Goal: Task Accomplishment & Management: Complete application form

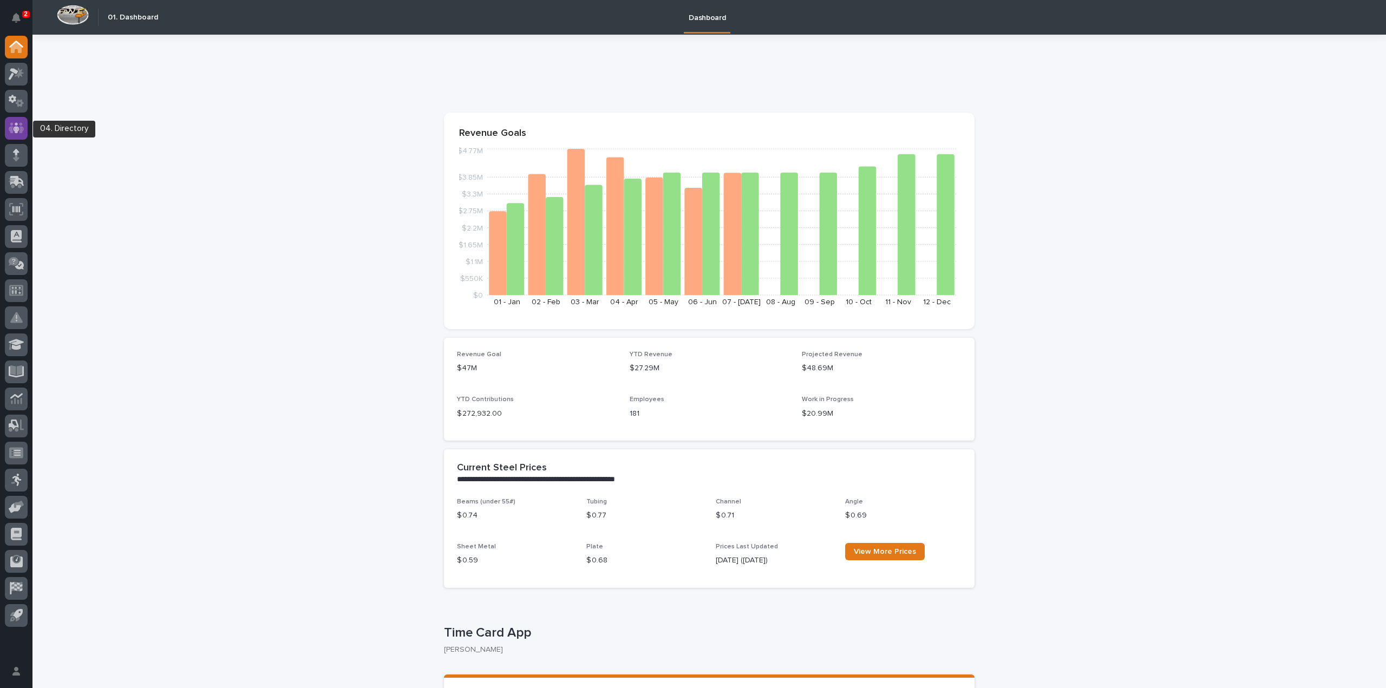
click at [18, 131] on icon at bounding box center [16, 127] width 6 height 11
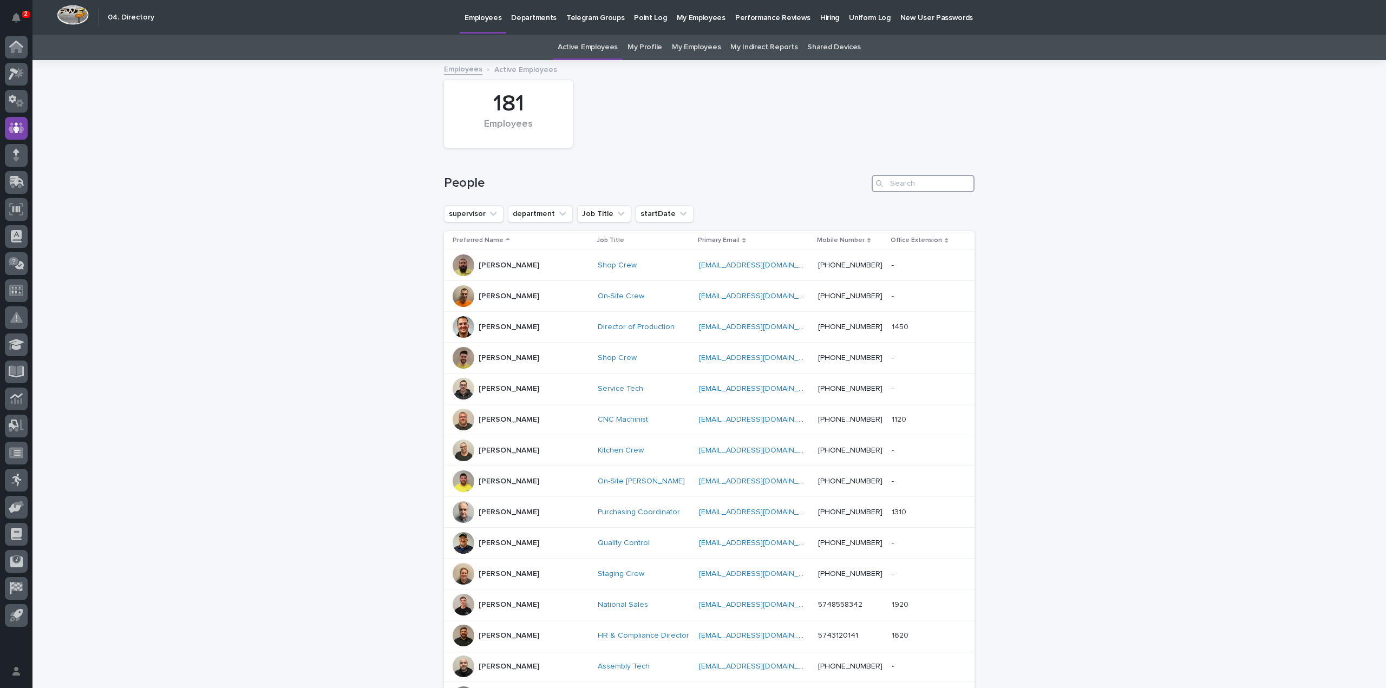
click at [936, 187] on input "Search" at bounding box center [923, 183] width 103 height 17
type input "jam"
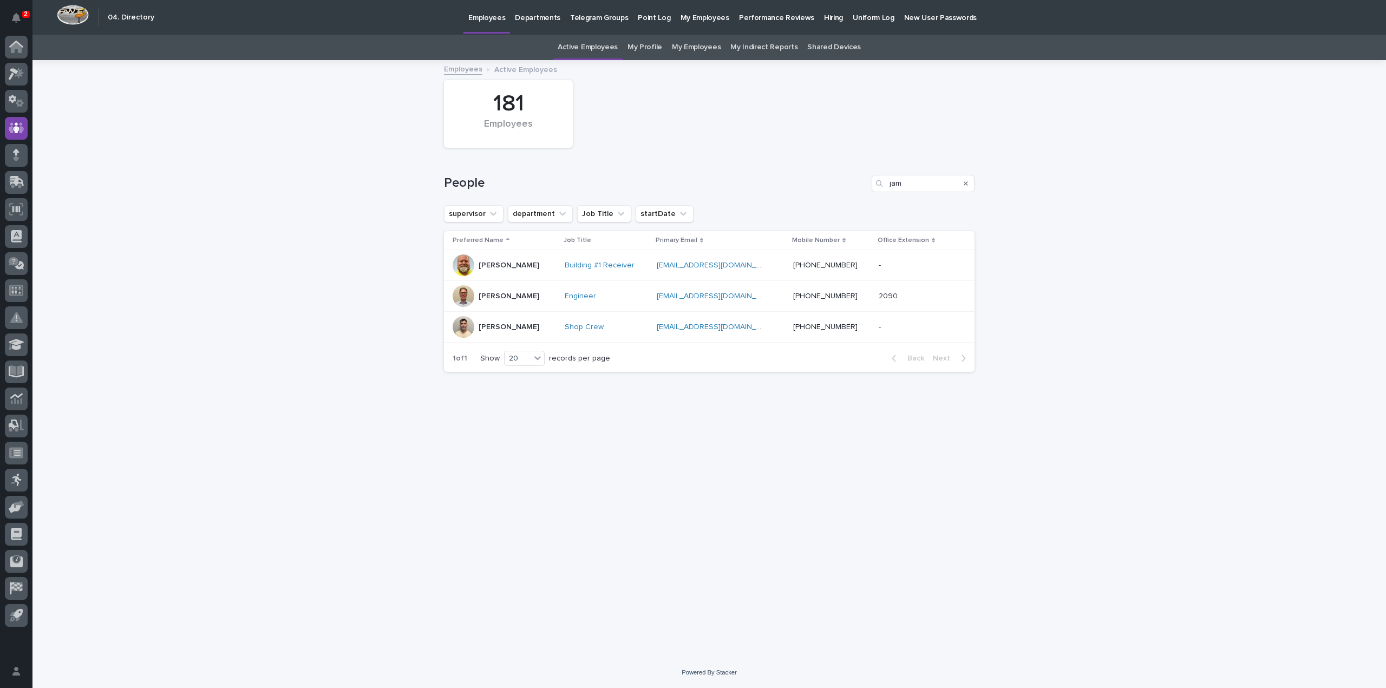
click at [523, 296] on p "Jamey Jodway" at bounding box center [509, 296] width 61 height 9
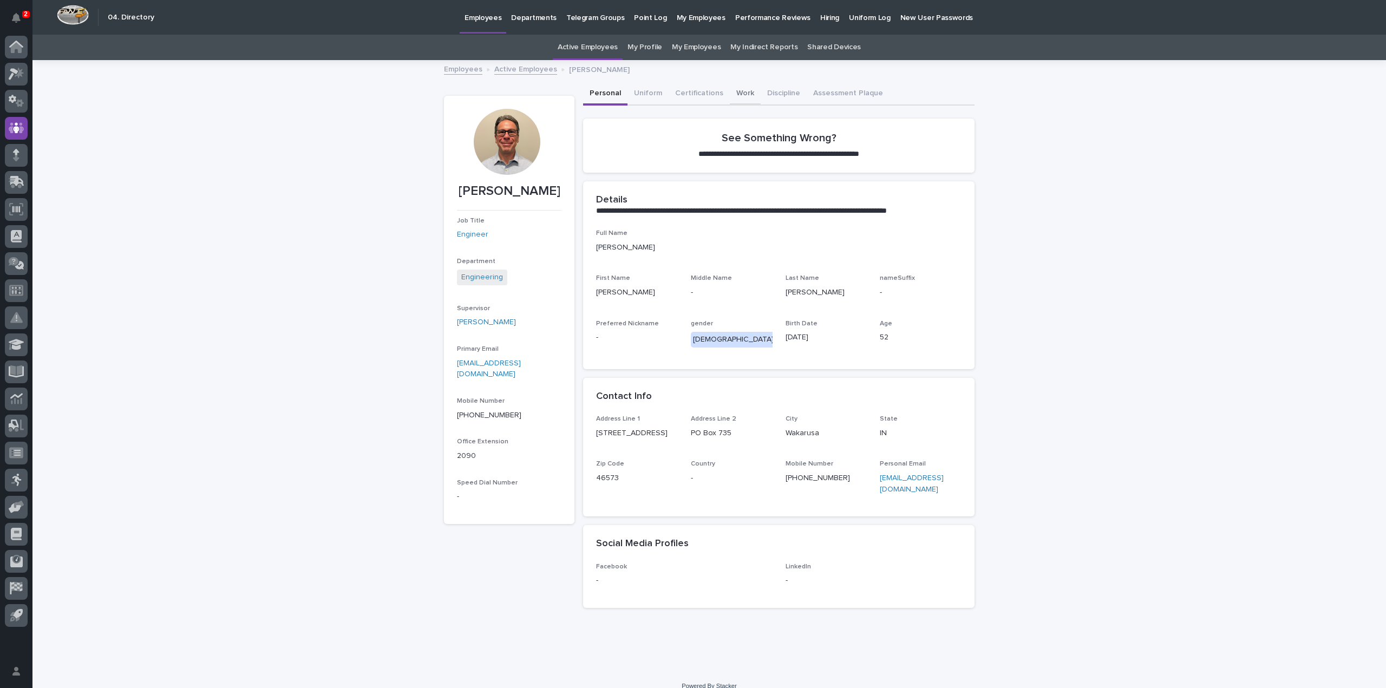
click at [734, 90] on button "Work" at bounding box center [745, 94] width 31 height 23
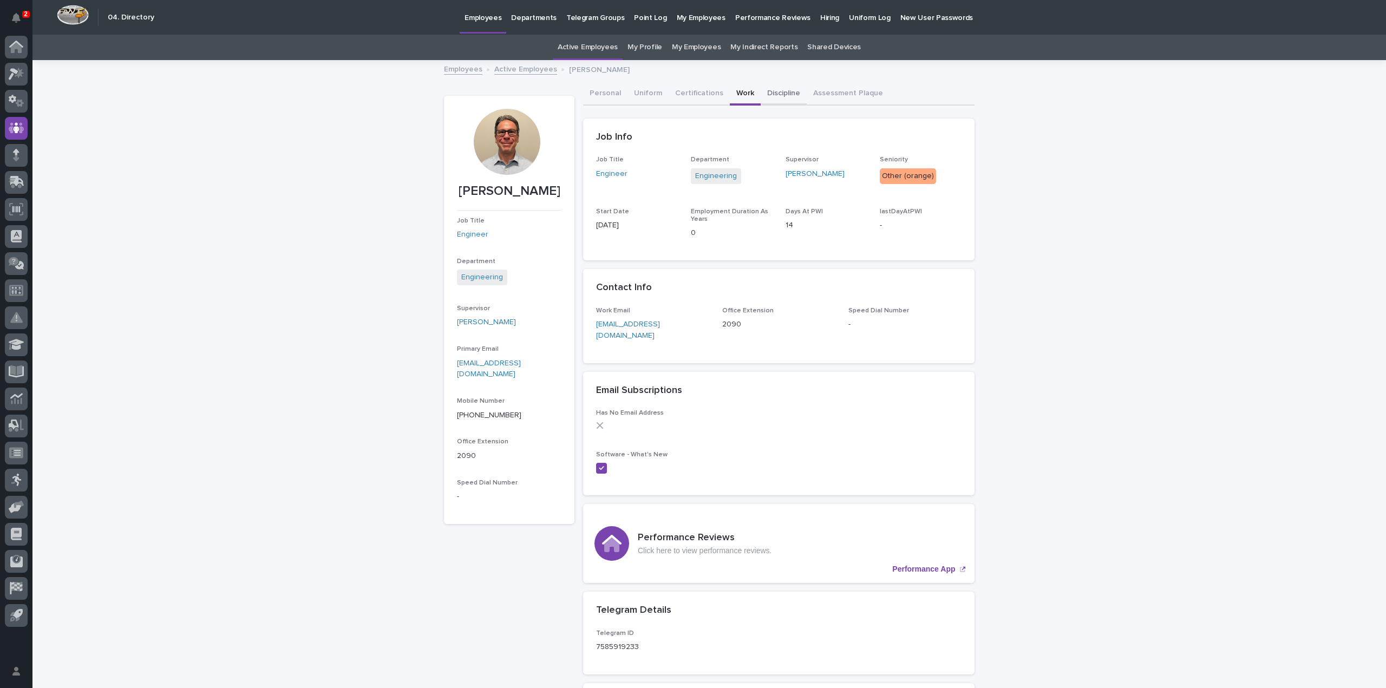
drag, startPoint x: 782, startPoint y: 91, endPoint x: 818, endPoint y: 101, distance: 37.0
click at [782, 91] on button "Discipline" at bounding box center [784, 94] width 46 height 23
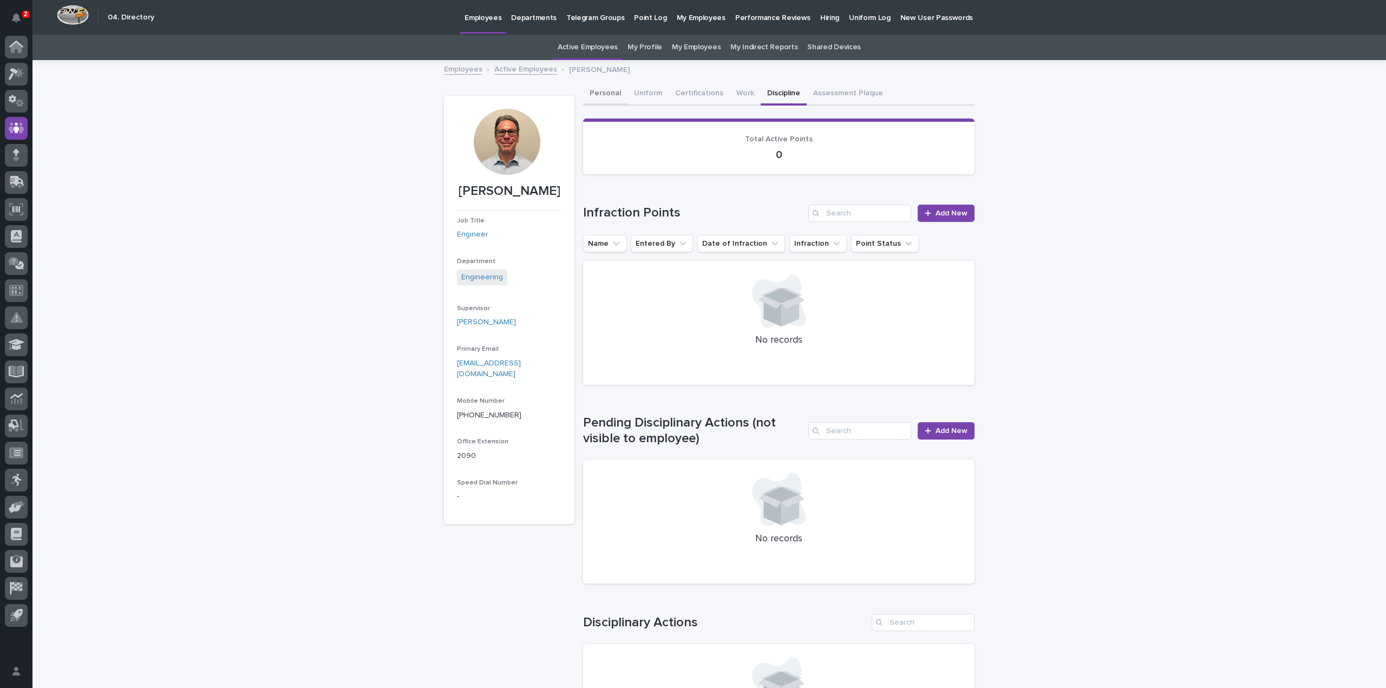
click at [609, 92] on button "Personal" at bounding box center [605, 94] width 44 height 23
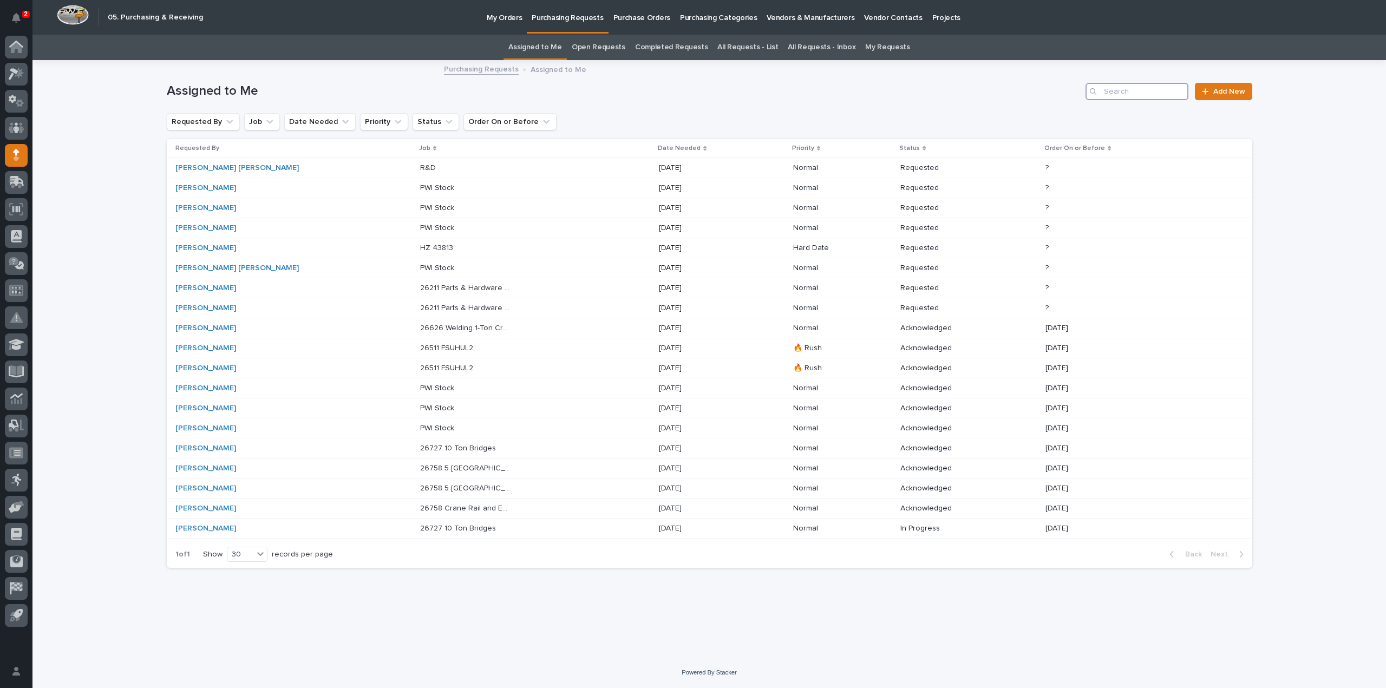
click at [1123, 97] on input "Search" at bounding box center [1137, 91] width 103 height 17
type input "26444"
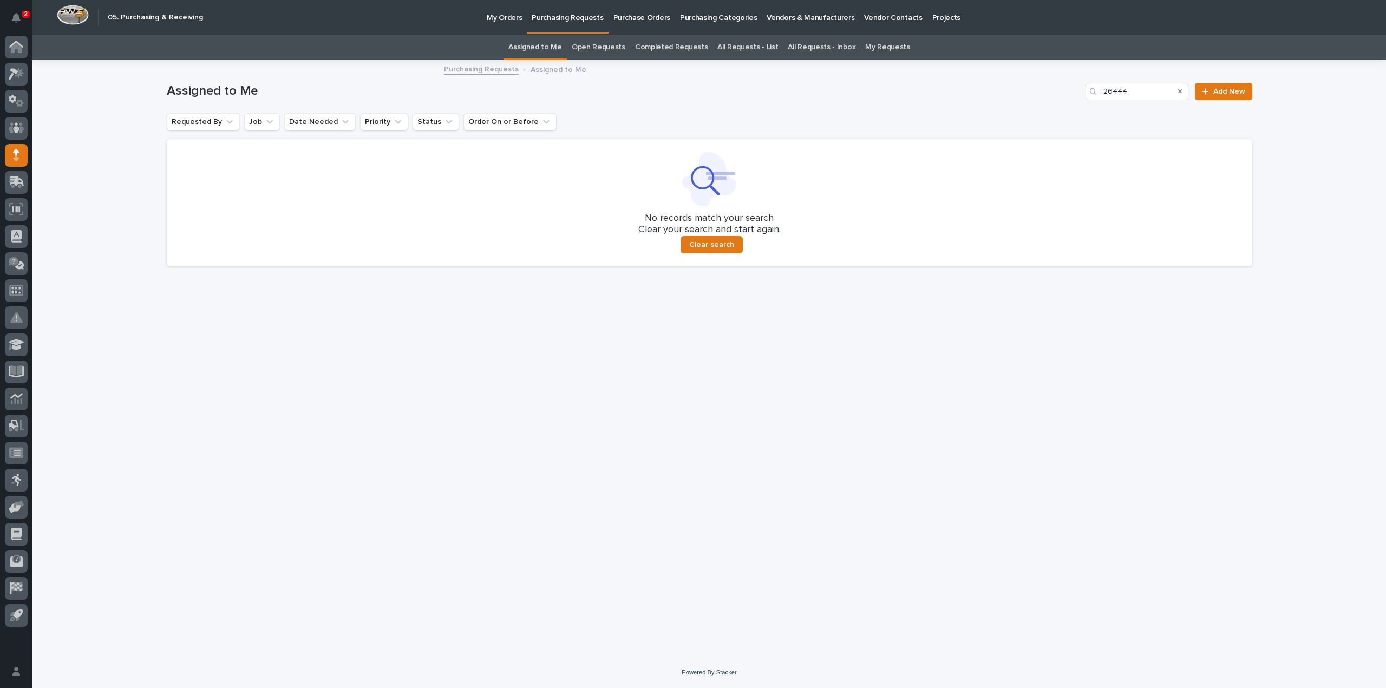
click at [744, 47] on link "All Requests - List" at bounding box center [747, 47] width 61 height 25
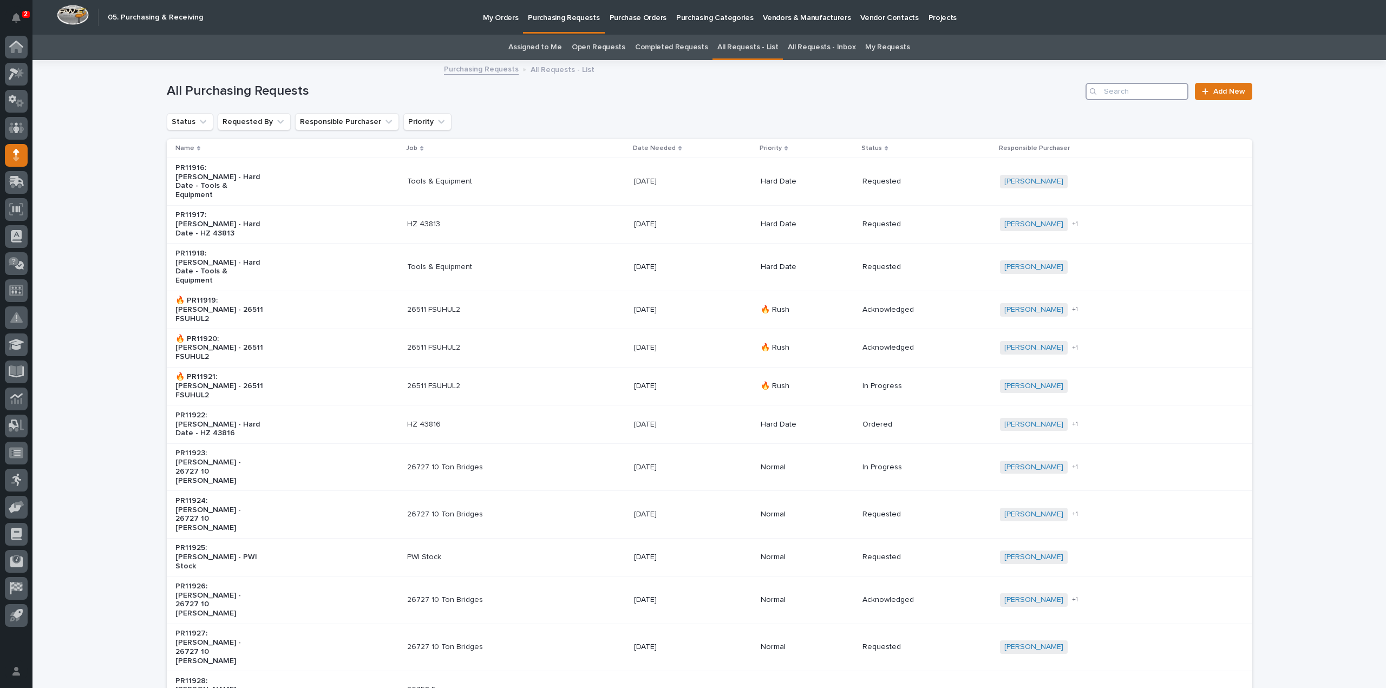
click at [1154, 91] on input "Search" at bounding box center [1137, 91] width 103 height 17
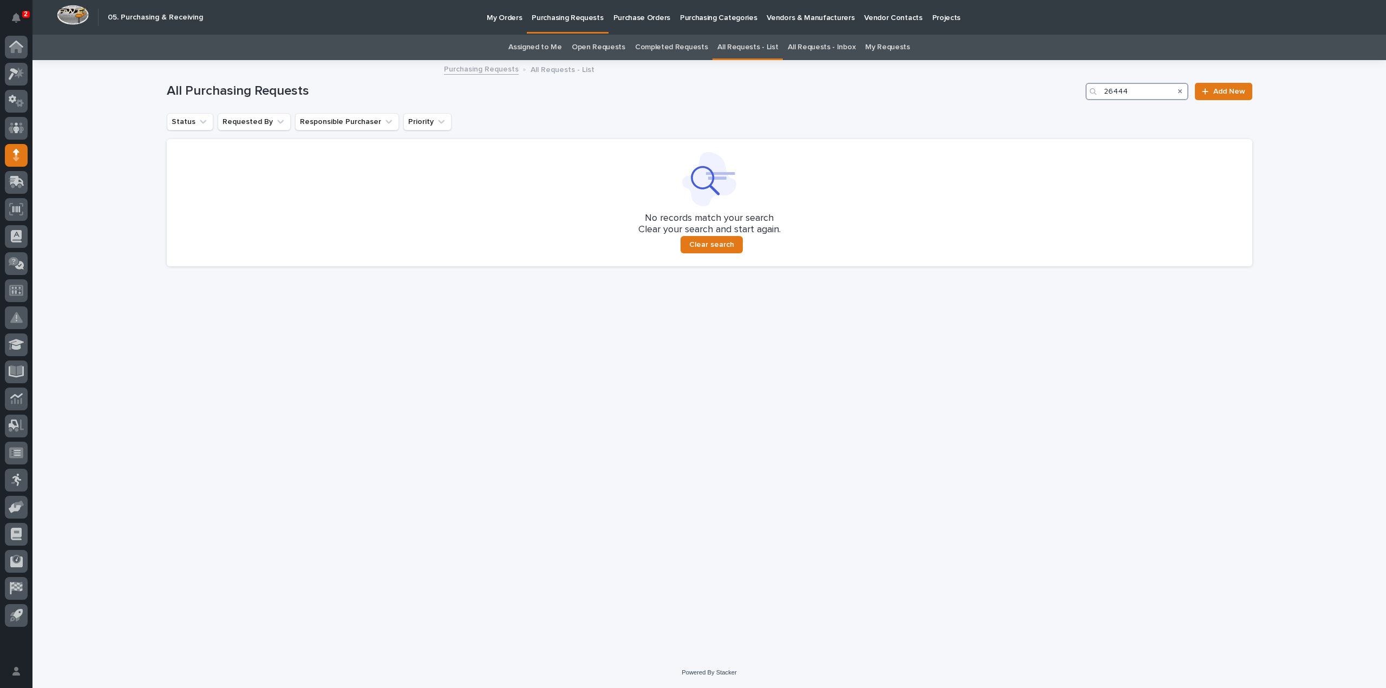
type input "26444"
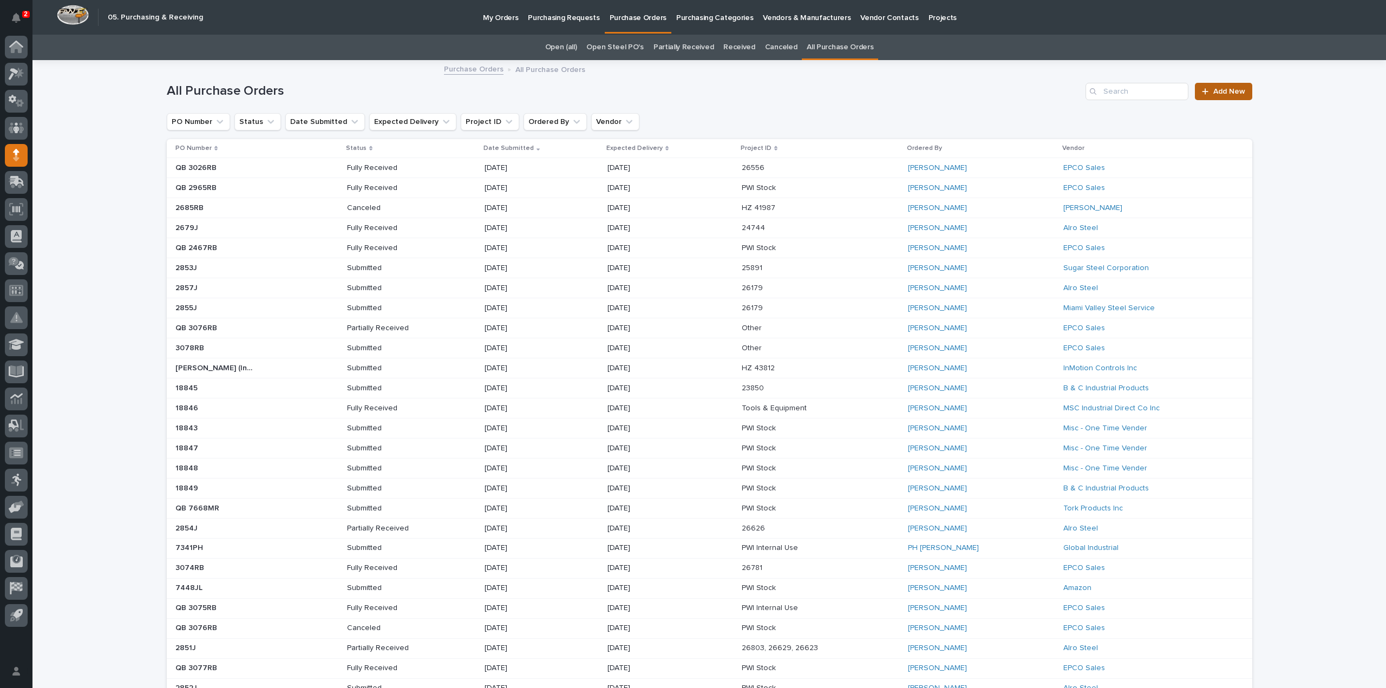
click at [1228, 91] on span "Add New" at bounding box center [1229, 92] width 32 height 8
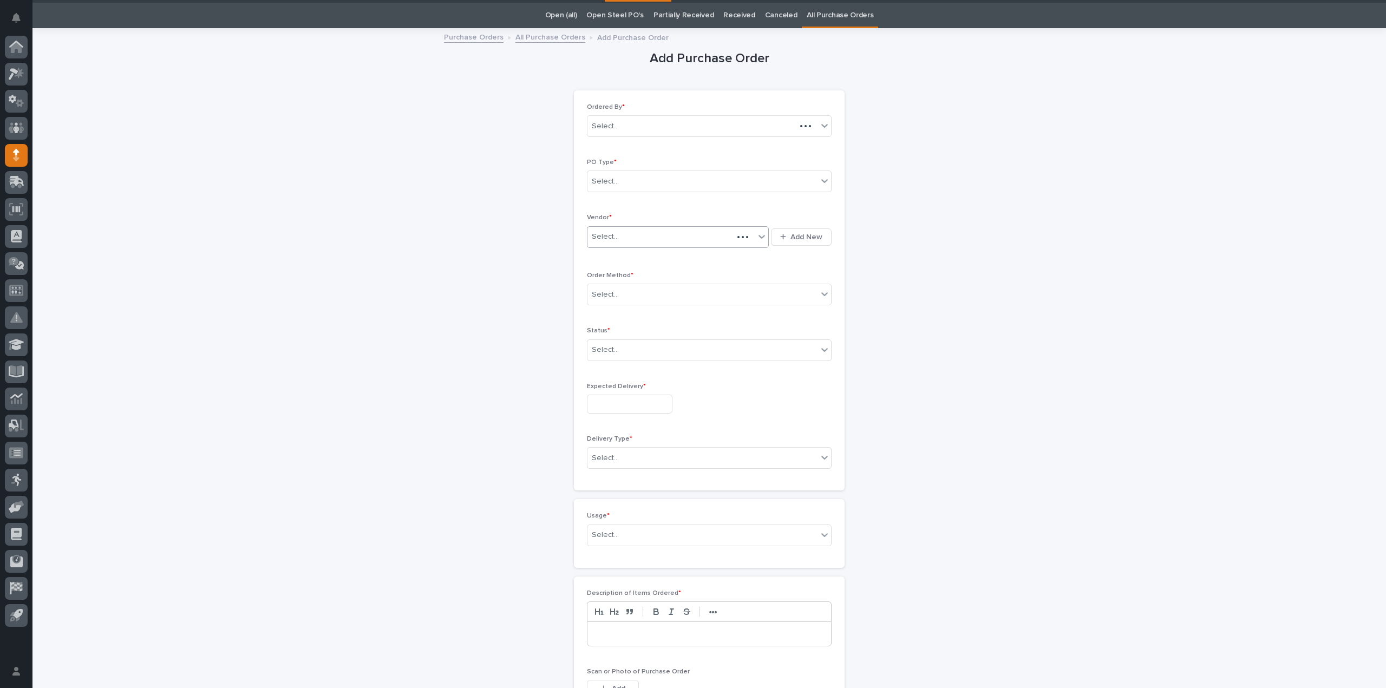
scroll to position [35, 0]
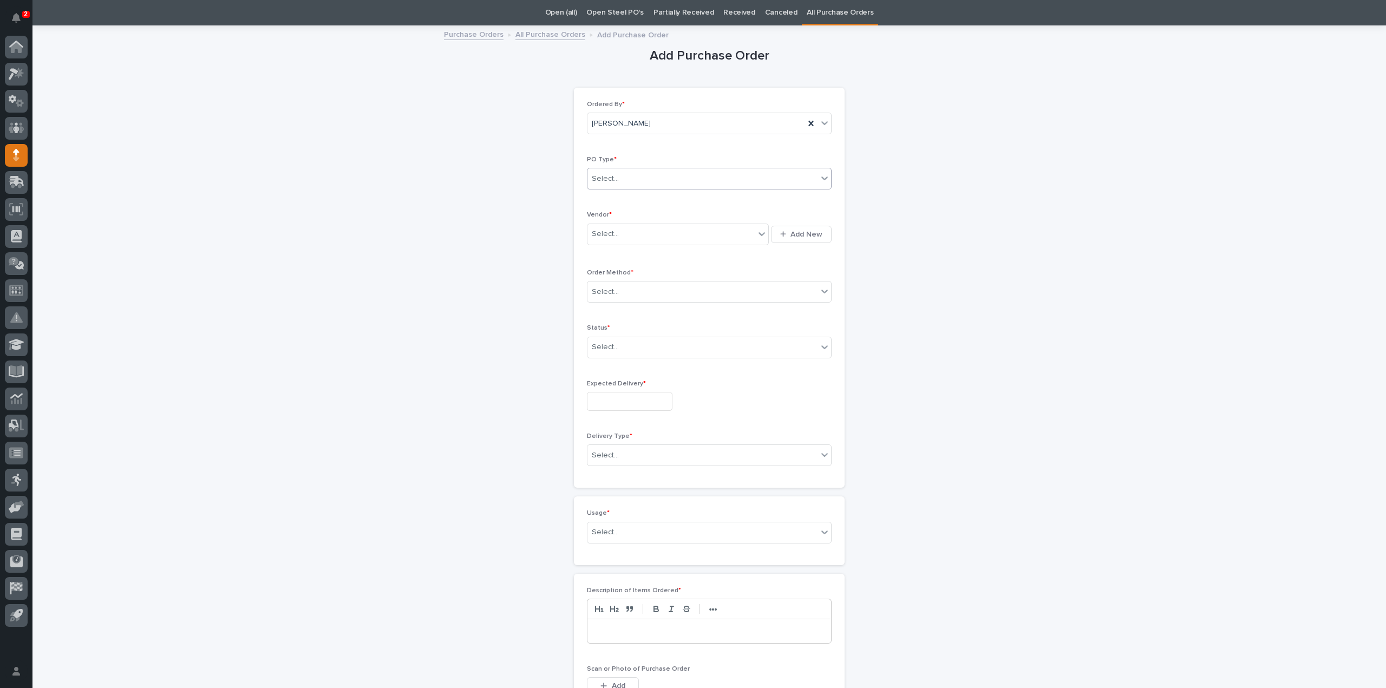
click at [640, 177] on div "Select..." at bounding box center [702, 179] width 230 height 18
click at [635, 196] on div "Quickbooks" at bounding box center [705, 198] width 244 height 19
click at [626, 236] on div "Select..." at bounding box center [670, 234] width 167 height 18
type input "****"
drag, startPoint x: 617, startPoint y: 252, endPoint x: 617, endPoint y: 272, distance: 20.6
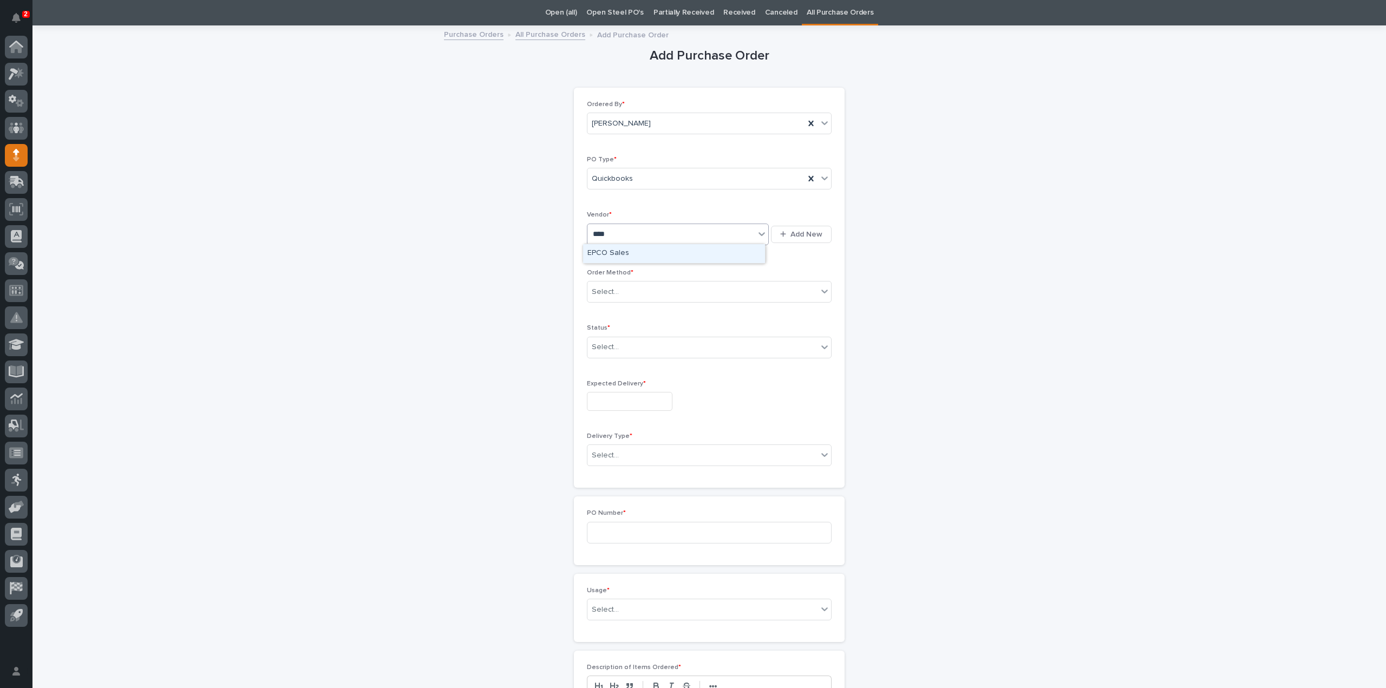
click at [617, 252] on div "EPCO Sales" at bounding box center [674, 253] width 182 height 19
click at [617, 295] on div "Select..." at bounding box center [702, 292] width 230 height 18
click at [611, 331] on div "Email" at bounding box center [705, 330] width 244 height 19
click at [620, 350] on div at bounding box center [620, 347] width 1 height 11
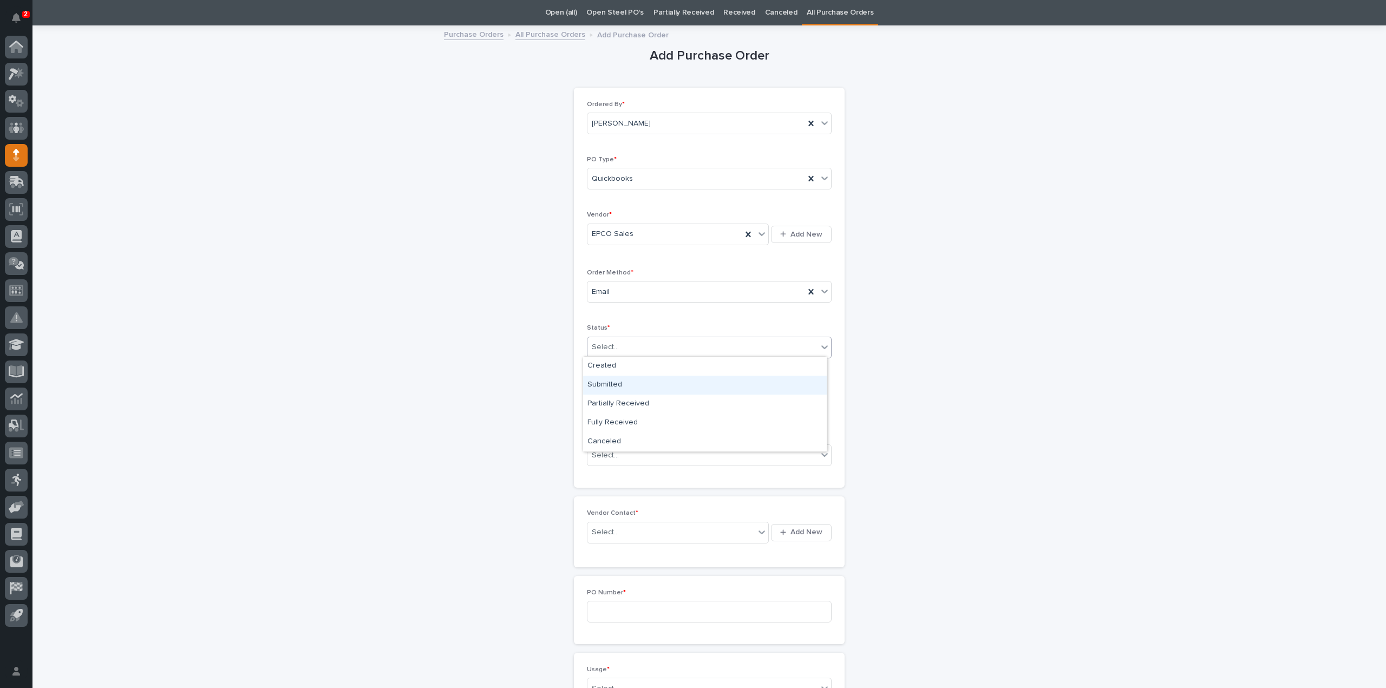
click at [618, 386] on div "Submitted" at bounding box center [705, 385] width 244 height 19
click at [620, 402] on input "text" at bounding box center [630, 401] width 86 height 19
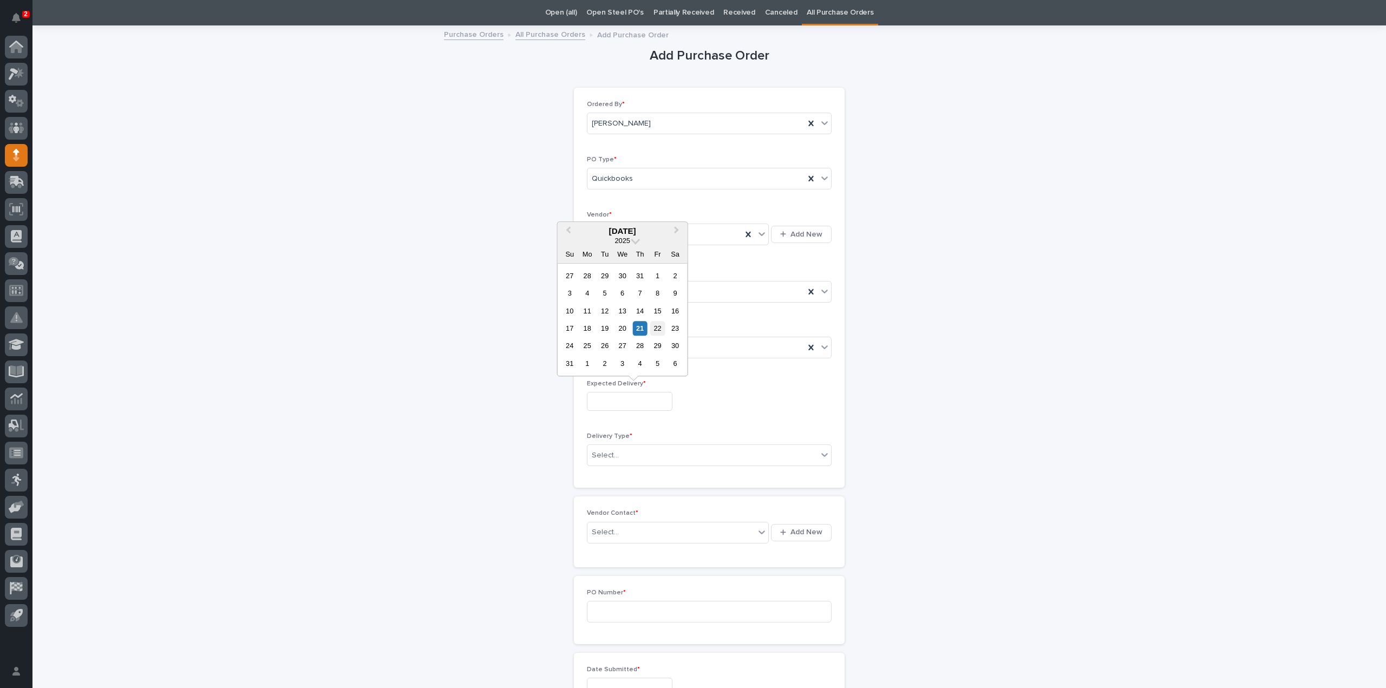
click at [656, 331] on div "22" at bounding box center [657, 328] width 15 height 15
type input "**********"
click at [620, 452] on input "text" at bounding box center [620, 455] width 1 height 9
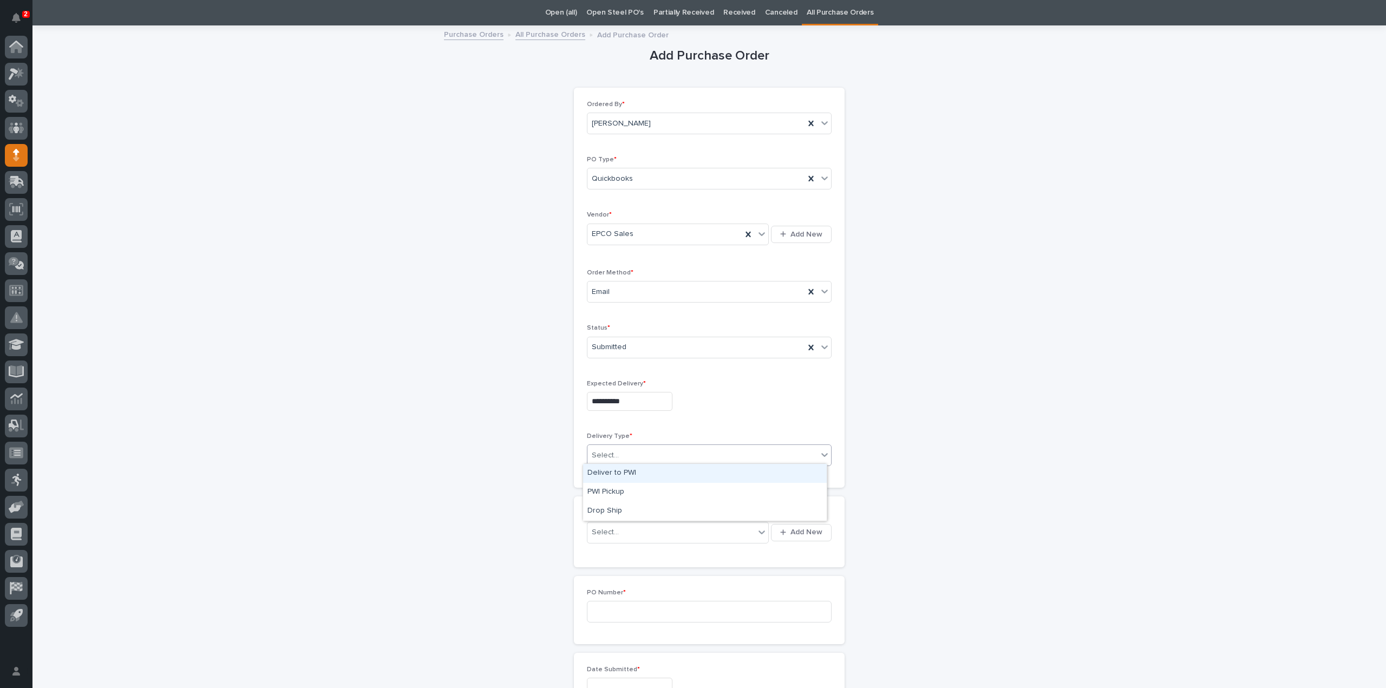
click at [600, 476] on div "Deliver to PWI" at bounding box center [705, 473] width 244 height 19
click at [614, 531] on div "Select..." at bounding box center [670, 533] width 167 height 18
type input "*****"
click at [621, 548] on div "EPCO Sales - Keith Schrock" at bounding box center [674, 550] width 182 height 19
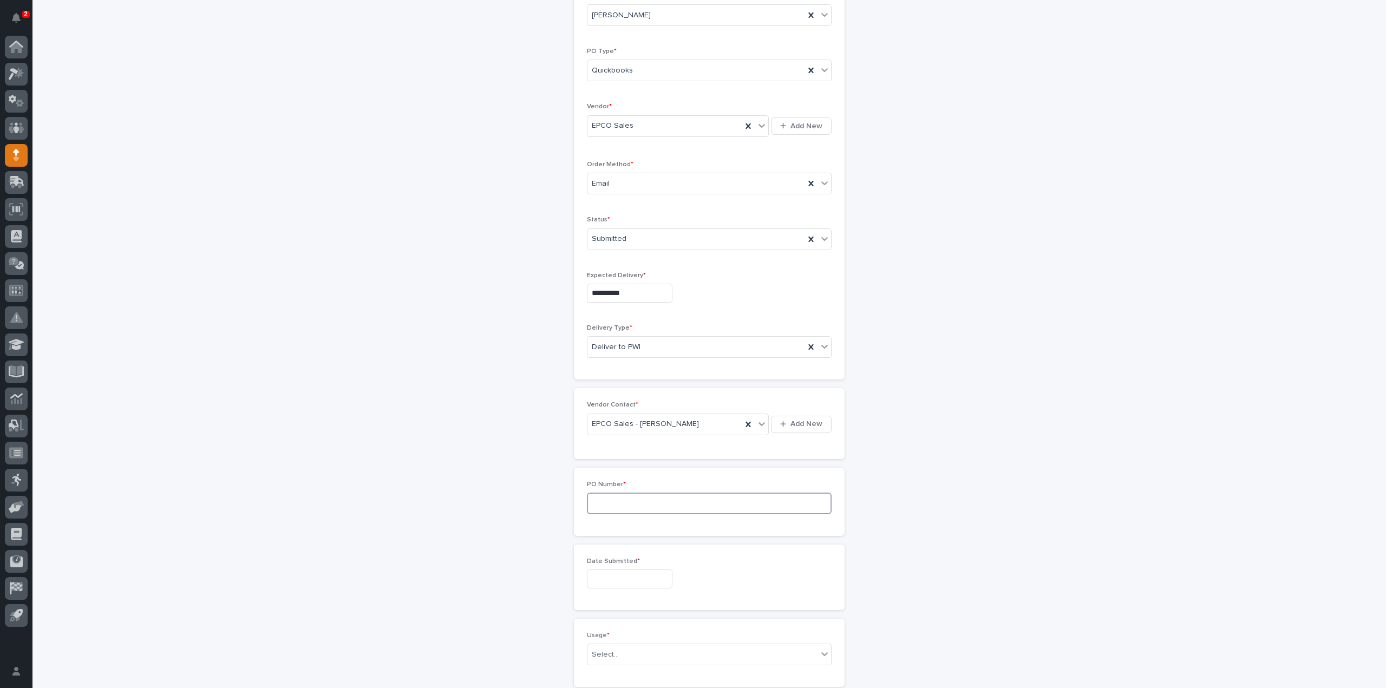
click at [611, 493] on input at bounding box center [709, 504] width 245 height 22
type input "3079RB"
click at [633, 469] on input "text" at bounding box center [630, 470] width 86 height 19
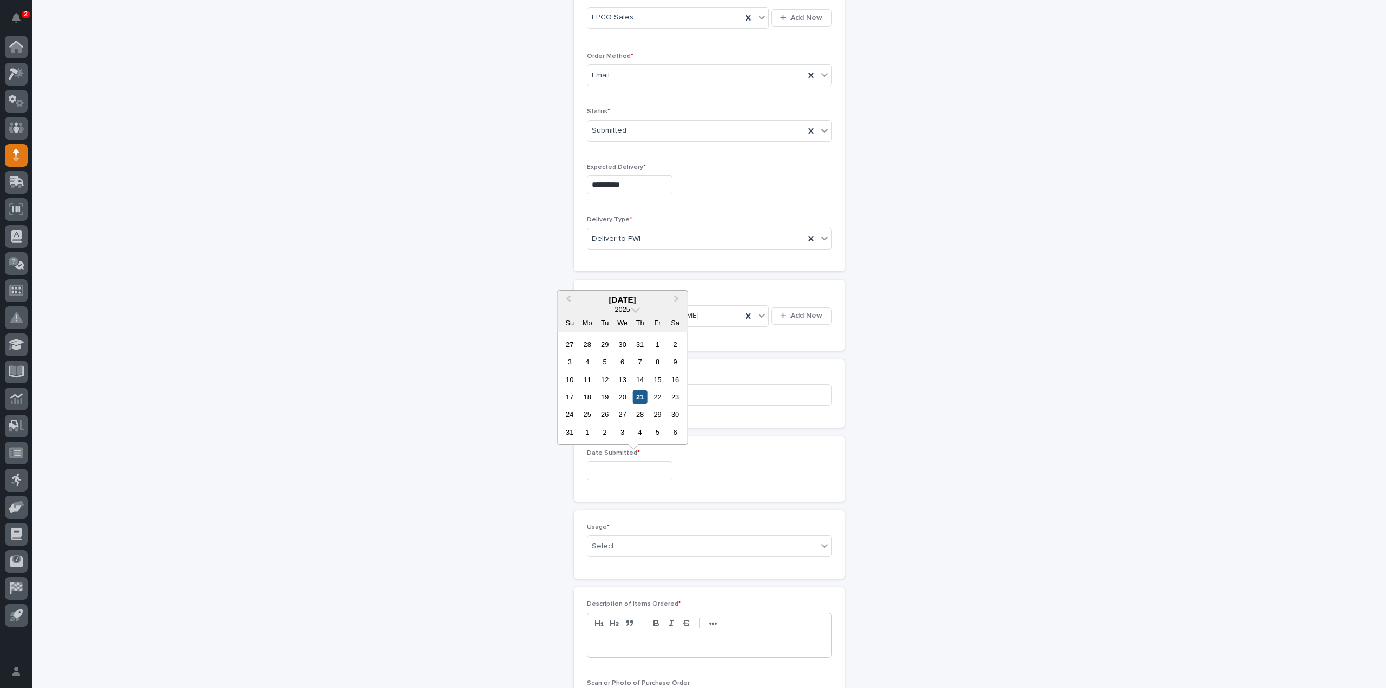
click at [639, 398] on div "21" at bounding box center [640, 397] width 15 height 15
type input "**********"
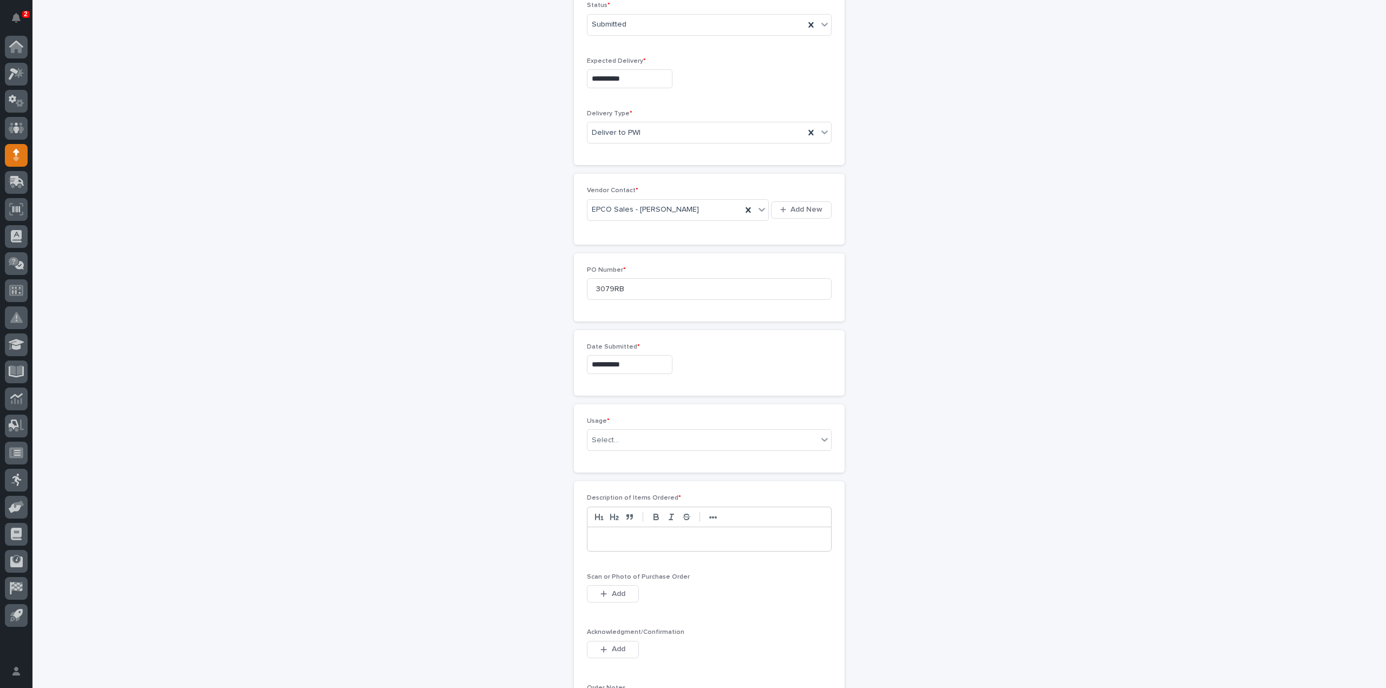
scroll to position [360, 0]
click at [616, 440] on div "Select..." at bounding box center [702, 438] width 230 height 18
type input "*****"
drag, startPoint x: 1058, startPoint y: 475, endPoint x: 1049, endPoint y: 475, distance: 8.7
click at [1058, 475] on div "**********" at bounding box center [710, 318] width 1086 height 1233
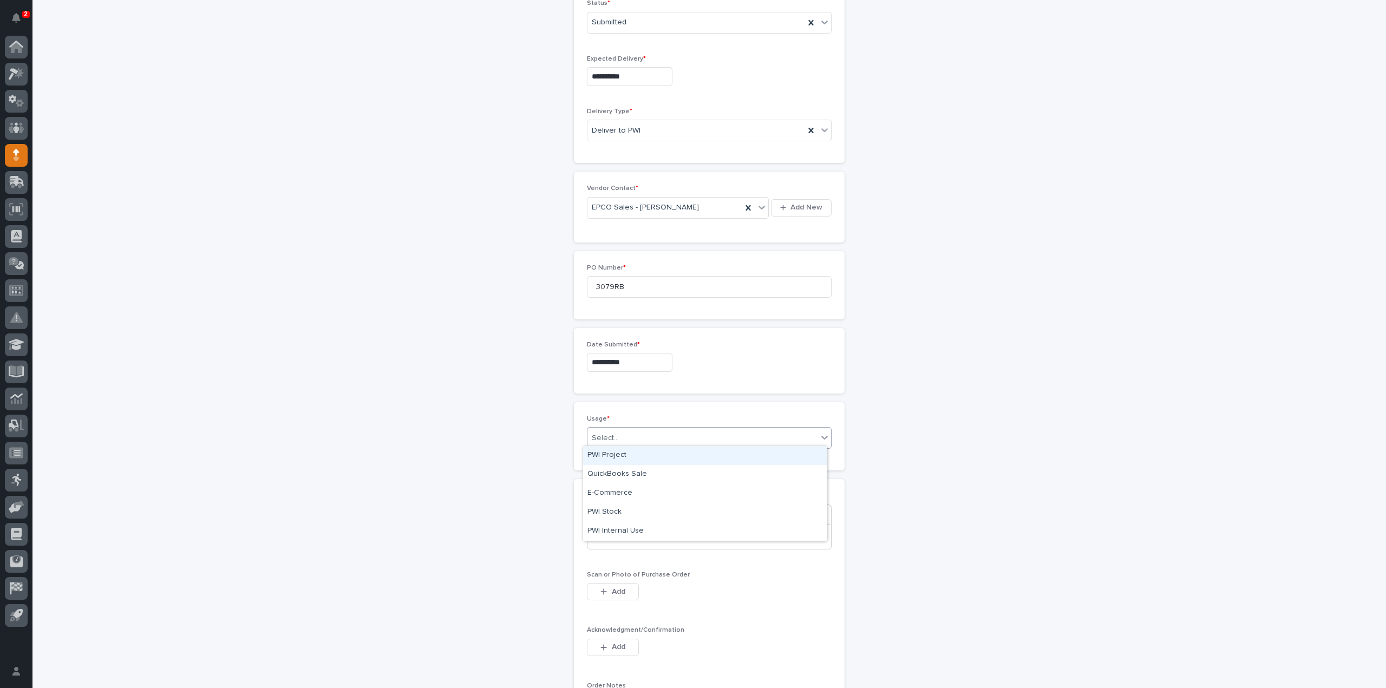
click at [721, 435] on div "Select..." at bounding box center [702, 438] width 230 height 18
click at [639, 516] on div "PWI Stock" at bounding box center [705, 512] width 244 height 19
click at [625, 540] on div at bounding box center [709, 537] width 244 height 24
click at [602, 591] on icon "button" at bounding box center [603, 592] width 6 height 8
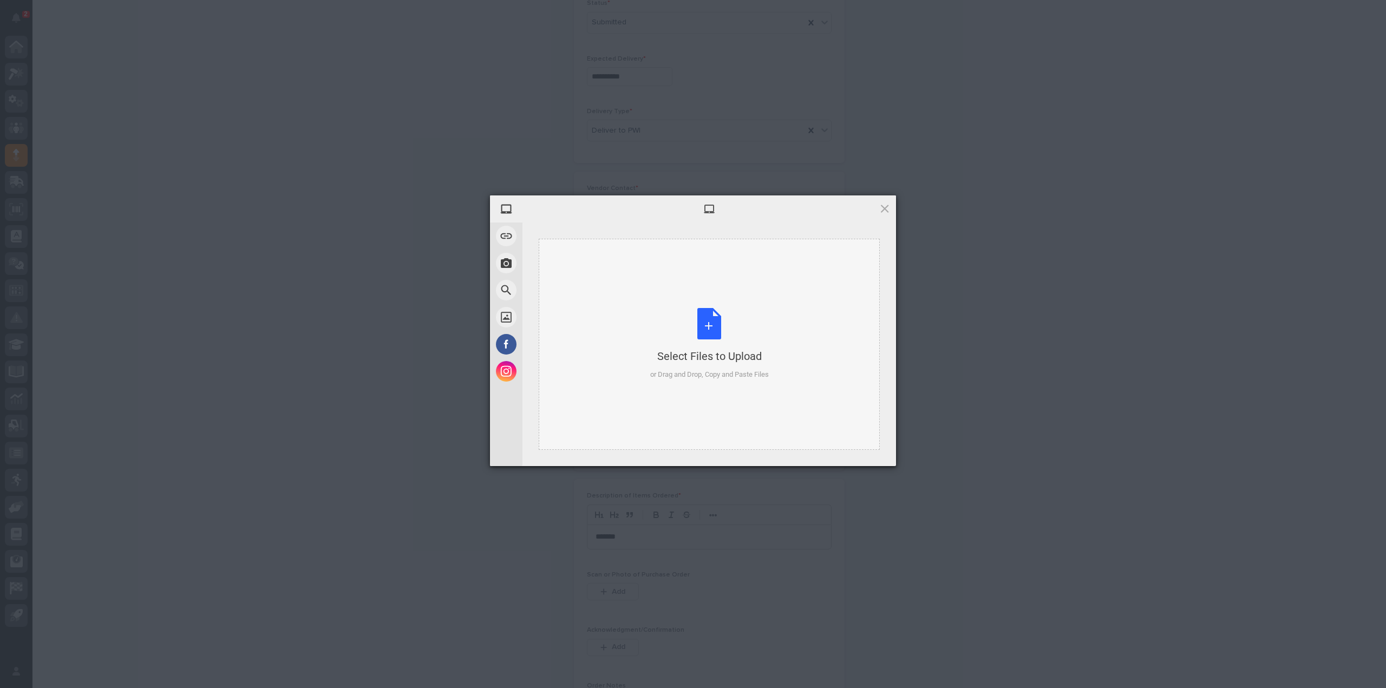
click at [713, 329] on div "Select Files to Upload or Drag and Drop, Copy and Paste Files" at bounding box center [709, 344] width 119 height 72
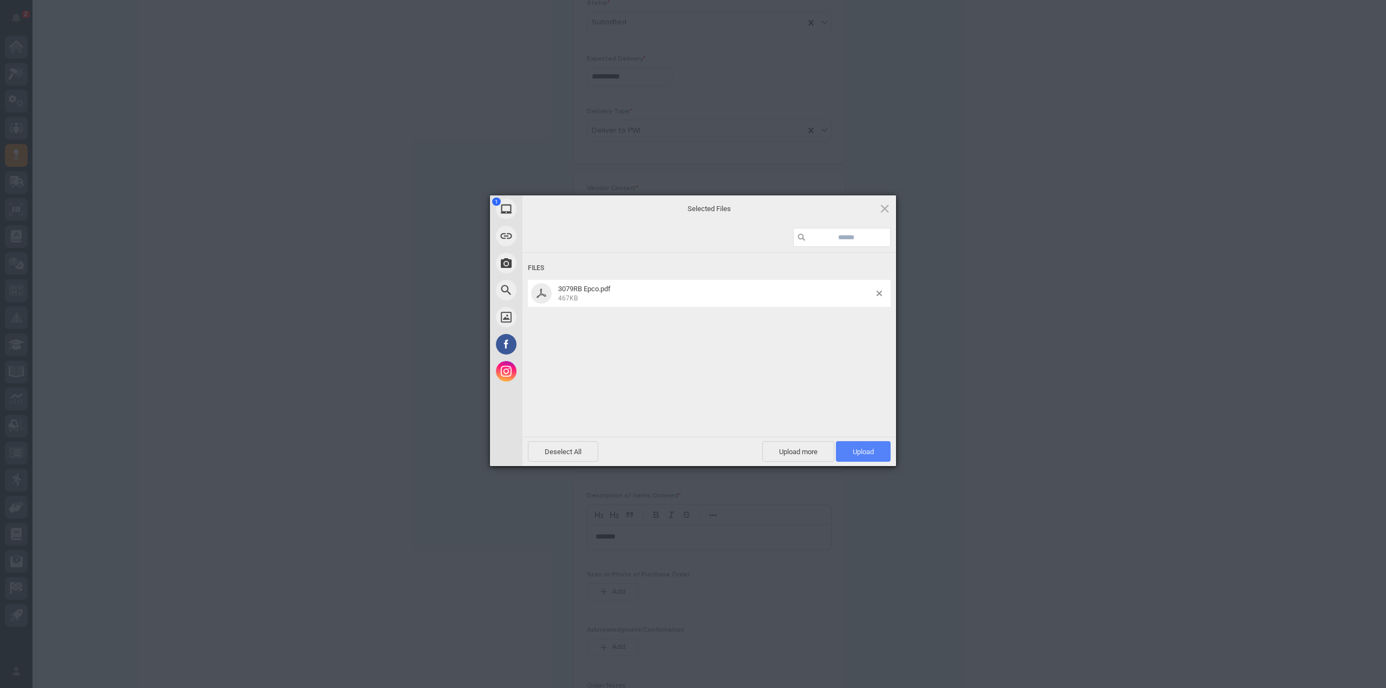
click at [854, 450] on span "Upload 1" at bounding box center [863, 452] width 21 height 8
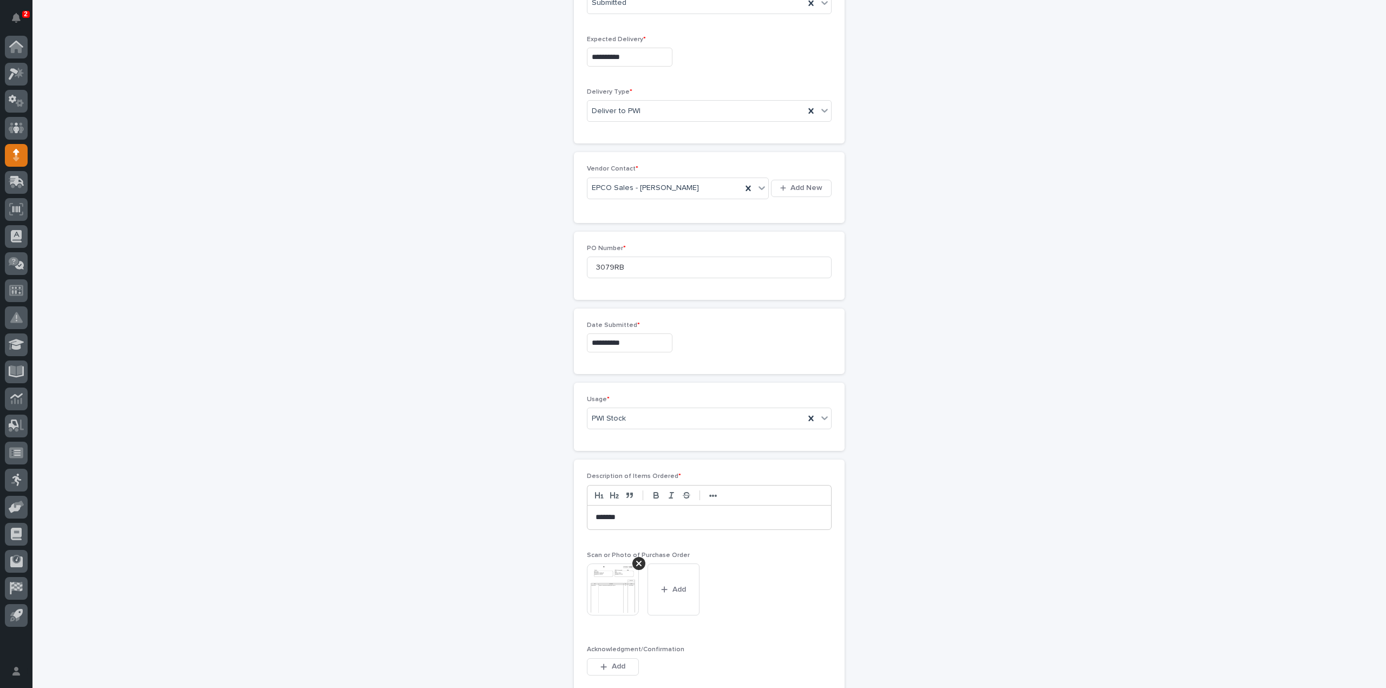
scroll to position [704, 0]
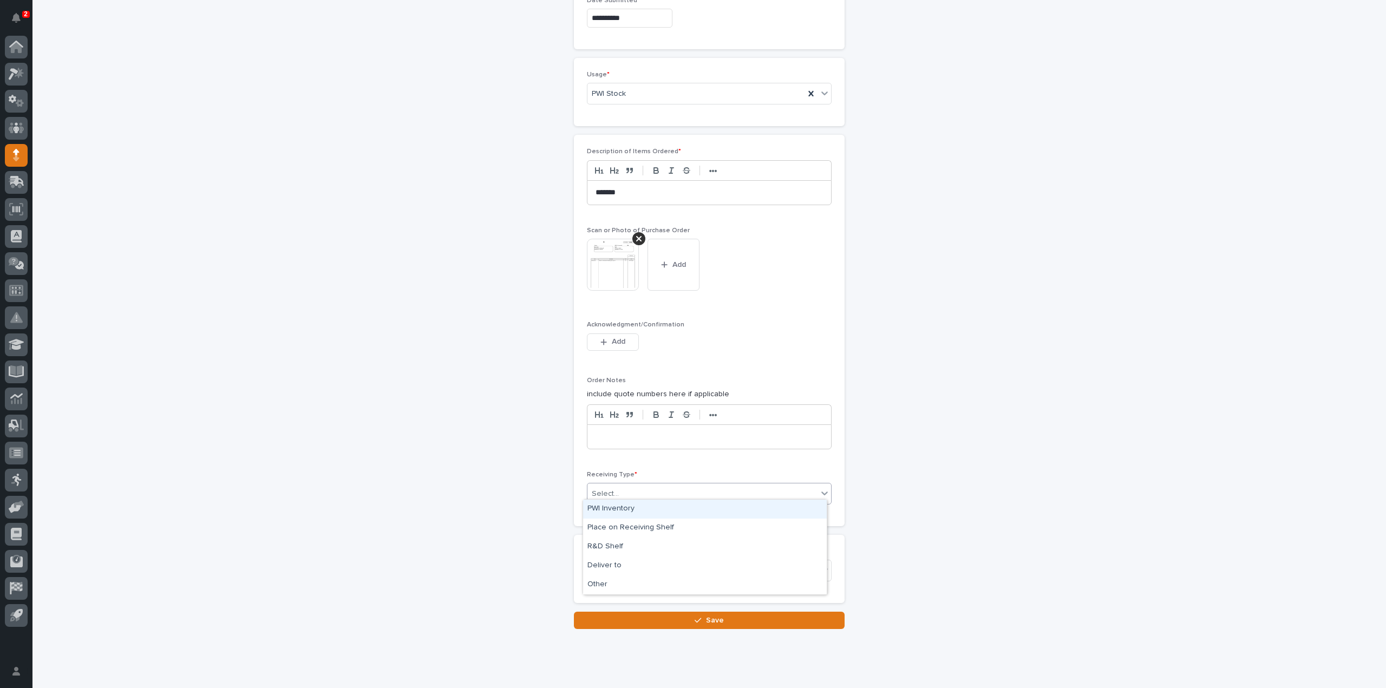
click at [655, 490] on div "Select..." at bounding box center [702, 494] width 230 height 18
click at [623, 568] on div "Deliver to" at bounding box center [705, 566] width 244 height 19
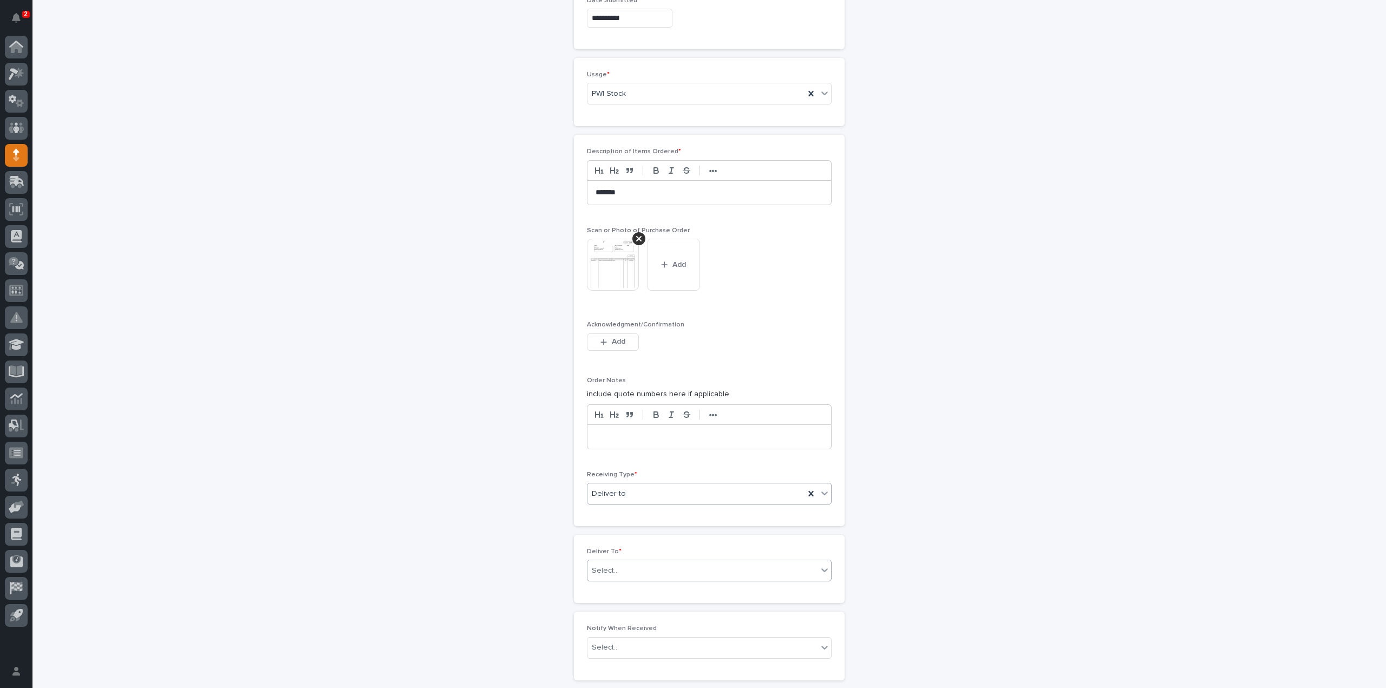
click at [618, 565] on div "Select..." at bounding box center [702, 571] width 230 height 18
type input "****"
click at [632, 591] on div "[PERSON_NAME]" at bounding box center [705, 586] width 244 height 19
click at [622, 644] on div "Select..." at bounding box center [702, 648] width 230 height 18
type input "*****"
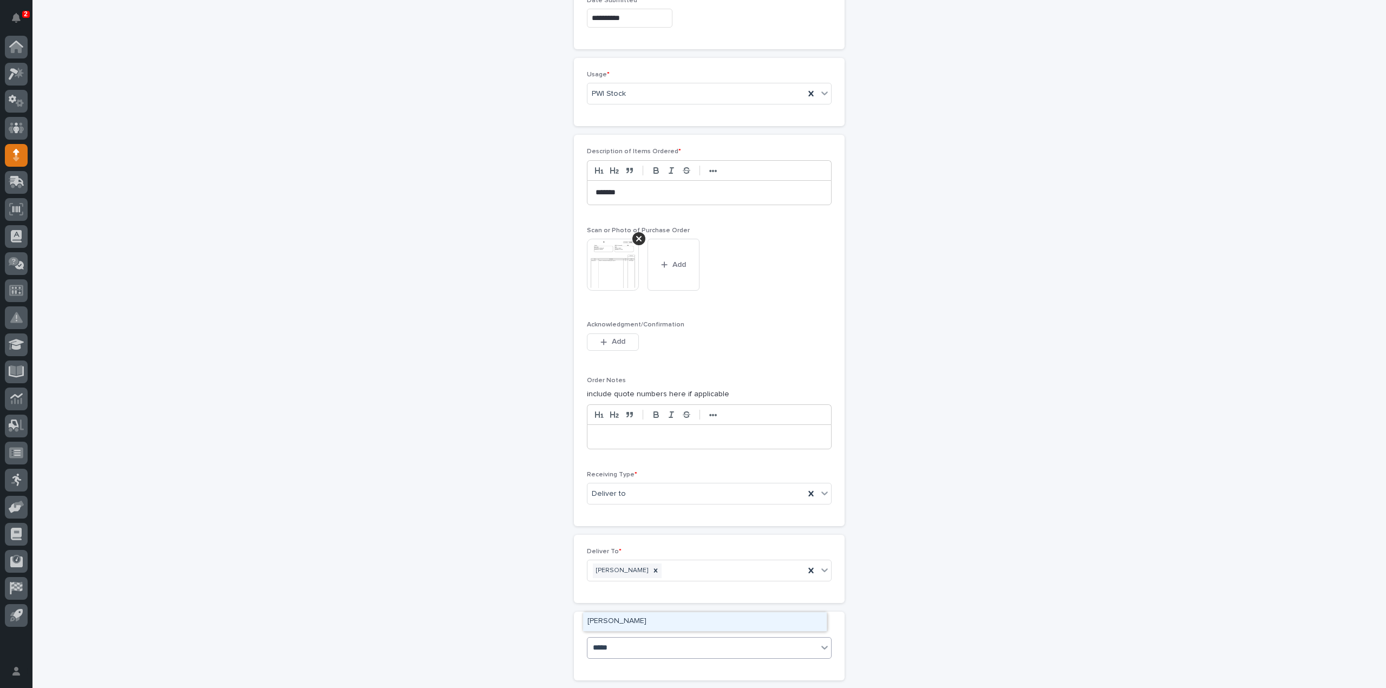
click at [627, 623] on div "[PERSON_NAME]" at bounding box center [705, 621] width 244 height 19
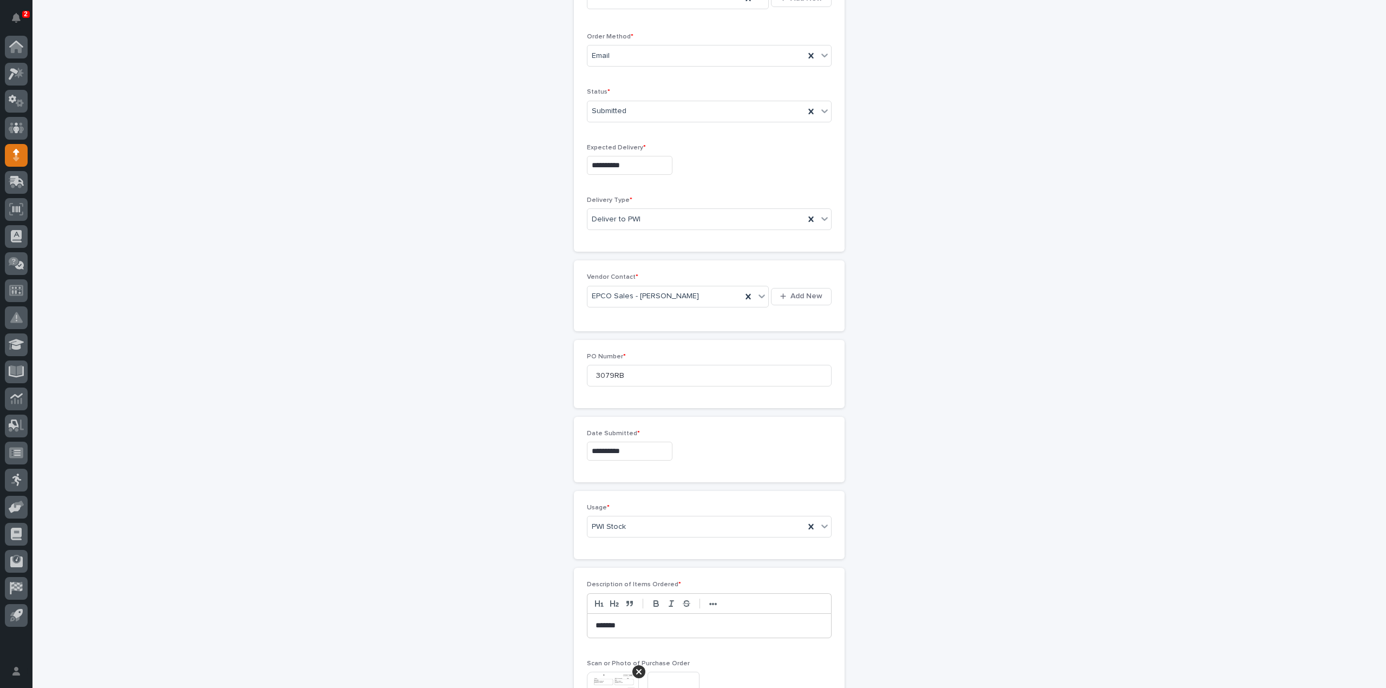
scroll to position [379, 0]
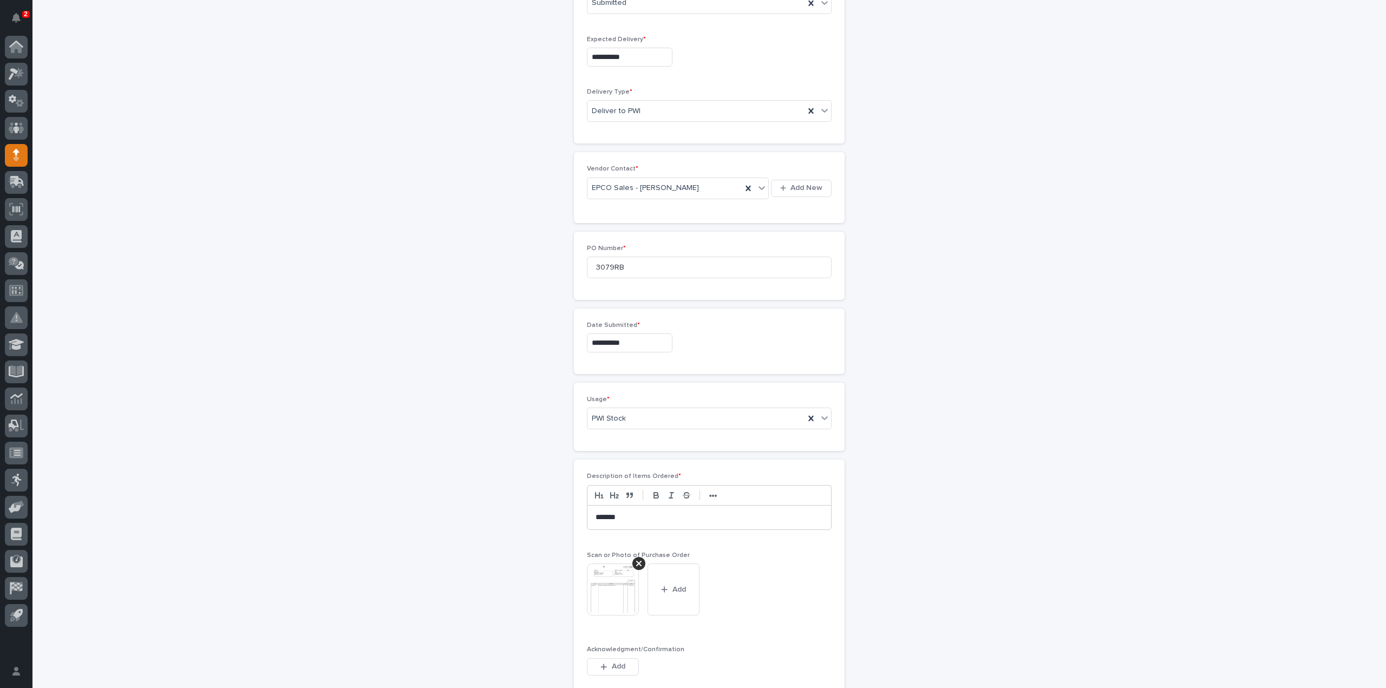
click at [621, 583] on img at bounding box center [613, 590] width 52 height 52
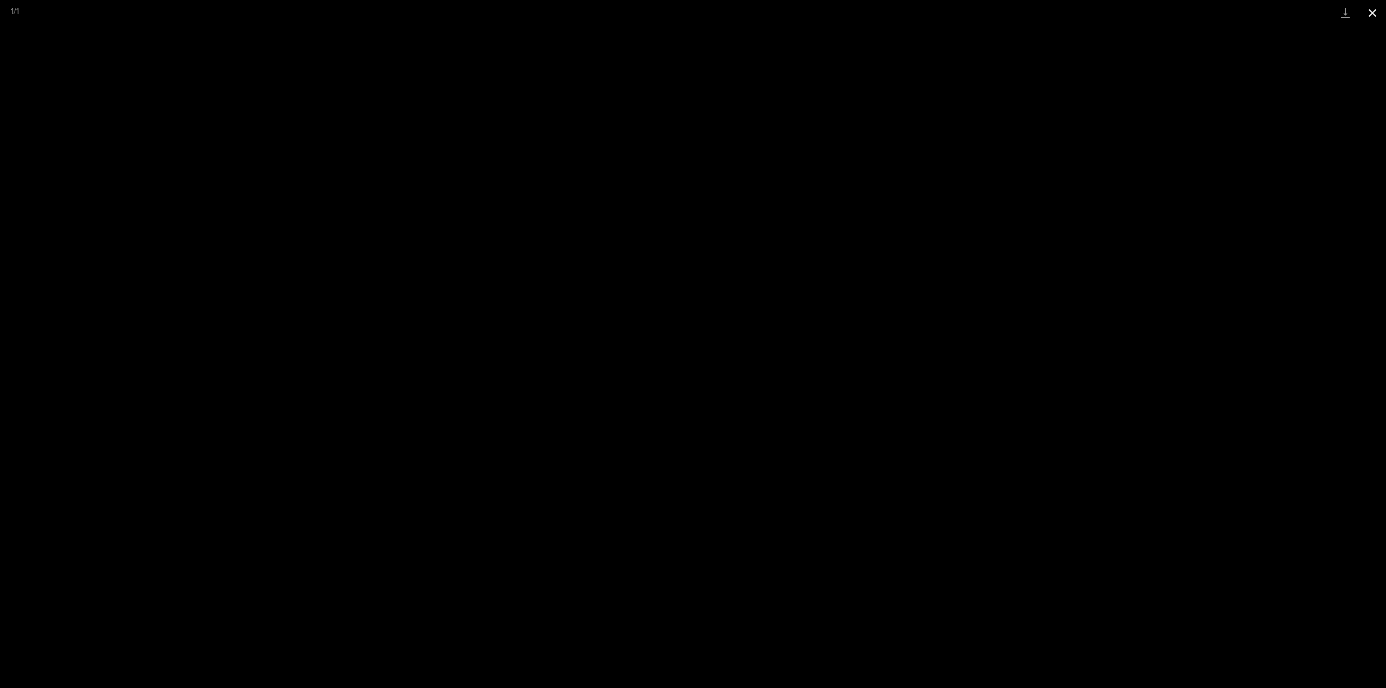
click at [1370, 15] on button "Close gallery" at bounding box center [1372, 12] width 27 height 25
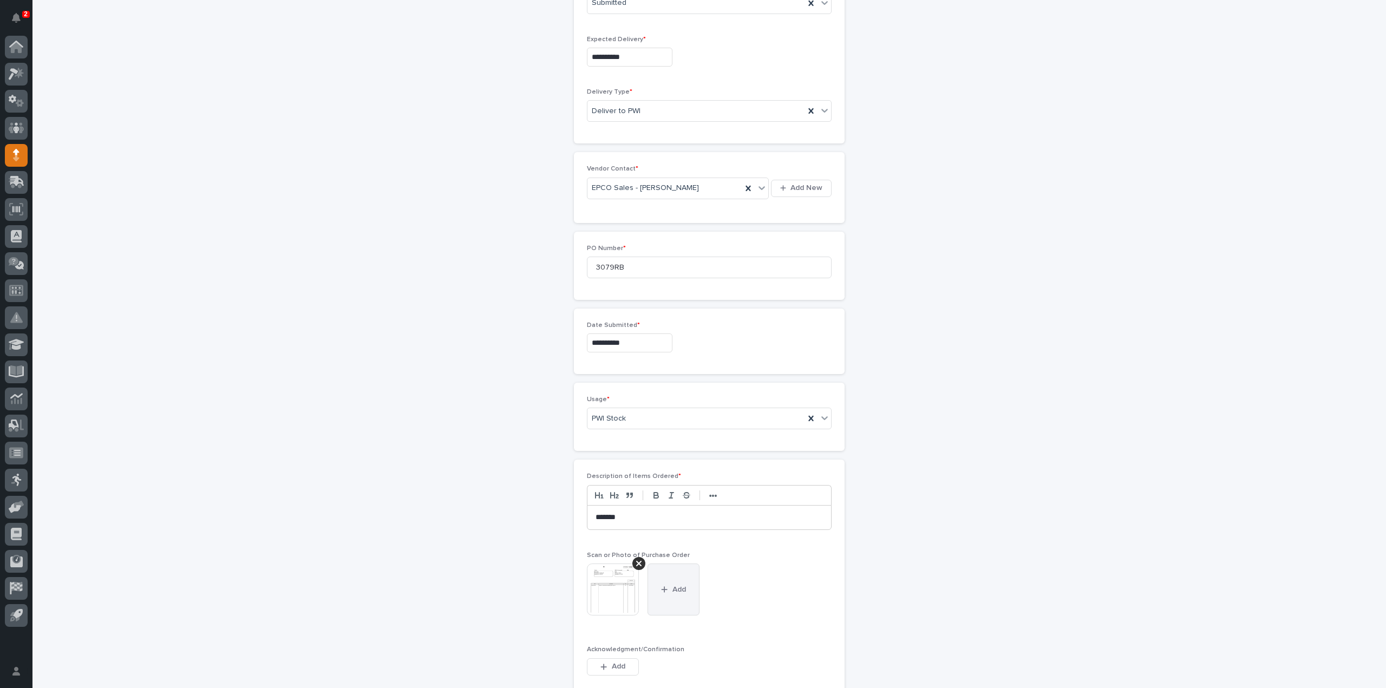
click at [675, 589] on span "Add" at bounding box center [679, 590] width 14 height 10
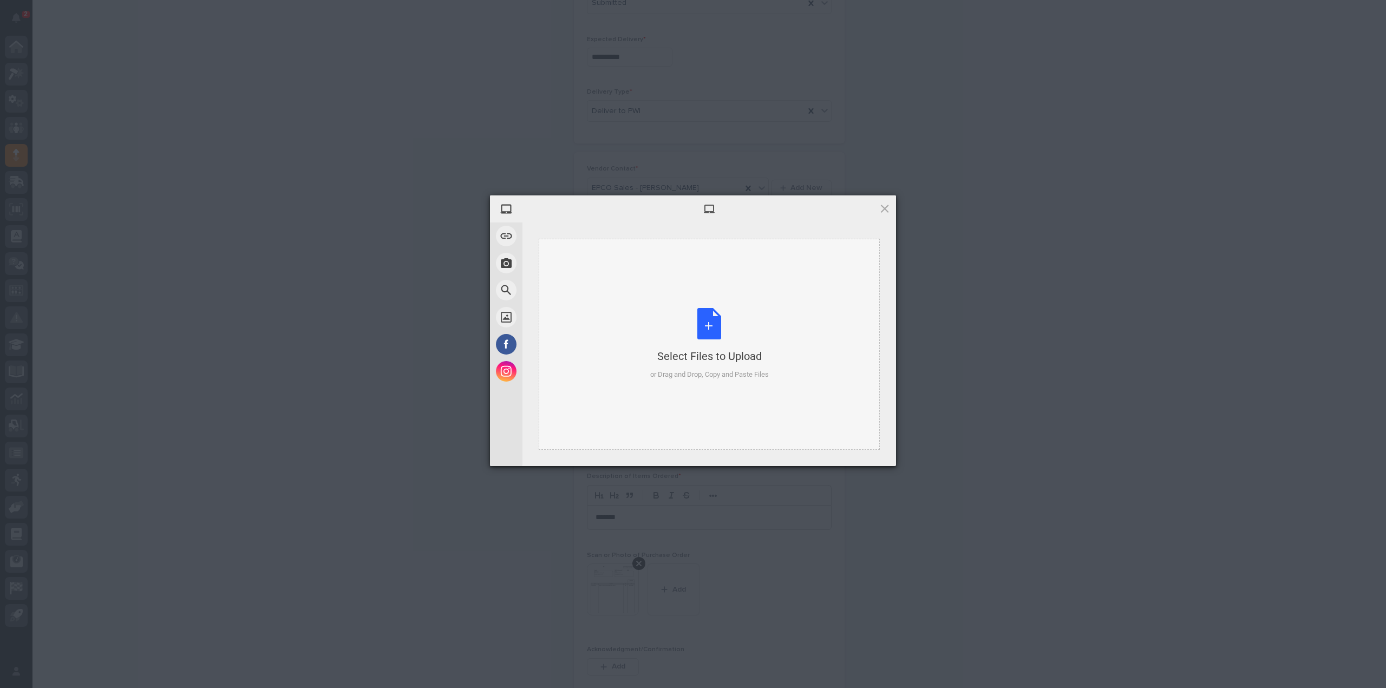
click at [704, 332] on div "Select Files to Upload or Drag and Drop, Copy and Paste Files" at bounding box center [709, 344] width 119 height 72
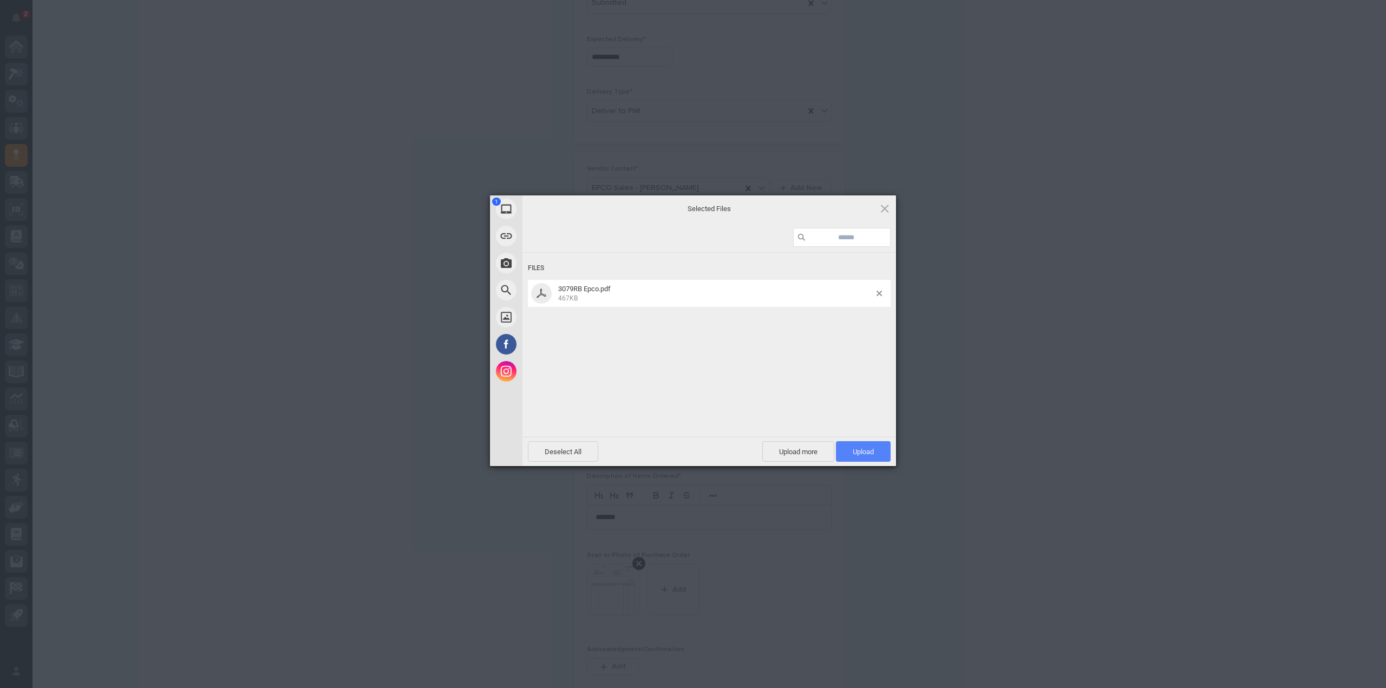
click at [878, 454] on span "Upload 1" at bounding box center [863, 451] width 55 height 21
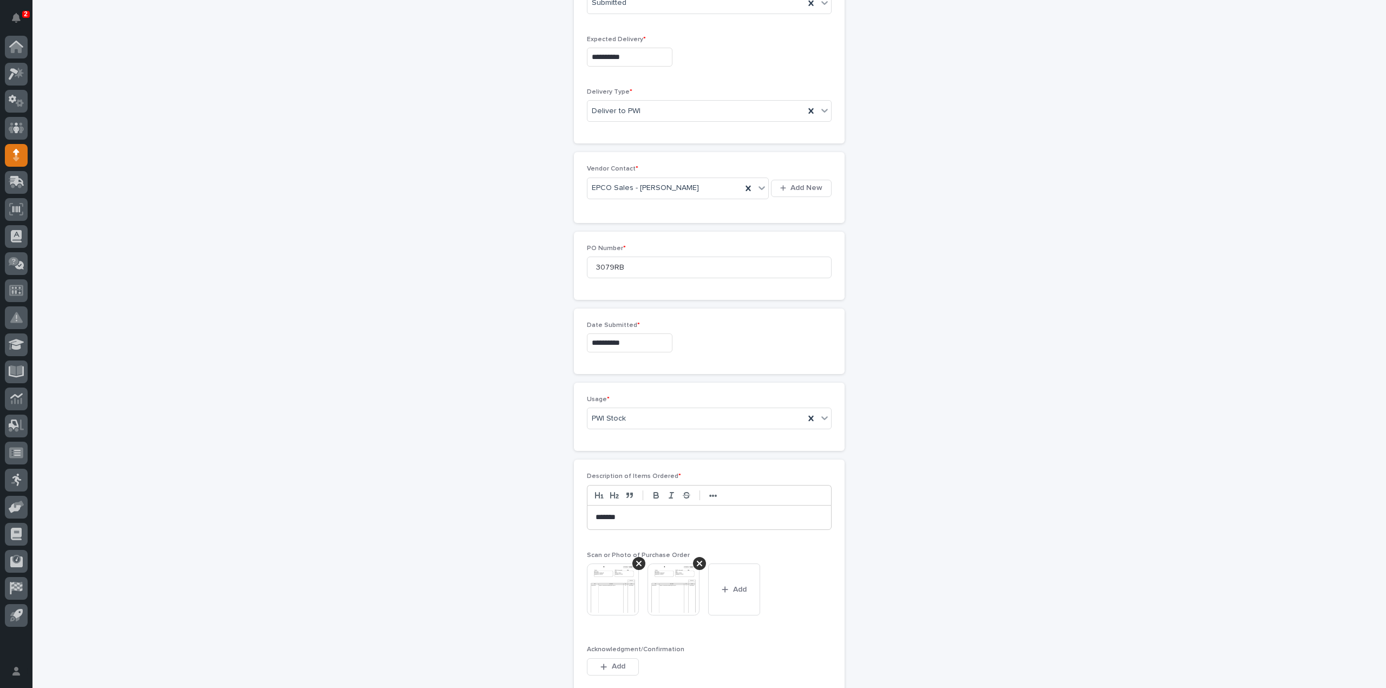
click at [661, 586] on img at bounding box center [674, 590] width 52 height 52
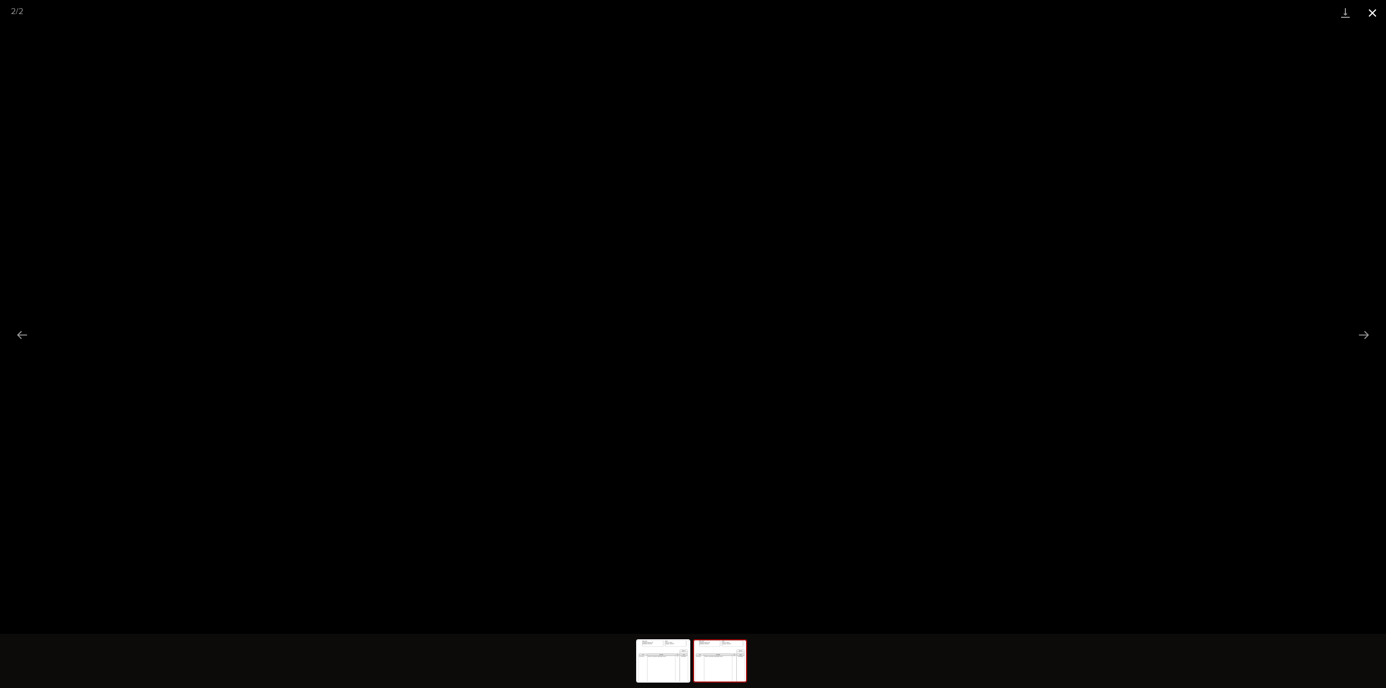
click at [1370, 11] on button "Close gallery" at bounding box center [1372, 12] width 27 height 25
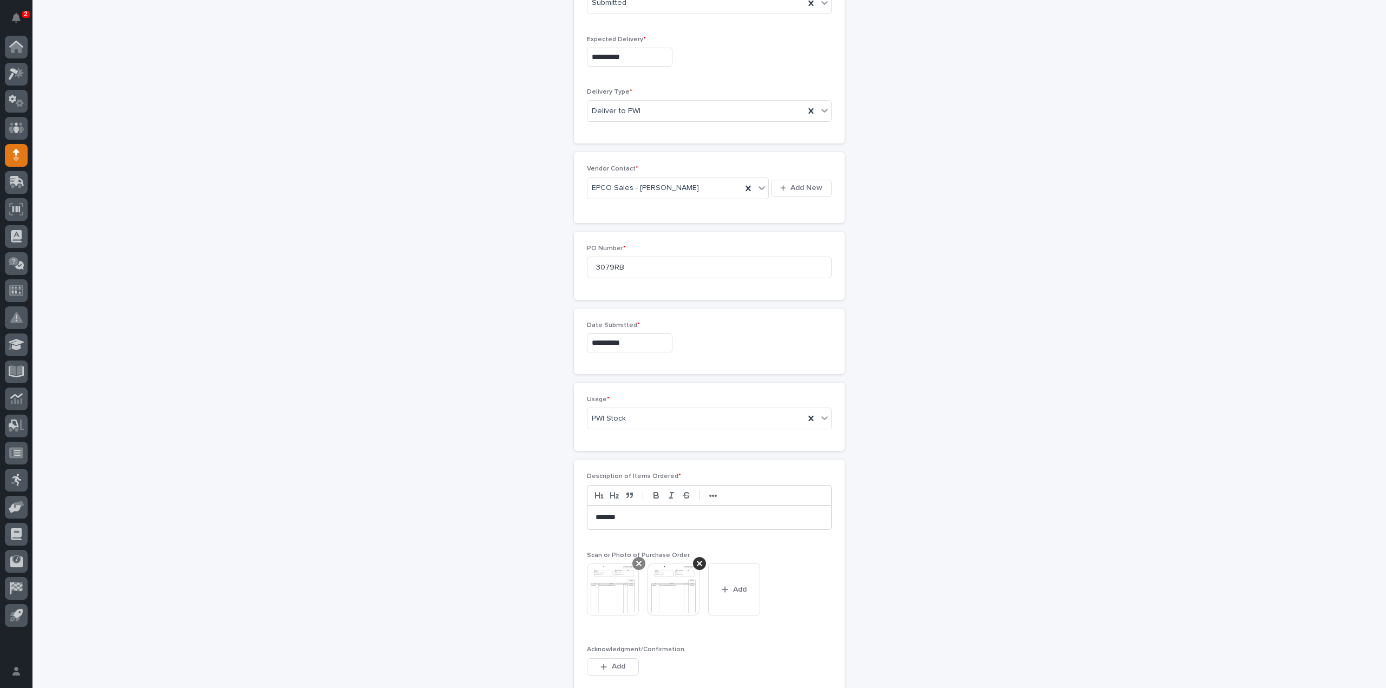
click at [636, 559] on icon at bounding box center [638, 563] width 5 height 9
click at [603, 514] on p "*******" at bounding box center [710, 517] width 228 height 11
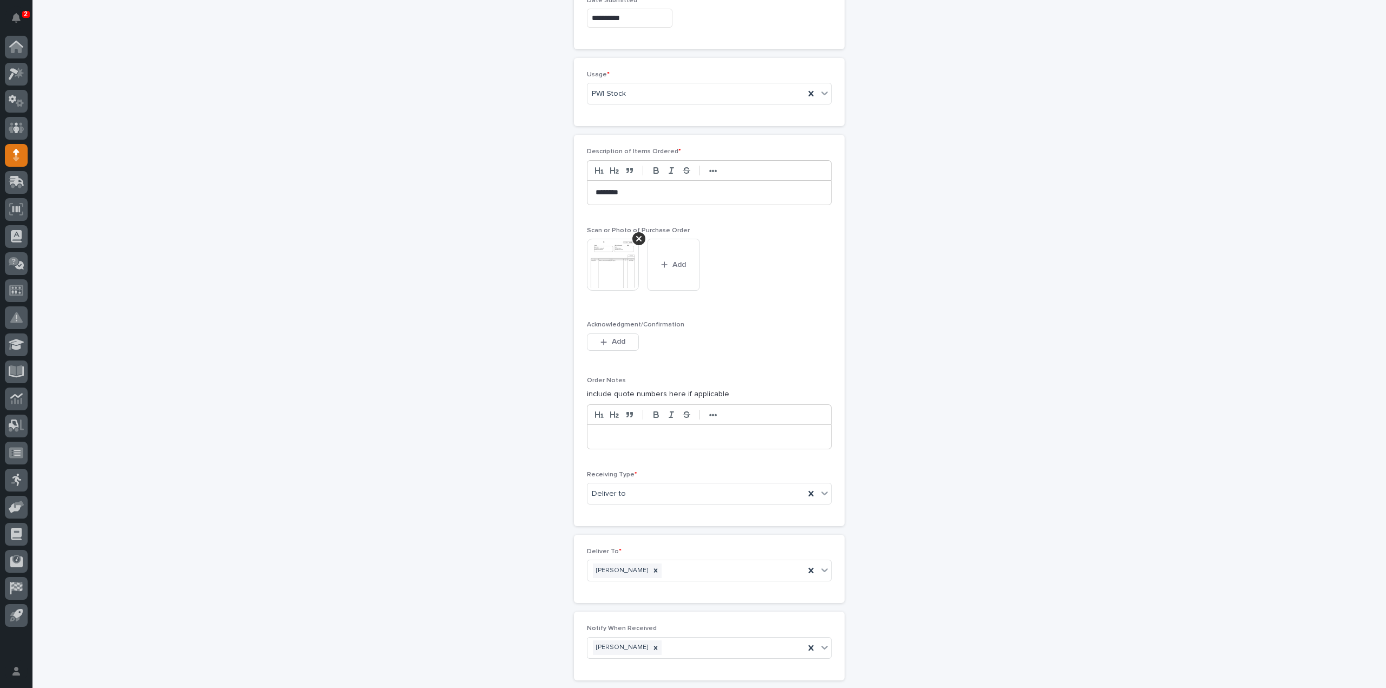
scroll to position [801, 0]
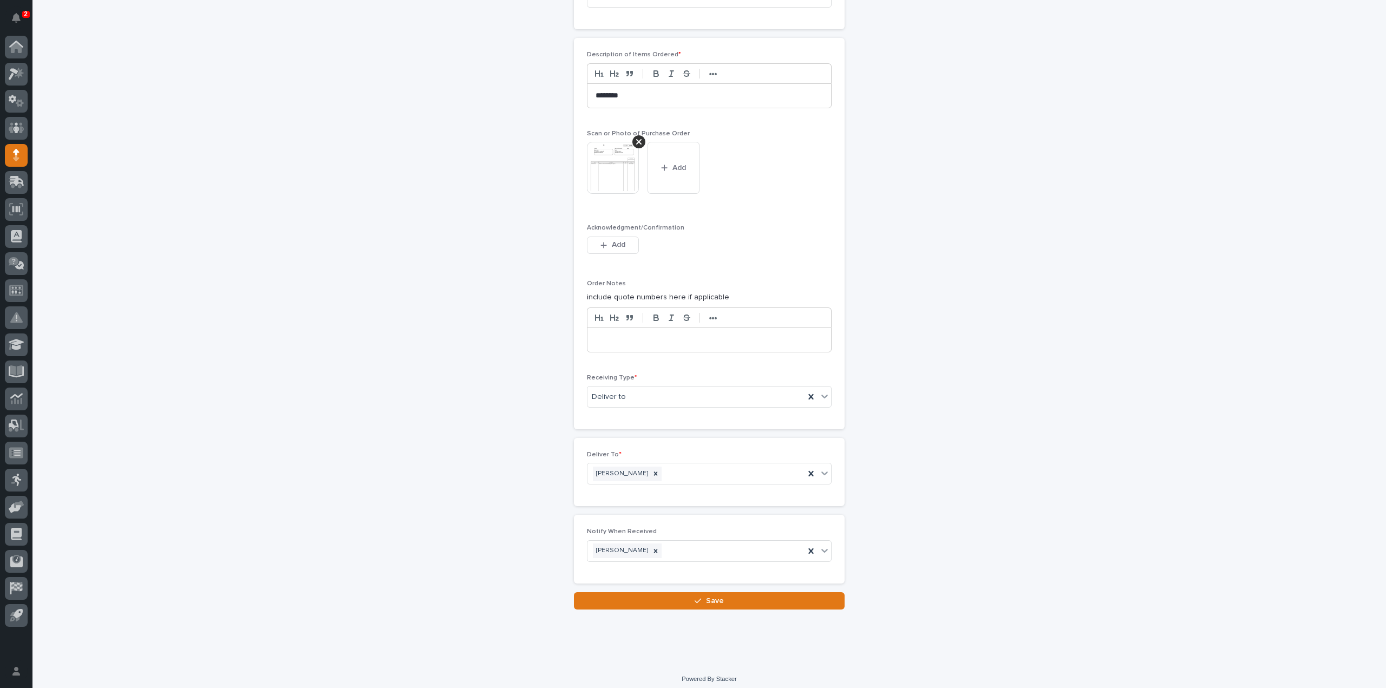
drag, startPoint x: 684, startPoint y: 594, endPoint x: 579, endPoint y: 572, distance: 107.5
click at [684, 594] on button "Save" at bounding box center [709, 600] width 271 height 17
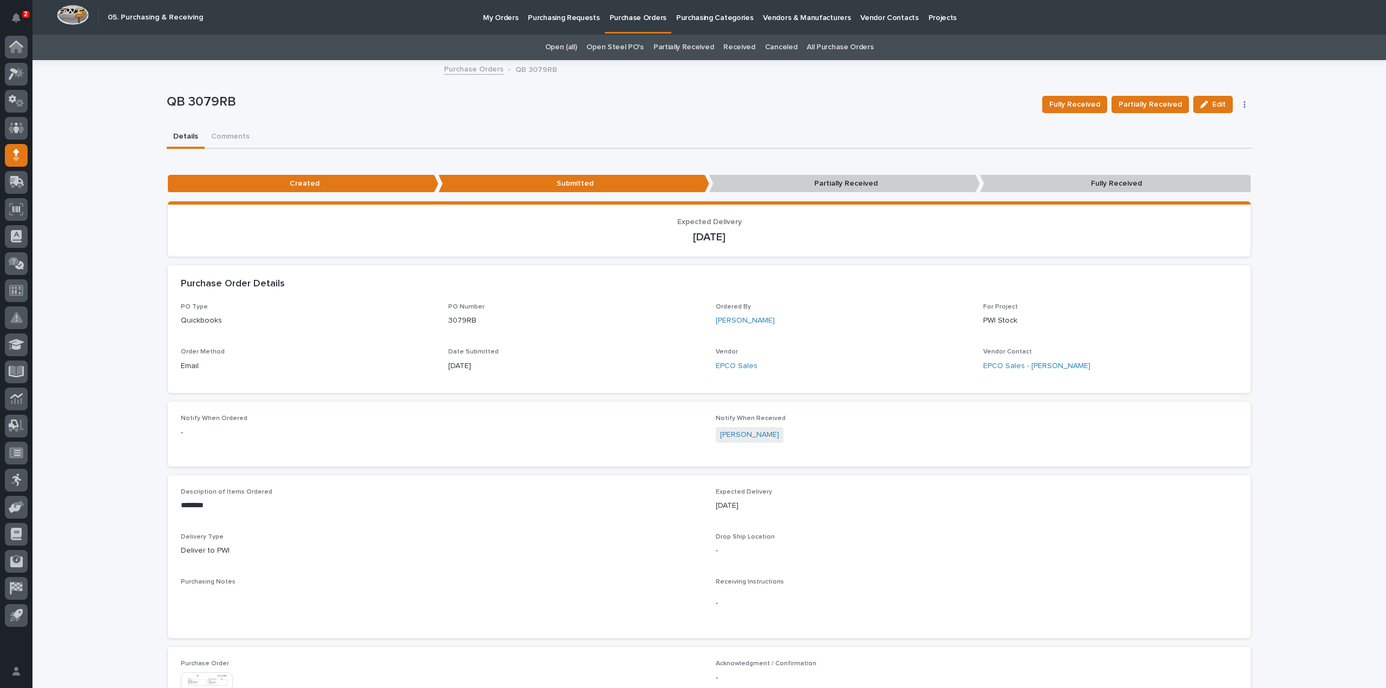
click at [813, 45] on link "All Purchase Orders" at bounding box center [840, 47] width 67 height 25
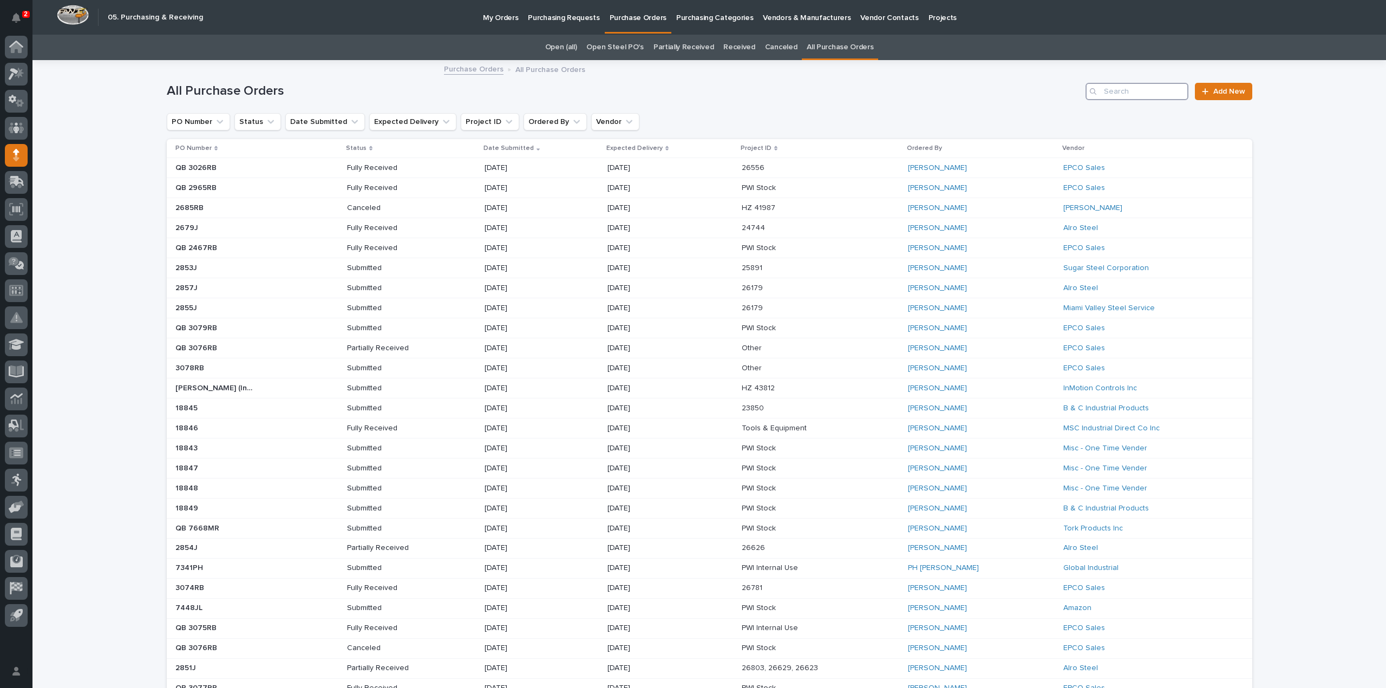
click at [1102, 90] on input "Search" at bounding box center [1137, 91] width 103 height 17
click at [1208, 88] on div at bounding box center [1207, 92] width 11 height 8
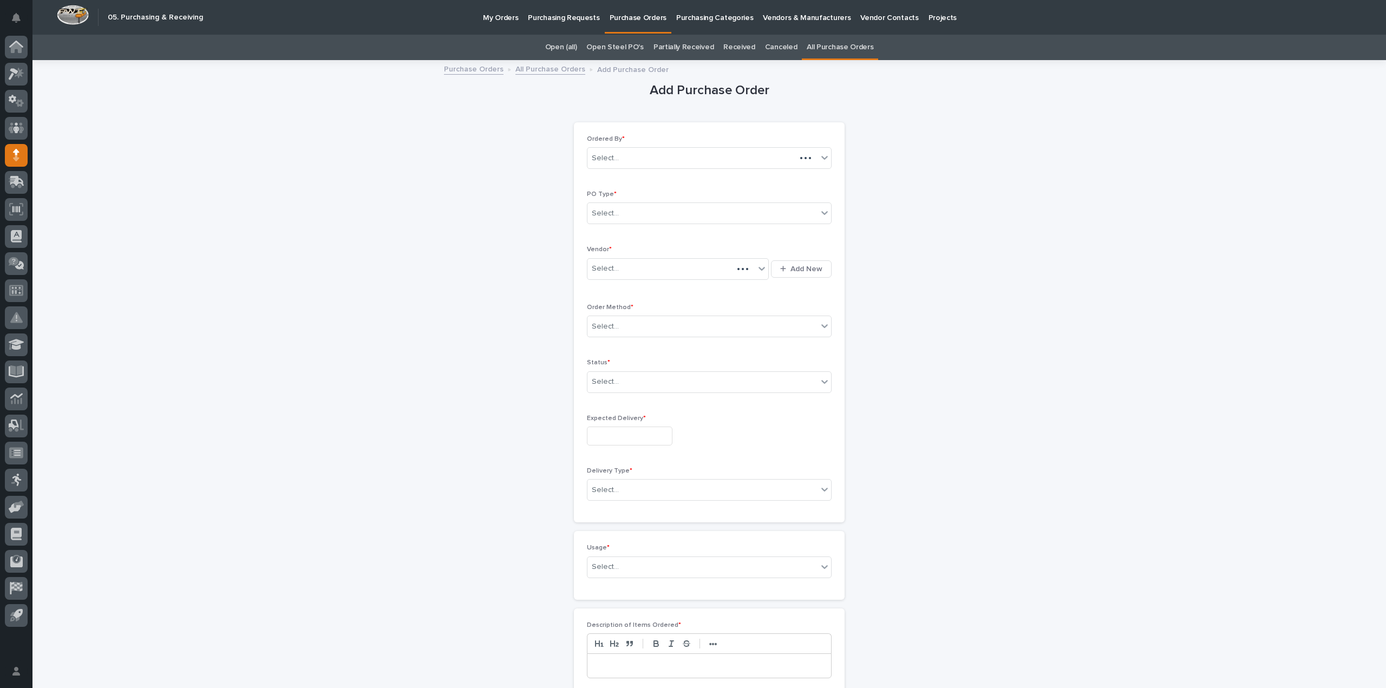
scroll to position [35, 0]
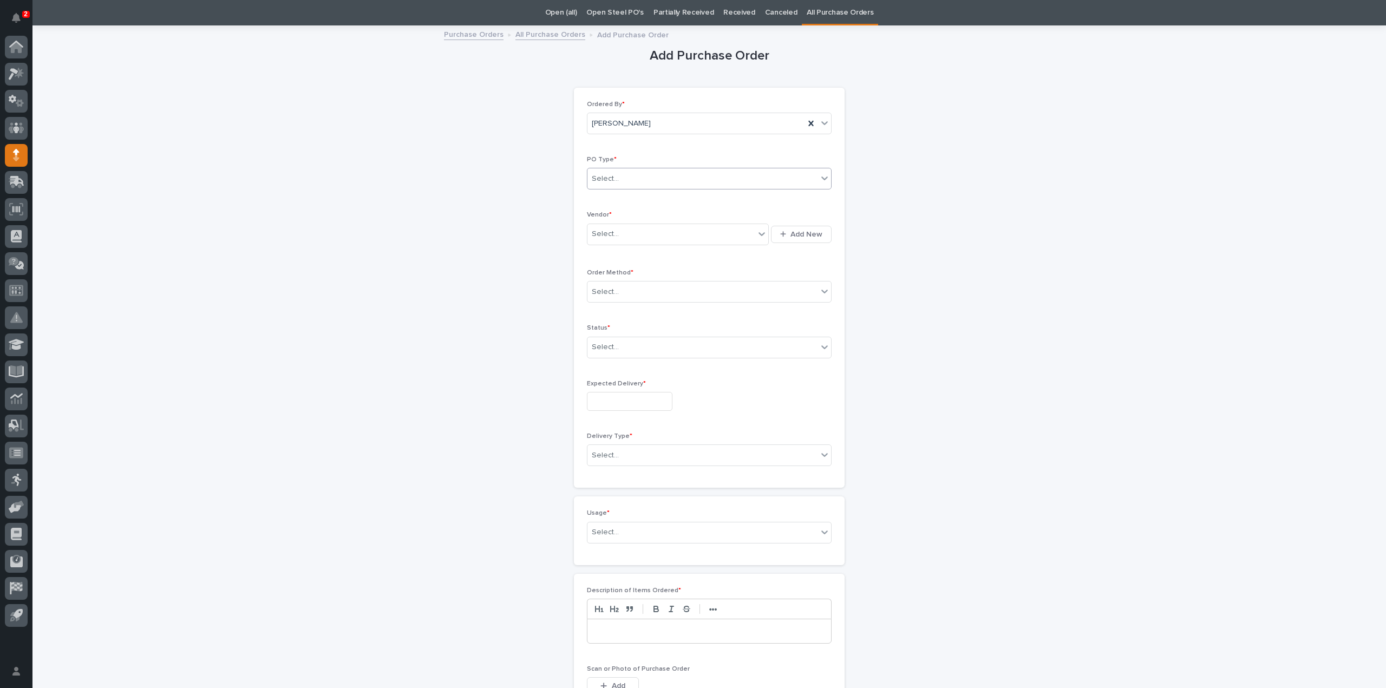
click at [661, 184] on div "Select..." at bounding box center [702, 179] width 230 height 18
click at [643, 214] on div "Paper" at bounding box center [705, 217] width 244 height 19
click at [639, 236] on div "Select..." at bounding box center [670, 234] width 167 height 18
type input "***"
click at [630, 250] on div "McMaster-Carr" at bounding box center [674, 253] width 182 height 19
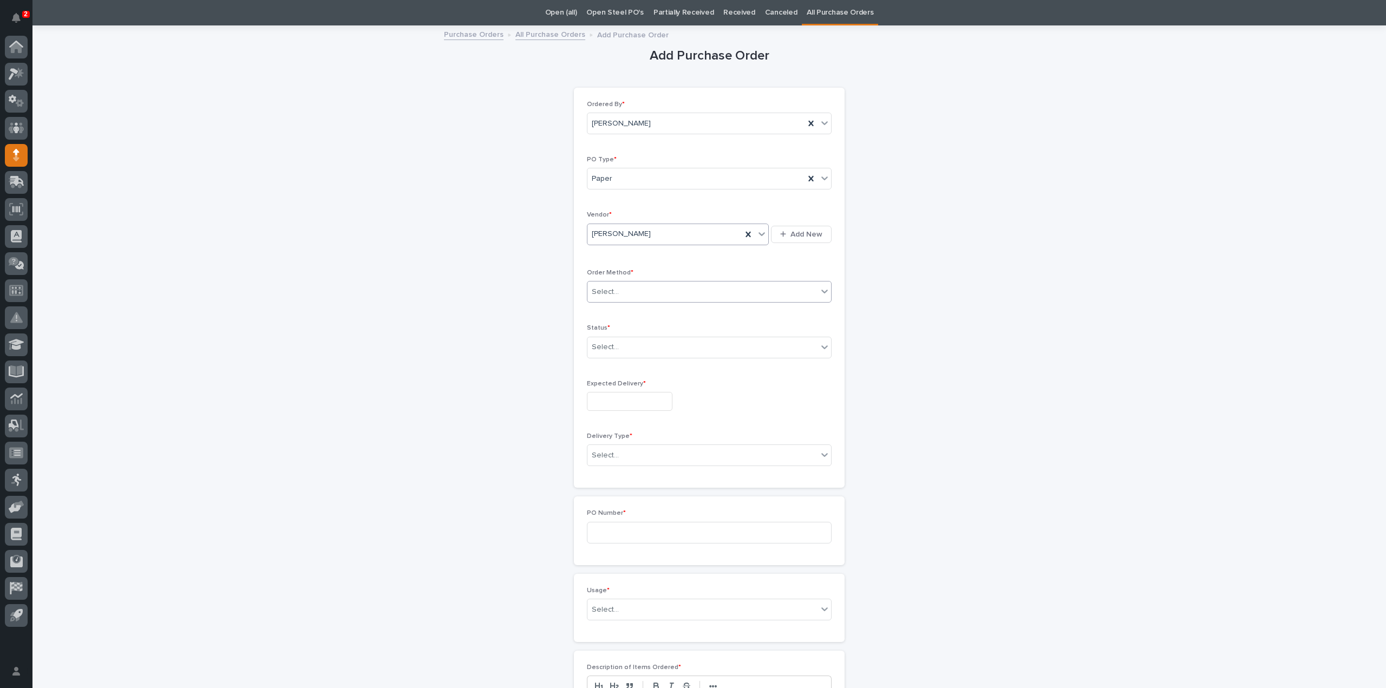
click at [620, 287] on input "text" at bounding box center [620, 291] width 1 height 9
click at [631, 310] on div "Online Order" at bounding box center [705, 311] width 244 height 19
click at [622, 344] on div "Select..." at bounding box center [702, 347] width 230 height 18
click at [607, 388] on div "Submitted" at bounding box center [705, 385] width 244 height 19
click at [601, 407] on input "text" at bounding box center [630, 401] width 86 height 19
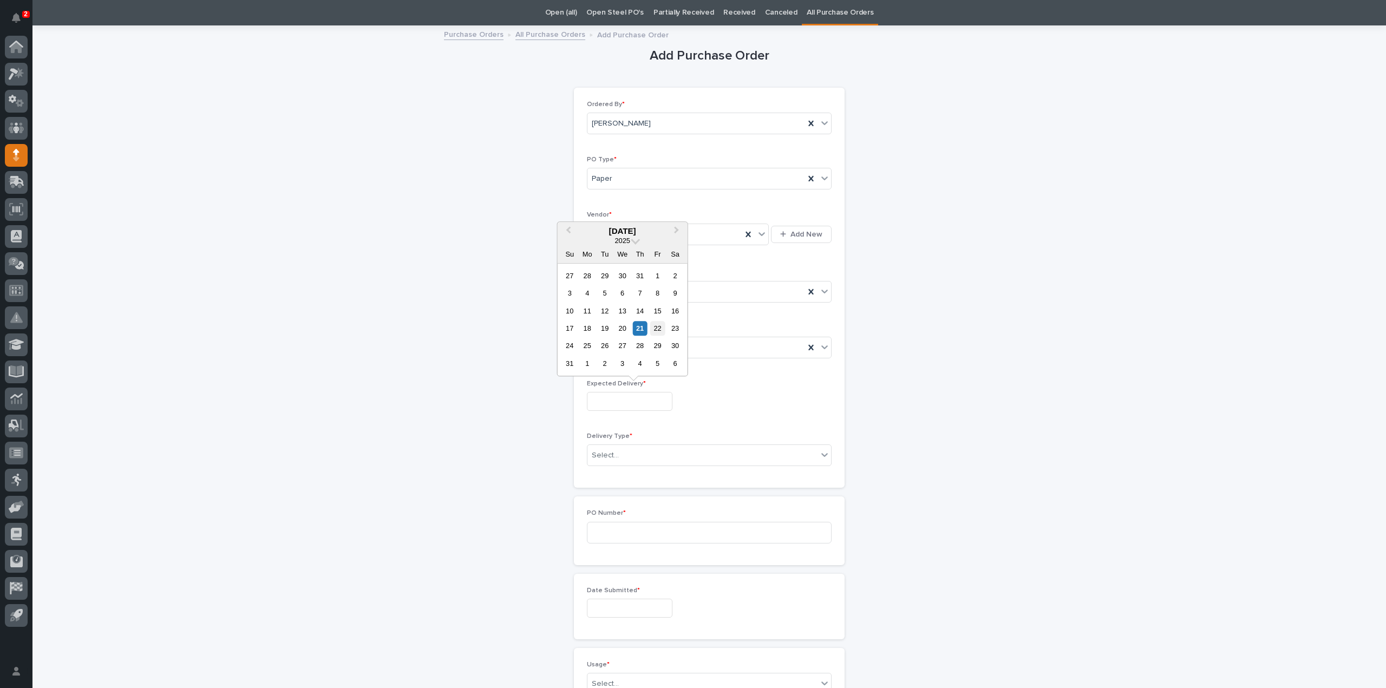
click at [653, 332] on div "22" at bounding box center [657, 328] width 15 height 15
type input "**********"
click at [620, 459] on div at bounding box center [620, 456] width 1 height 14
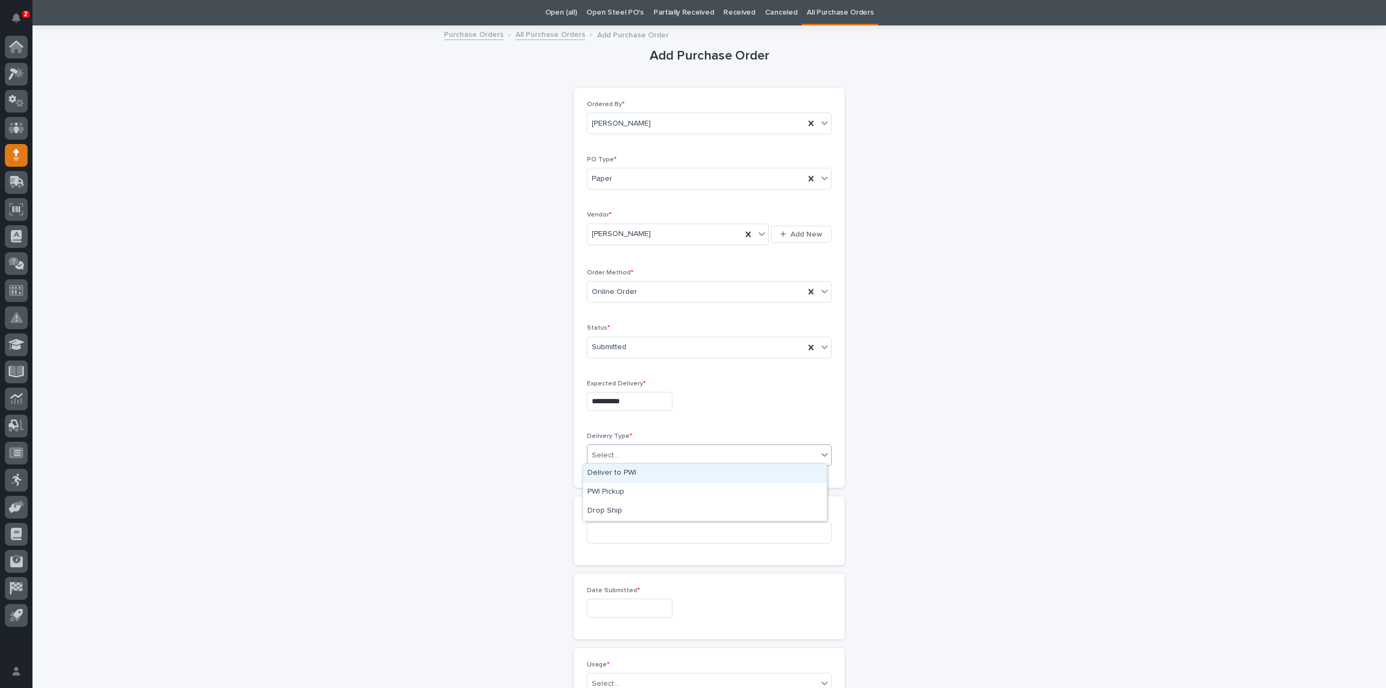
click at [635, 472] on div "Deliver to PWI" at bounding box center [705, 473] width 244 height 19
click at [616, 532] on input at bounding box center [709, 533] width 245 height 22
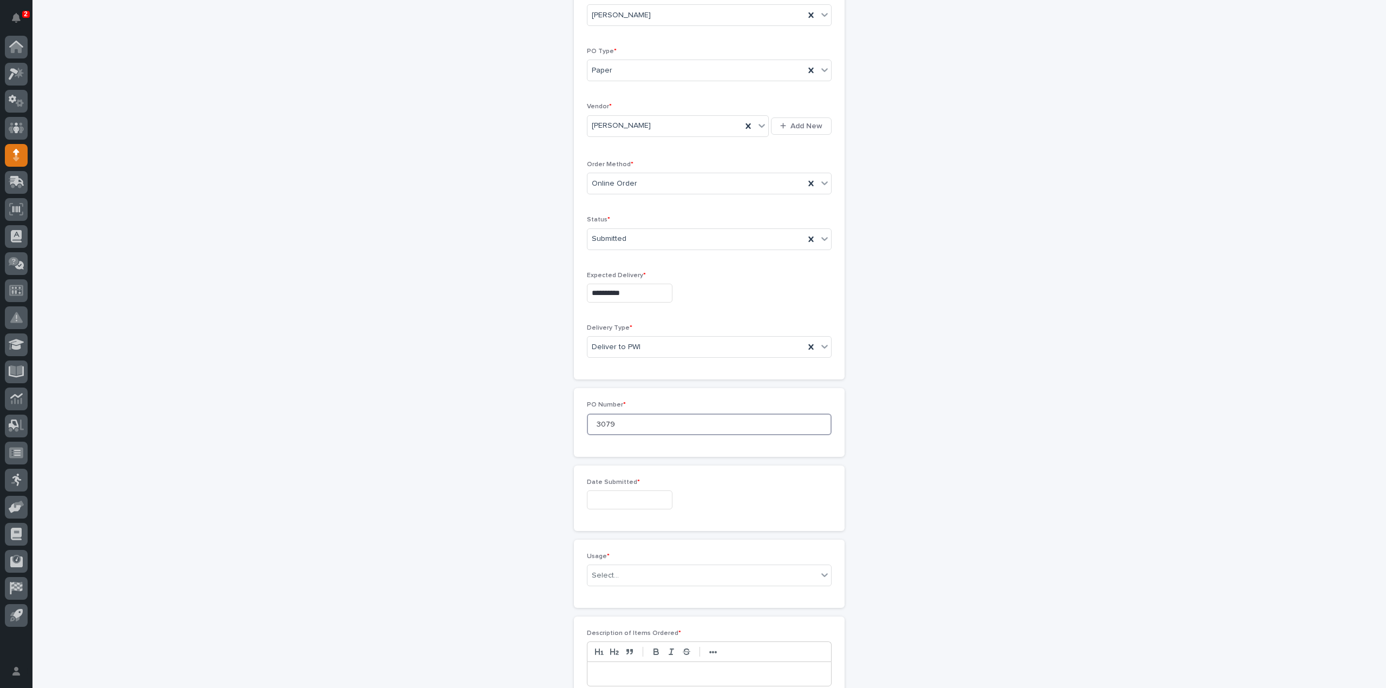
drag, startPoint x: 619, startPoint y: 423, endPoint x: 549, endPoint y: 439, distance: 72.1
click at [549, 439] on div "**********" at bounding box center [710, 495] width 1086 height 1154
type input "3080RB"
click at [606, 502] on input "text" at bounding box center [630, 500] width 86 height 19
click at [638, 428] on div "21" at bounding box center [640, 426] width 15 height 15
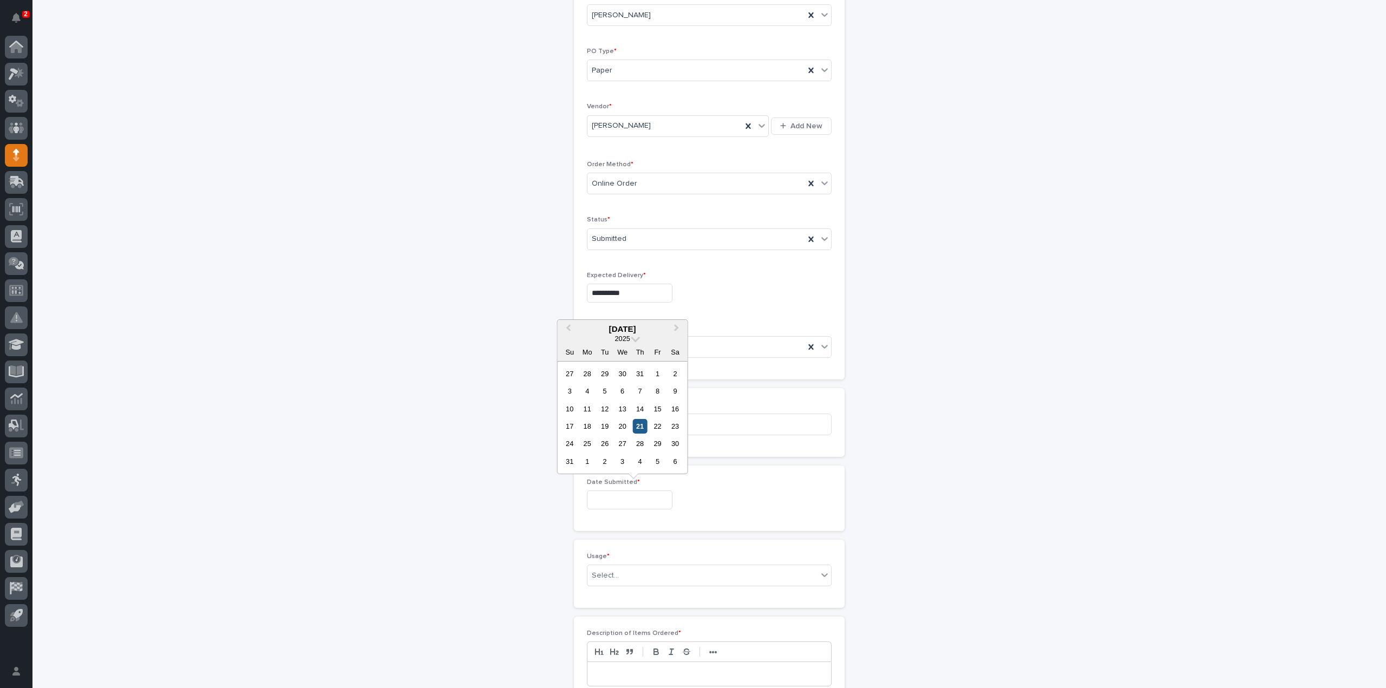
type input "**********"
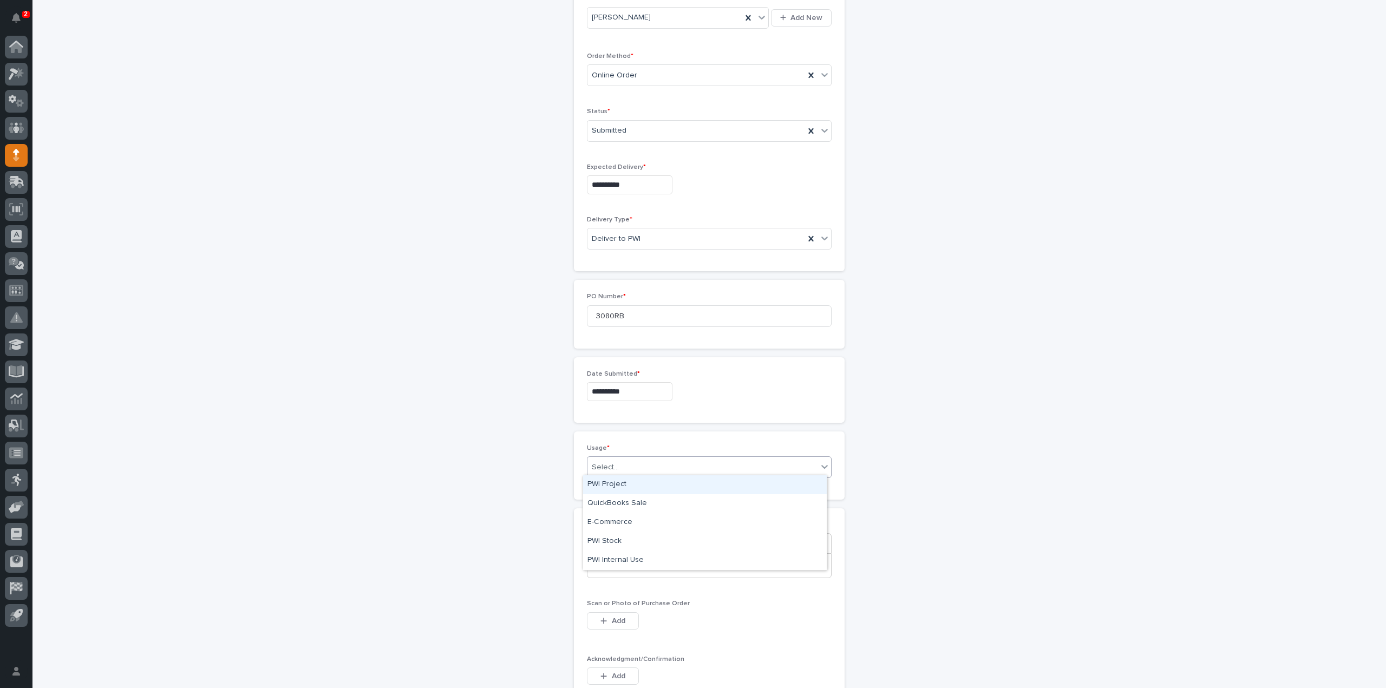
click at [635, 465] on div "Select..." at bounding box center [702, 468] width 230 height 18
drag, startPoint x: 612, startPoint y: 538, endPoint x: 630, endPoint y: 539, distance: 17.3
click at [612, 538] on div "PWI Stock" at bounding box center [705, 541] width 244 height 19
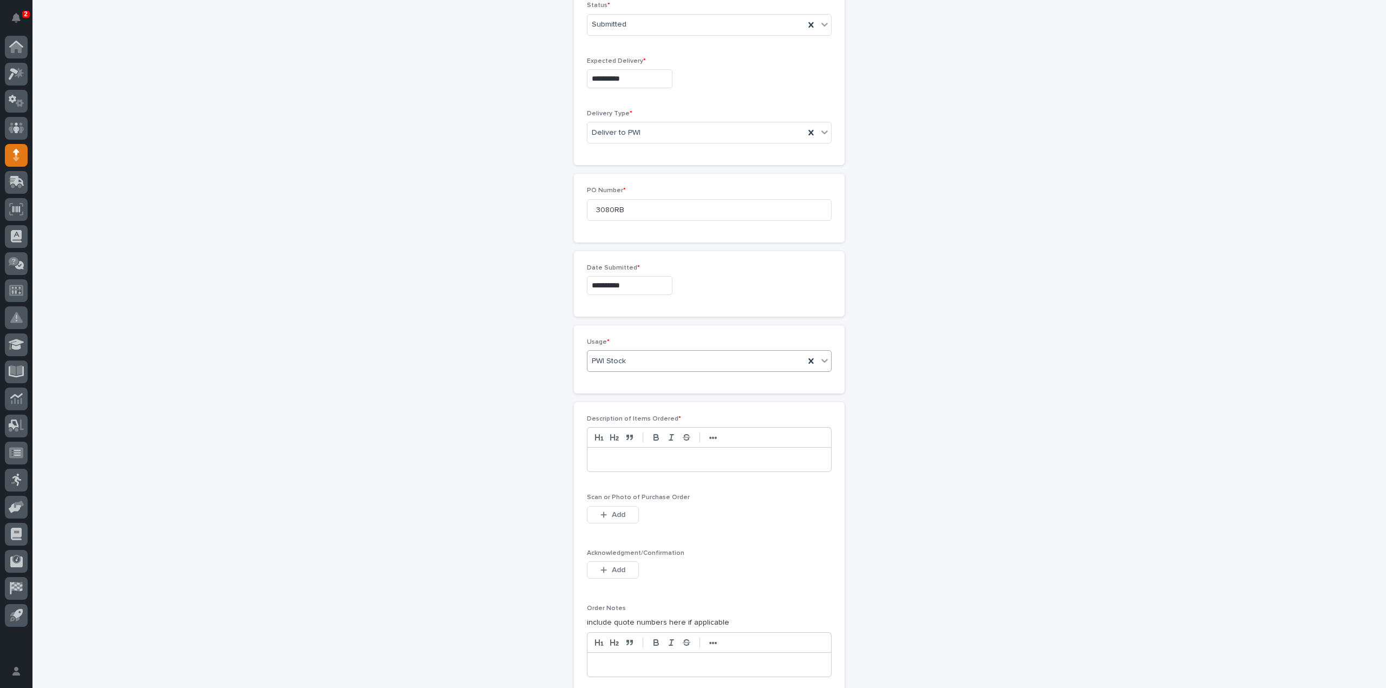
scroll to position [360, 0]
click at [649, 460] on div at bounding box center [709, 458] width 244 height 24
click at [615, 511] on span "Add" at bounding box center [619, 513] width 14 height 10
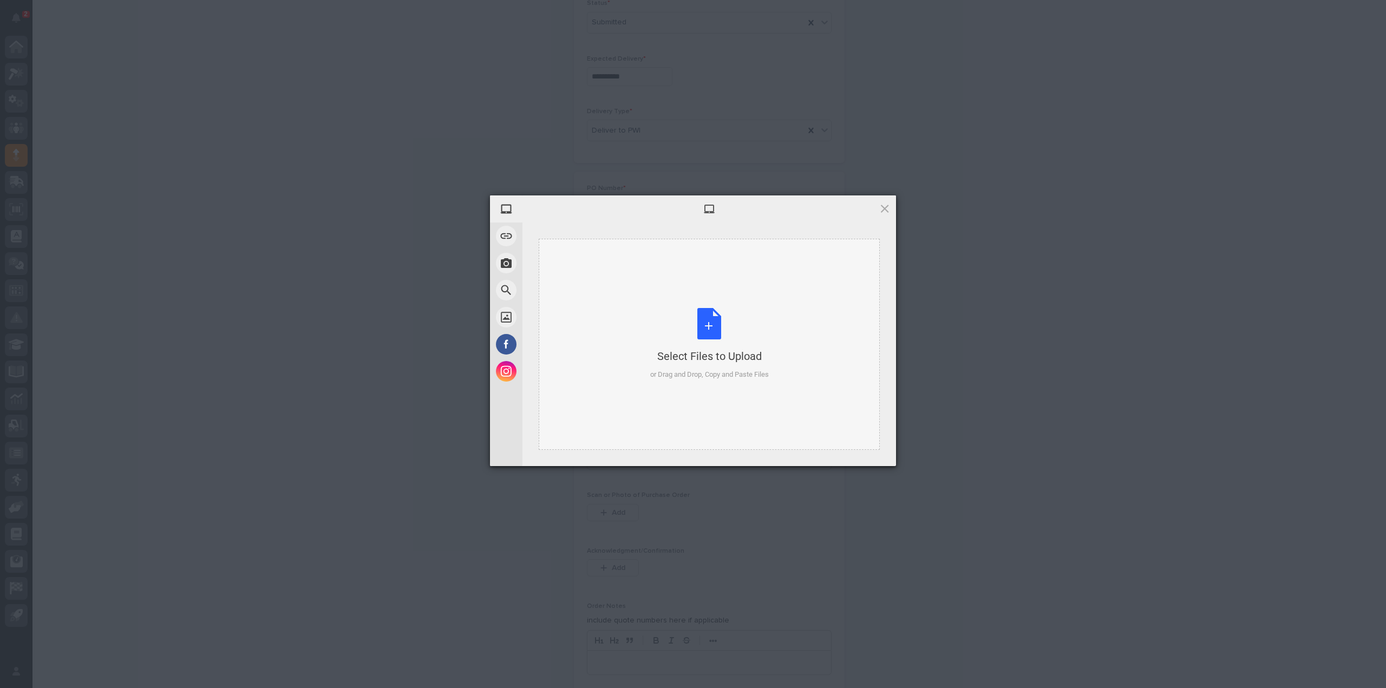
click at [696, 324] on div "Select Files to Upload or Drag and Drop, Copy and Paste Files" at bounding box center [709, 344] width 119 height 72
click at [847, 451] on span "Upload 1" at bounding box center [863, 451] width 55 height 21
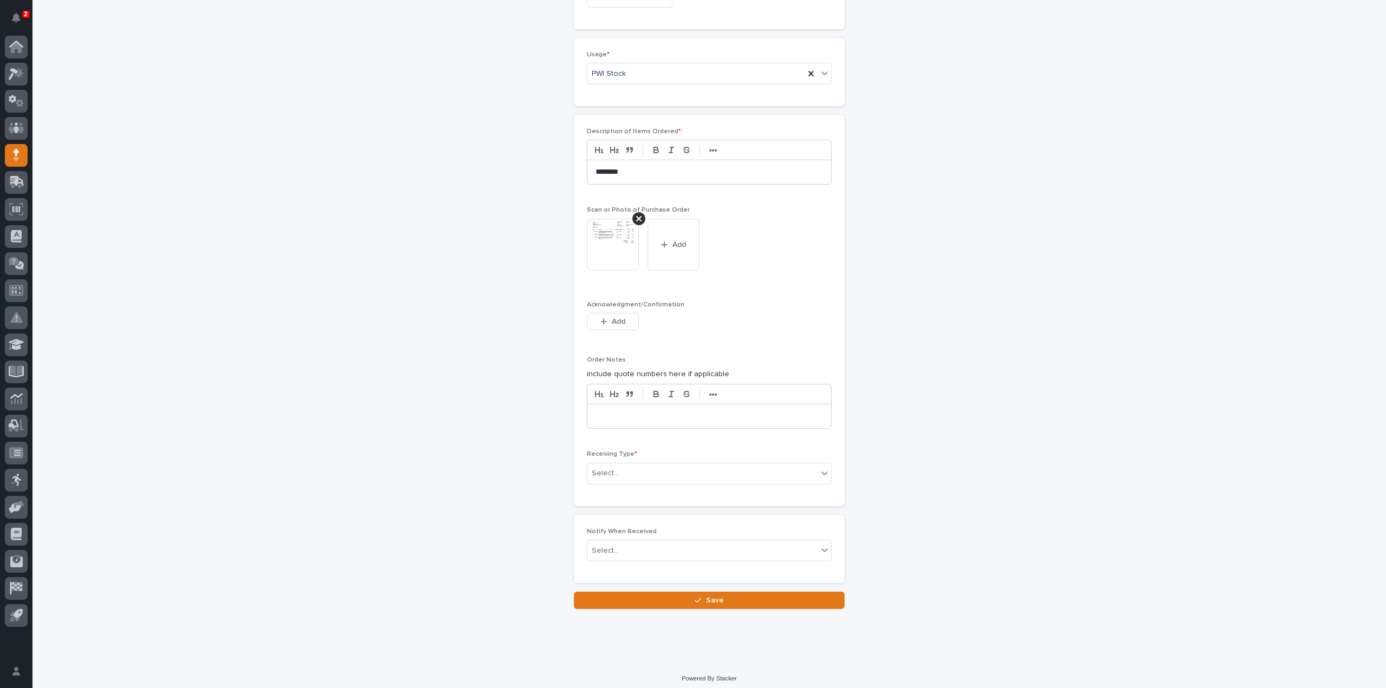
scroll to position [645, 0]
click at [644, 469] on div "Select..." at bounding box center [702, 473] width 230 height 18
click at [616, 543] on div "Deliver to" at bounding box center [705, 546] width 244 height 19
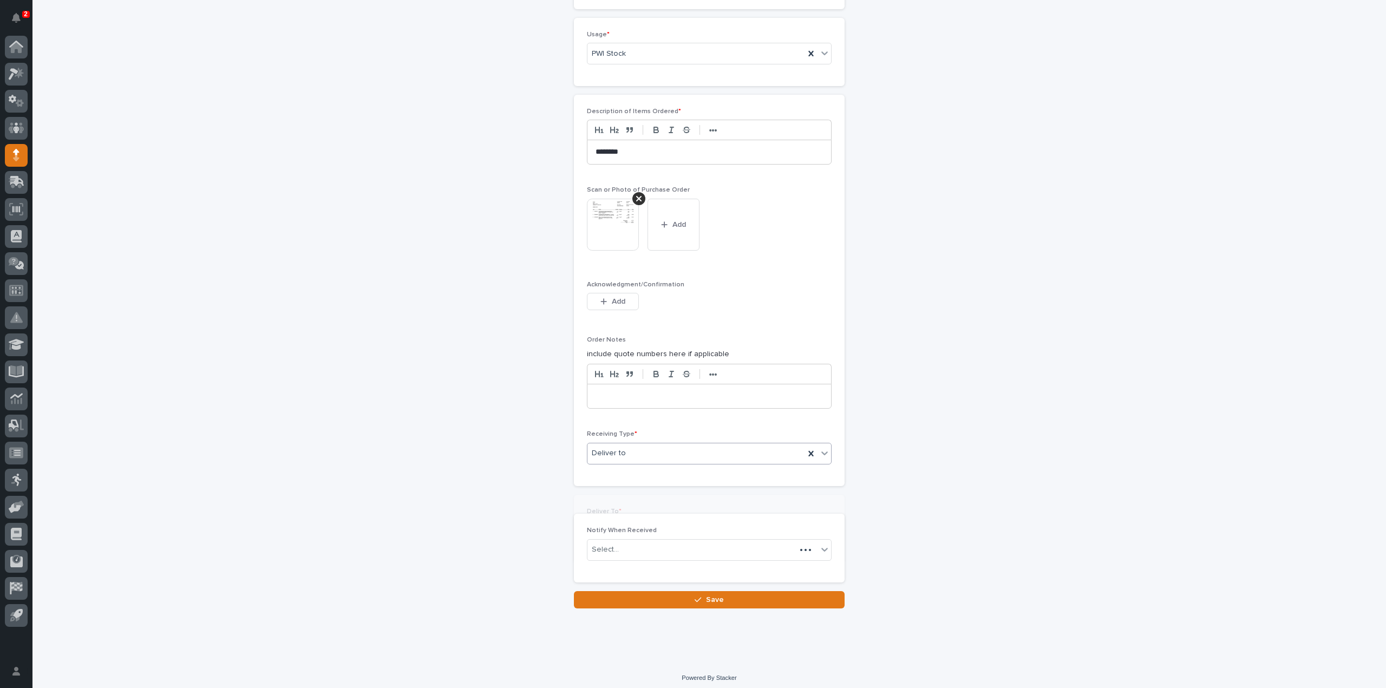
scroll to position [683, 0]
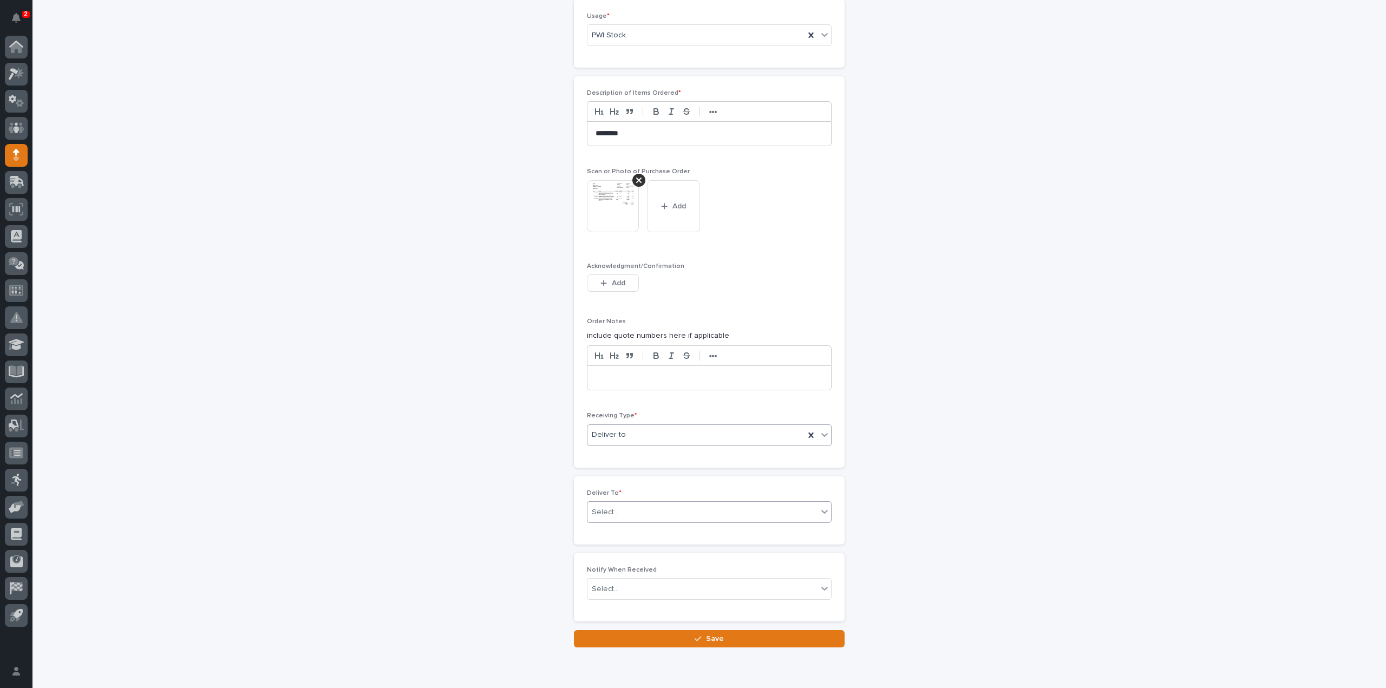
click at [609, 509] on div "Select..." at bounding box center [605, 512] width 27 height 11
type input "*****"
click at [623, 527] on div "[PERSON_NAME]" at bounding box center [705, 527] width 244 height 19
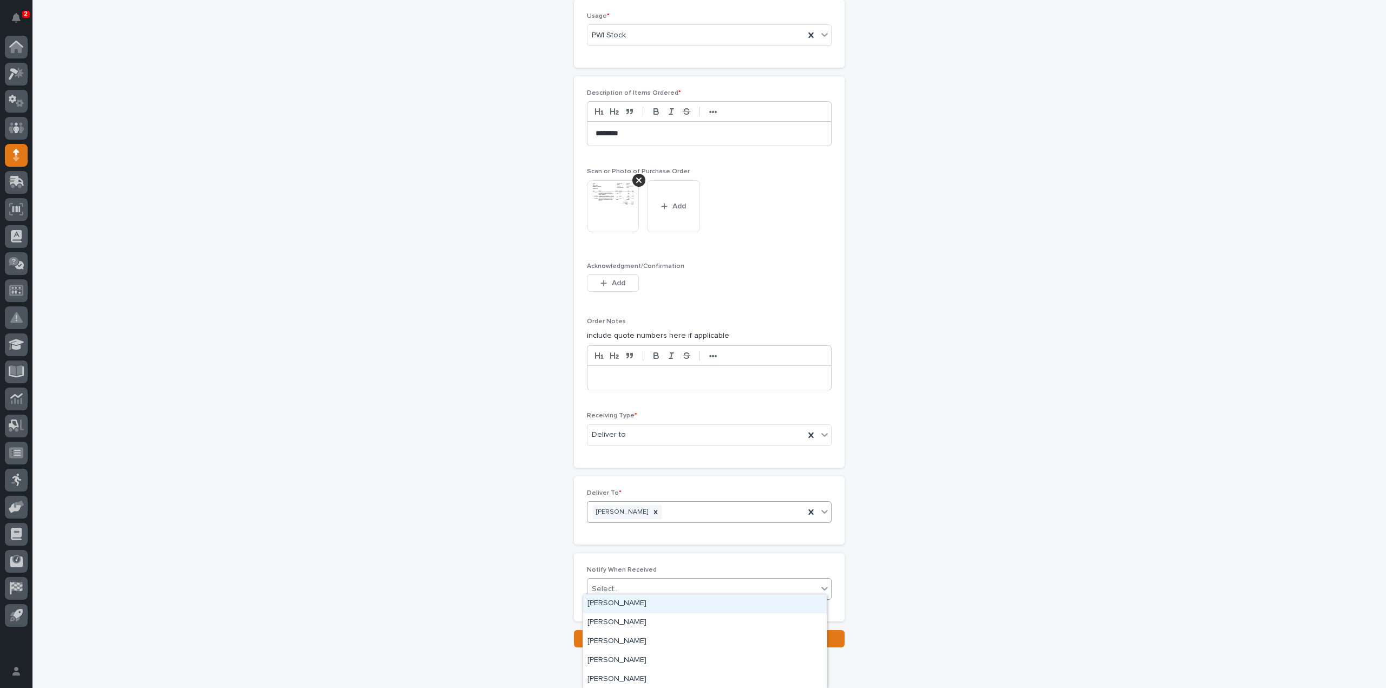
click at [620, 588] on div at bounding box center [620, 589] width 1 height 11
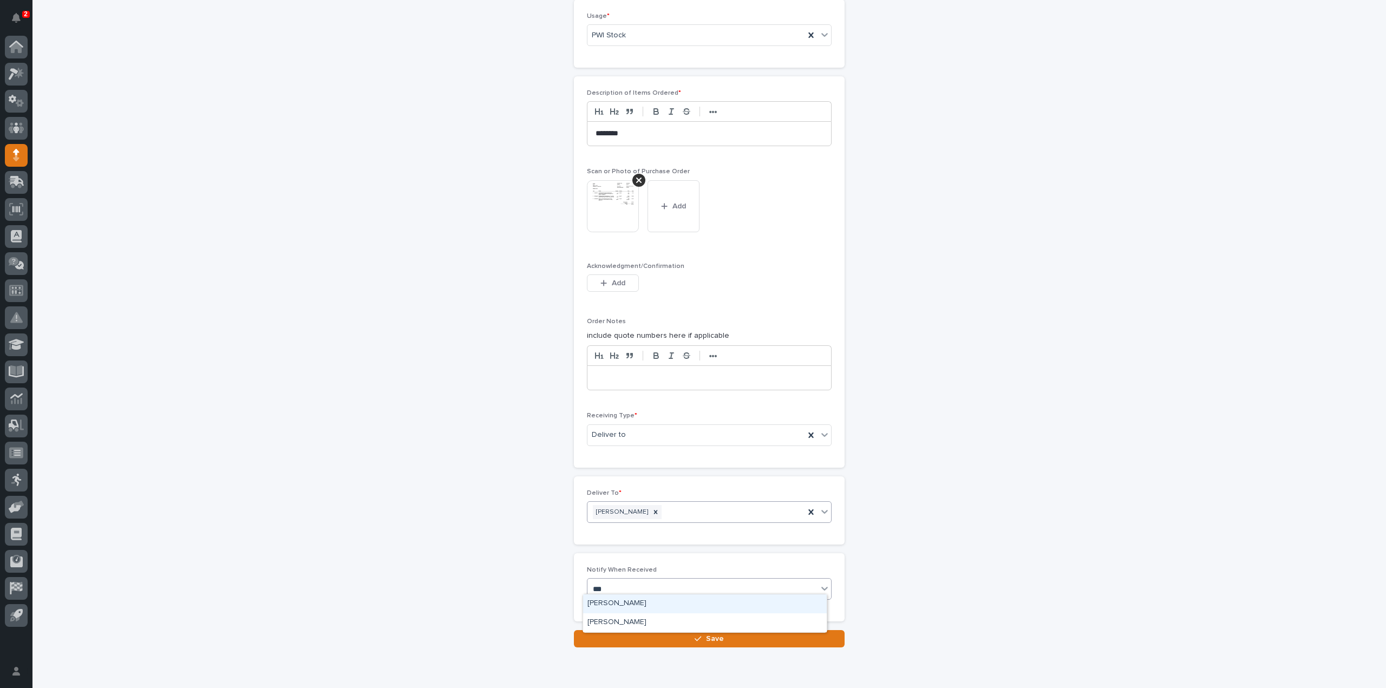
type input "****"
click at [617, 602] on div "[PERSON_NAME]" at bounding box center [705, 603] width 244 height 19
click at [644, 633] on button "Save" at bounding box center [709, 638] width 271 height 17
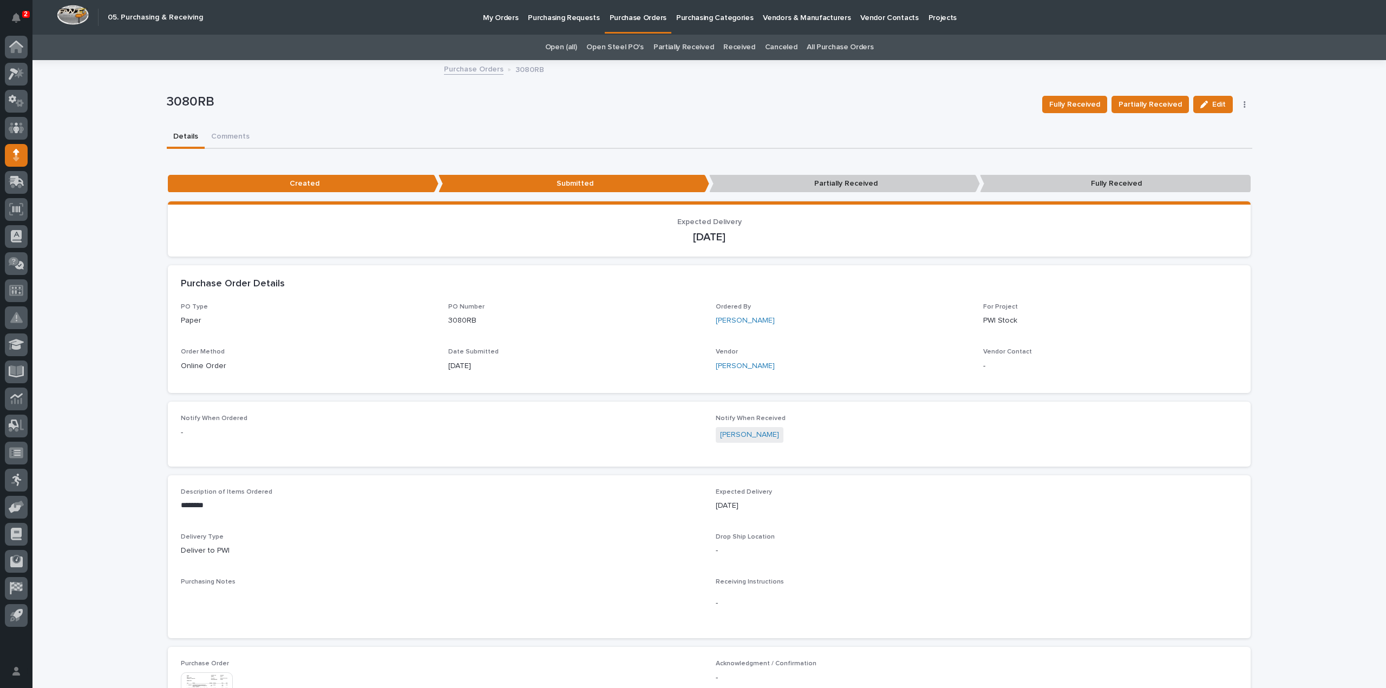
click at [852, 49] on link "All Purchase Orders" at bounding box center [840, 47] width 67 height 25
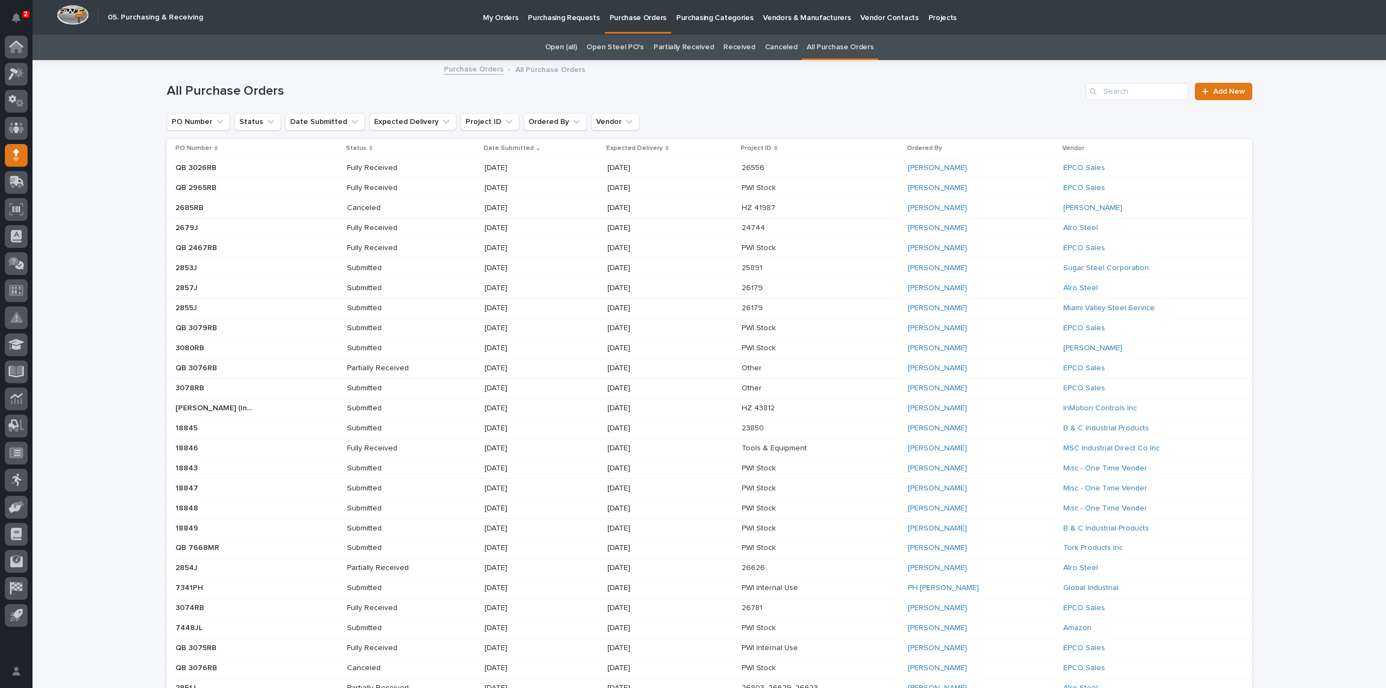
click at [851, 46] on link "All Purchase Orders" at bounding box center [840, 47] width 67 height 25
click at [1233, 92] on span "Add New" at bounding box center [1229, 92] width 32 height 8
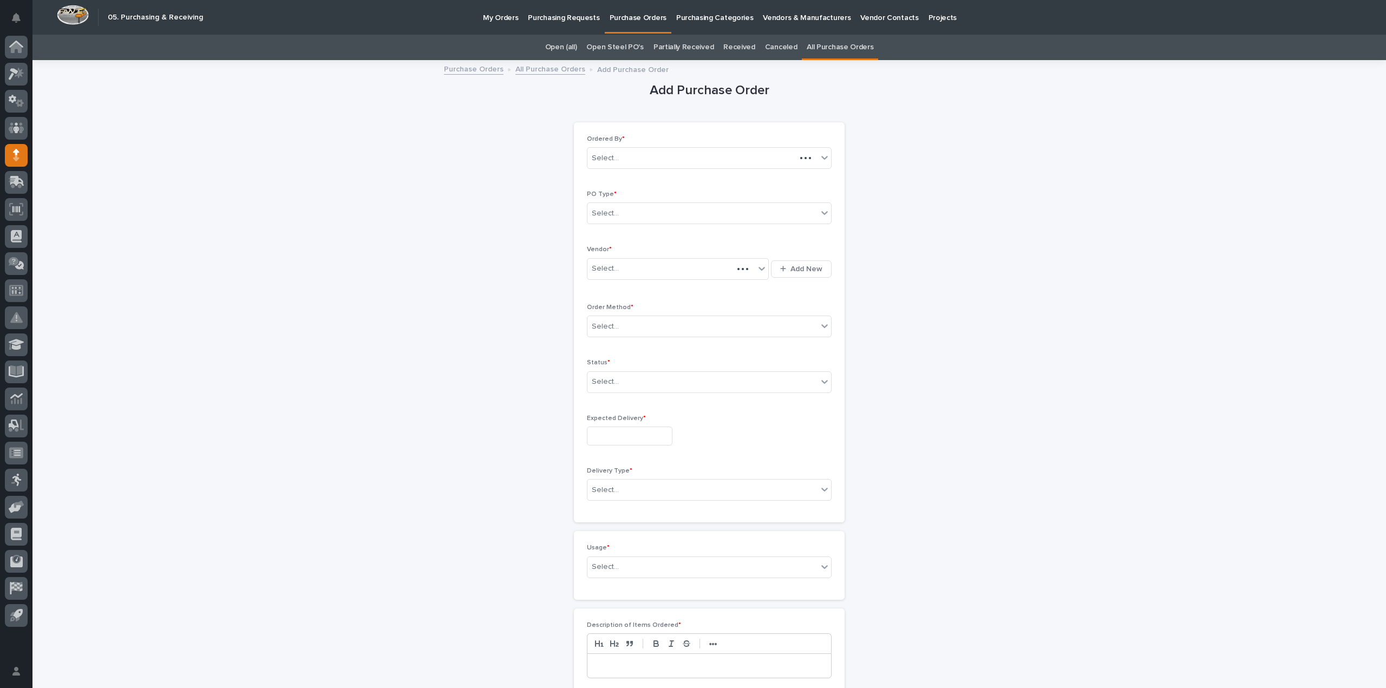
scroll to position [35, 0]
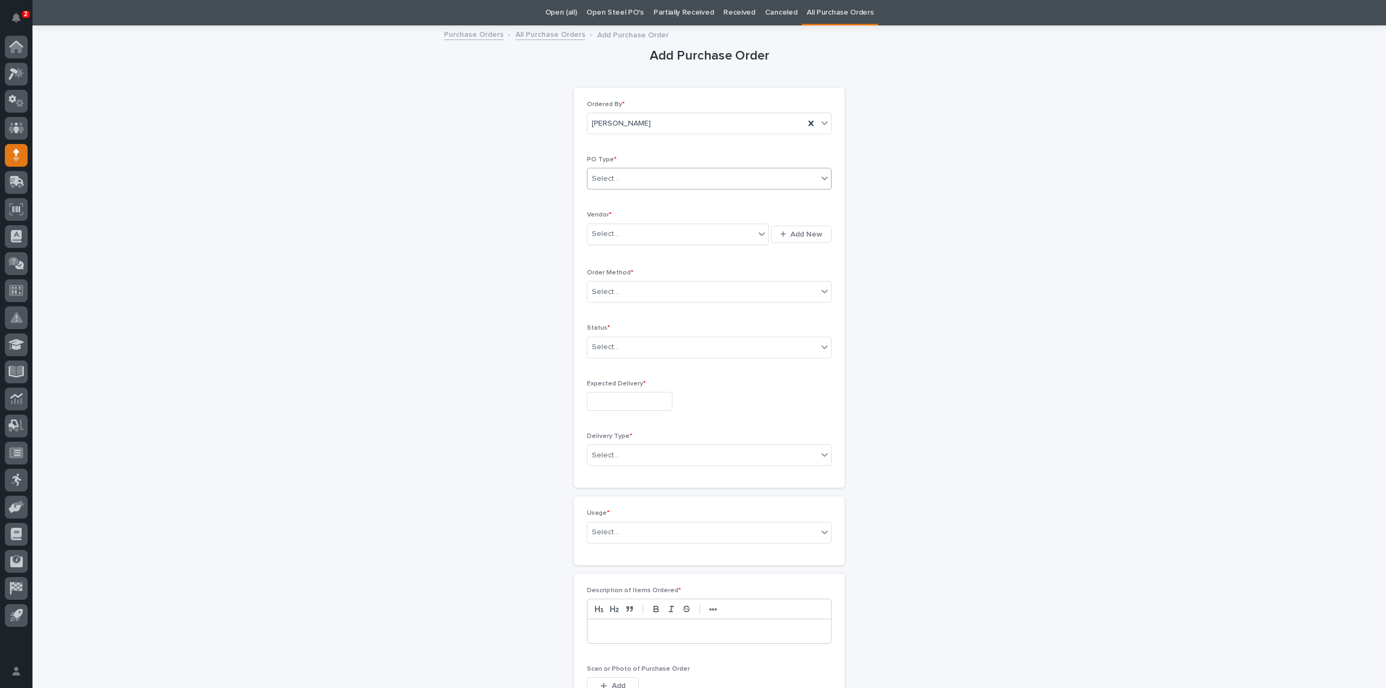
click at [662, 177] on div "Select..." at bounding box center [702, 179] width 230 height 18
click at [997, 311] on div "Add Purchase Order Loading... Saving… Loading... Saving… Loading... Saving… Ord…" at bounding box center [710, 489] width 1086 height 925
click at [623, 177] on div "Select..." at bounding box center [702, 179] width 230 height 18
click at [620, 198] on div "Quickbooks" at bounding box center [705, 198] width 244 height 19
click at [620, 231] on div "Select..." at bounding box center [670, 234] width 167 height 18
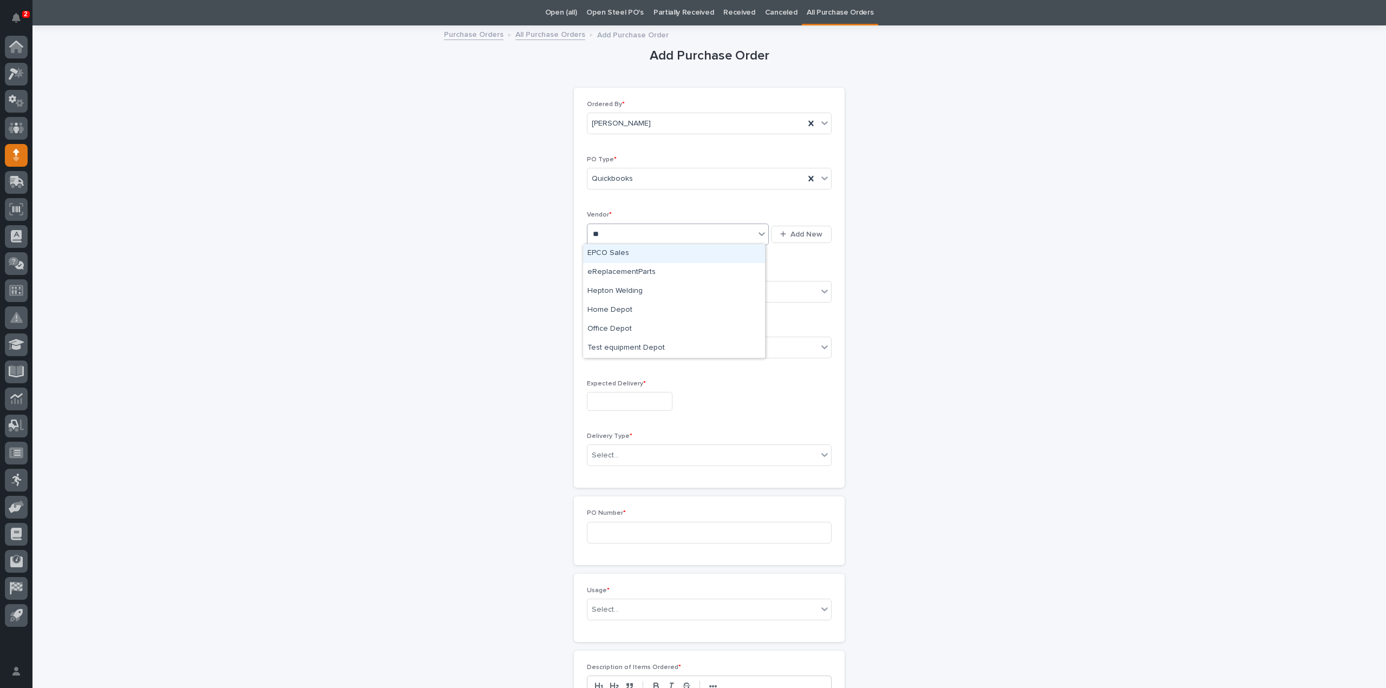
type input "***"
click at [620, 251] on div "EPCO Sales" at bounding box center [674, 253] width 182 height 19
click at [611, 290] on div "Select..." at bounding box center [605, 291] width 27 height 11
click at [609, 334] on div "Email" at bounding box center [705, 330] width 244 height 19
click at [610, 351] on div "Select..." at bounding box center [702, 347] width 230 height 18
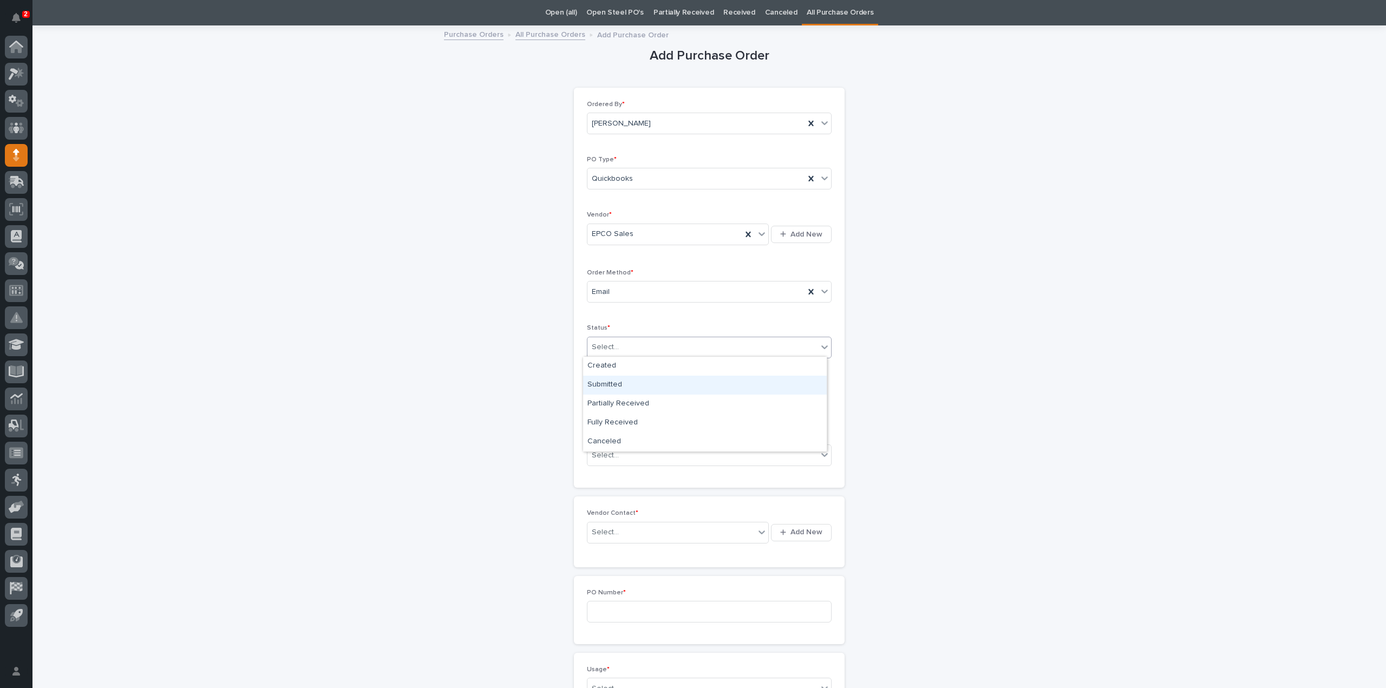
click at [610, 383] on div "Submitted" at bounding box center [705, 385] width 244 height 19
click at [610, 399] on input "text" at bounding box center [630, 401] width 86 height 19
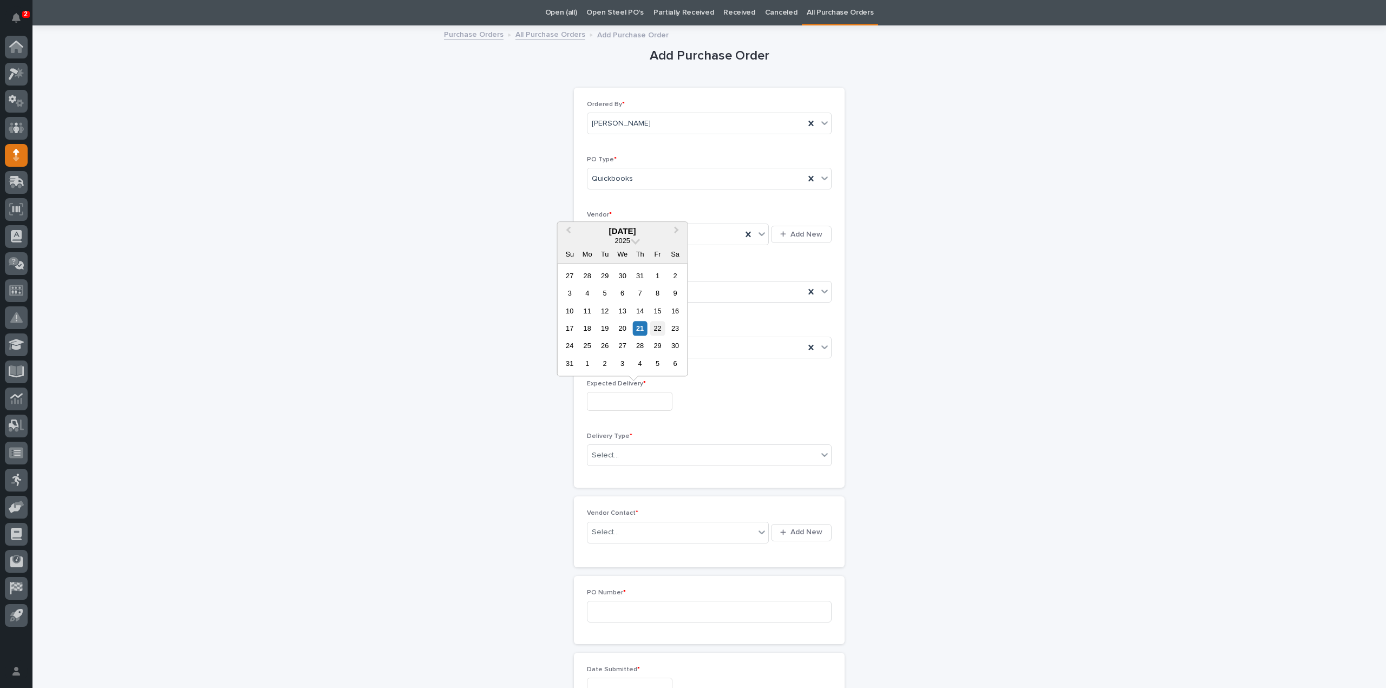
click at [658, 331] on div "22" at bounding box center [657, 328] width 15 height 15
type input "**********"
click at [620, 454] on input "text" at bounding box center [620, 455] width 1 height 9
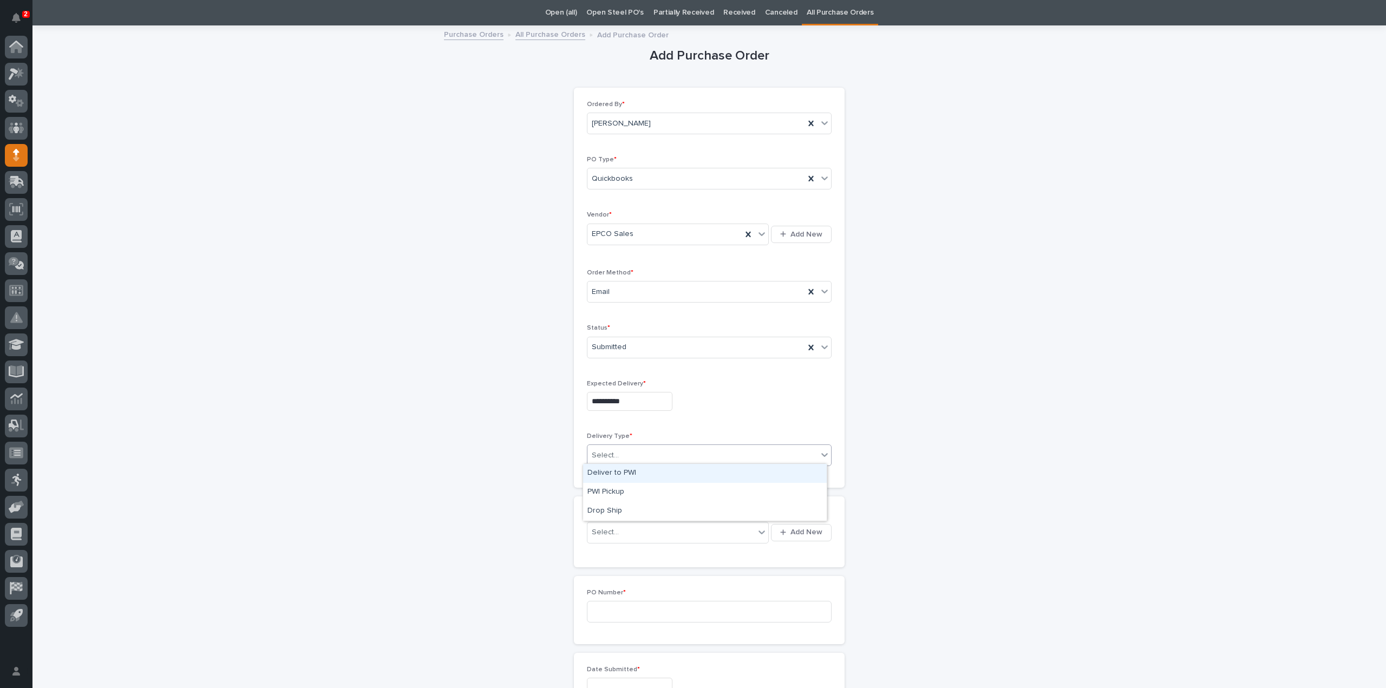
click at [616, 475] on div "Deliver to PWI" at bounding box center [705, 473] width 244 height 19
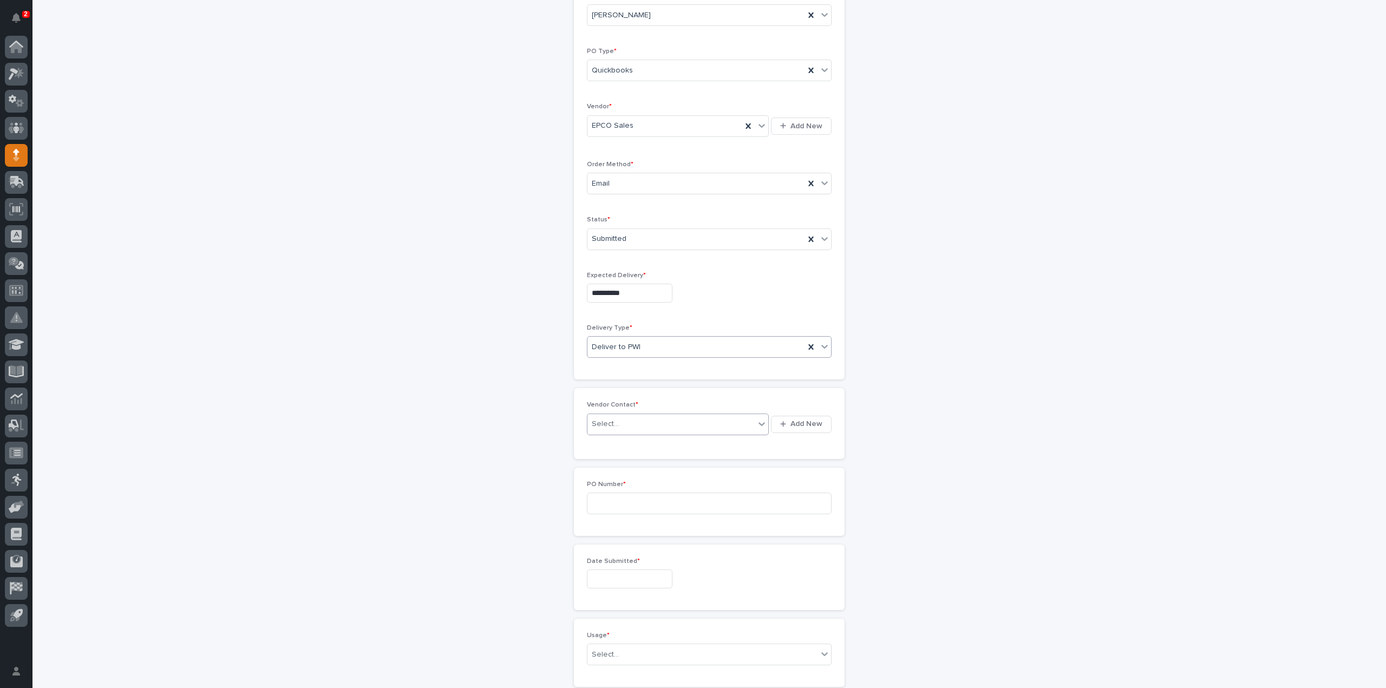
click at [658, 427] on div "Select..." at bounding box center [670, 424] width 167 height 18
type input "*****"
click at [646, 441] on div "EPCO Sales - Keith Schrock" at bounding box center [674, 442] width 182 height 19
click at [617, 394] on input at bounding box center [709, 395] width 245 height 22
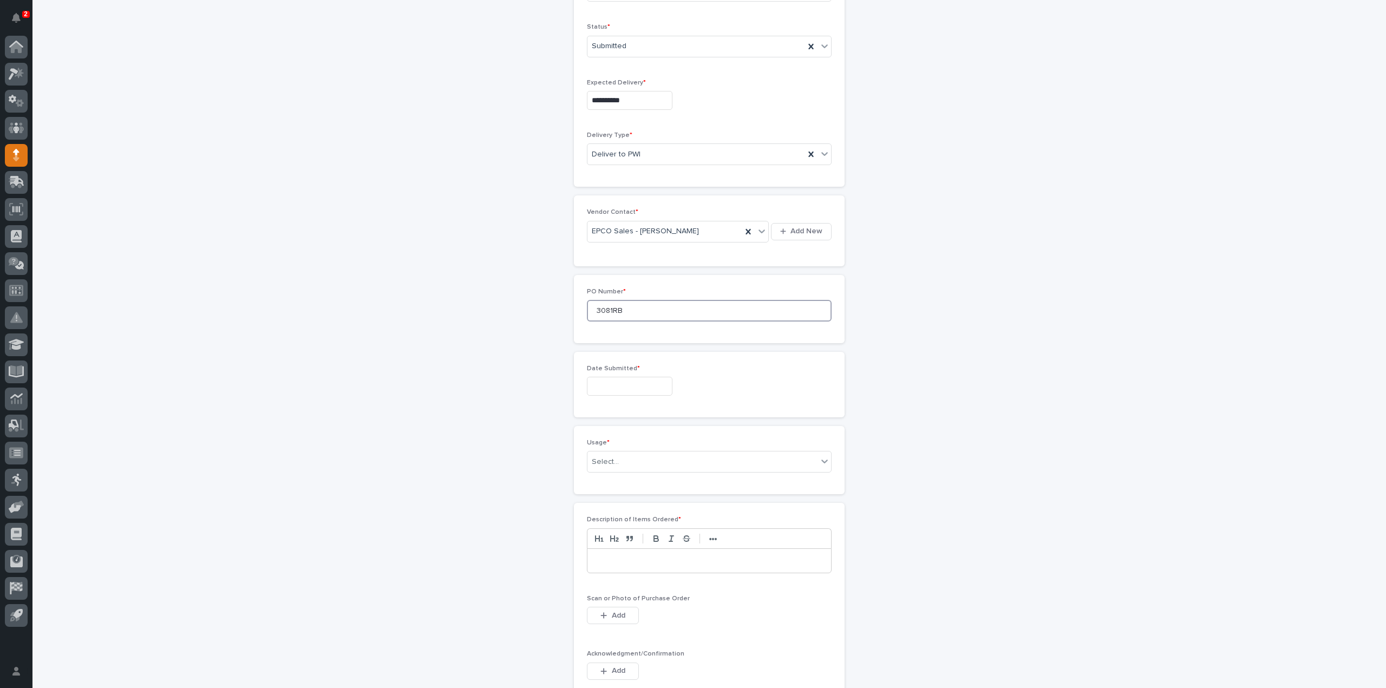
scroll to position [360, 0]
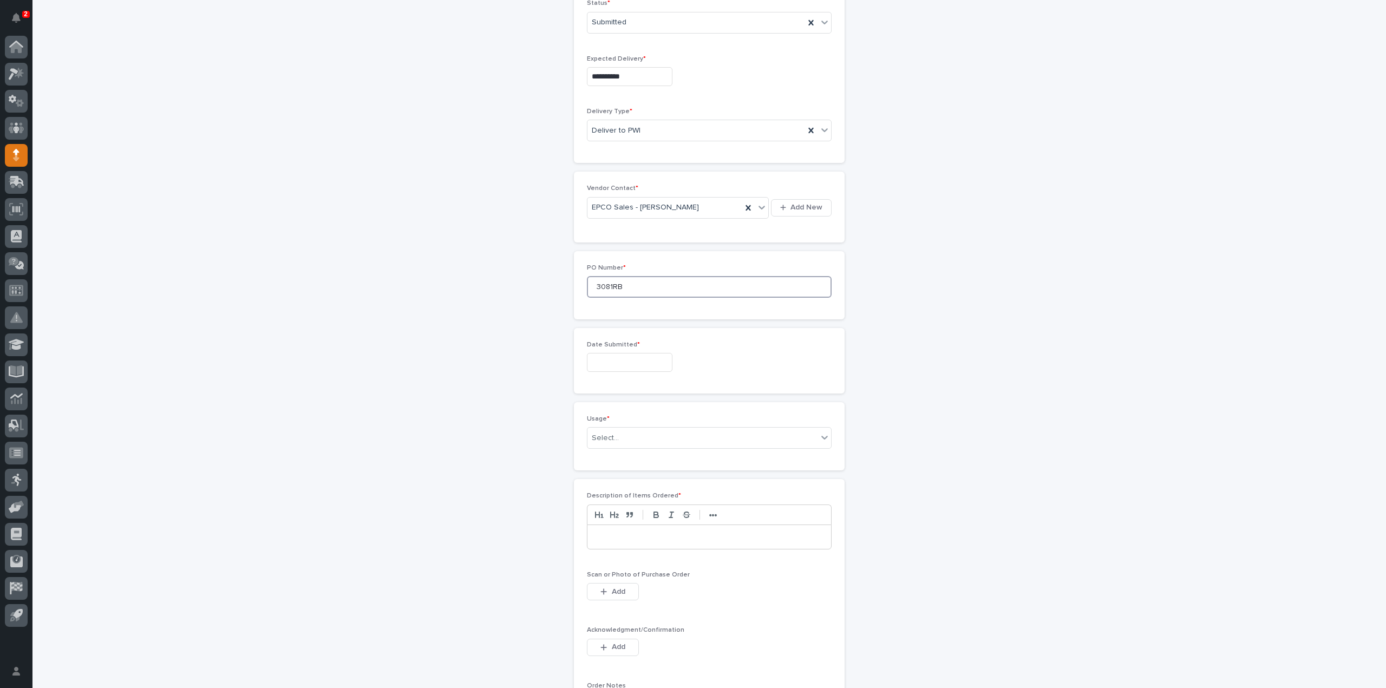
type input "3081RB"
click at [609, 361] on input "text" at bounding box center [630, 362] width 86 height 19
click at [644, 290] on div "21" at bounding box center [640, 289] width 15 height 15
type input "**********"
click at [649, 429] on div "Select..." at bounding box center [702, 438] width 230 height 18
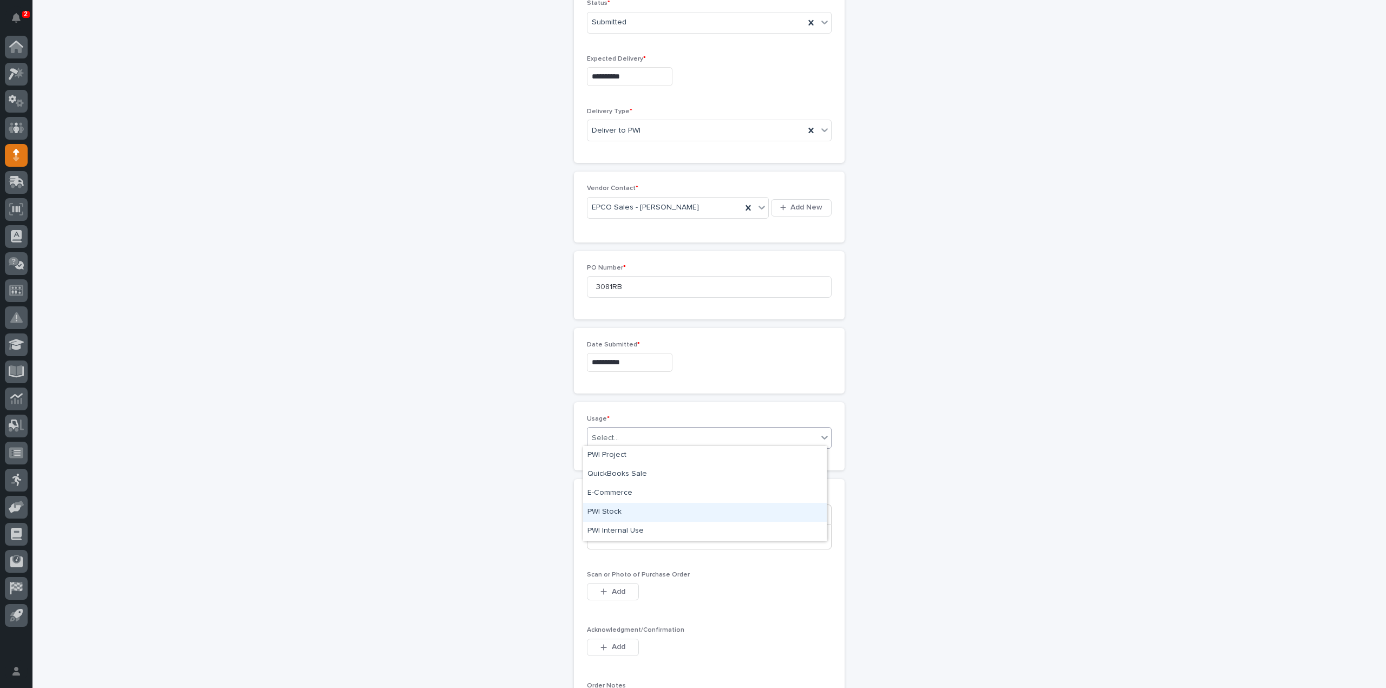
click at [617, 515] on div "PWI Stock" at bounding box center [705, 512] width 244 height 19
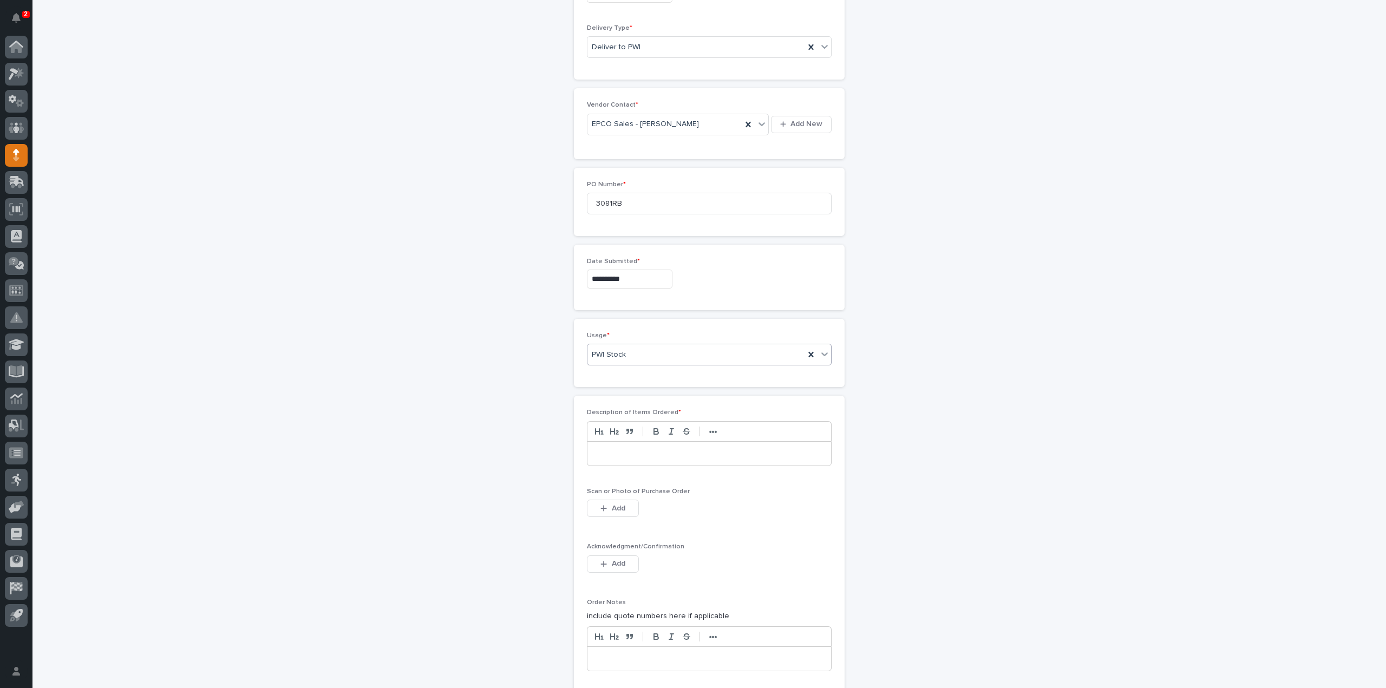
scroll to position [468, 0]
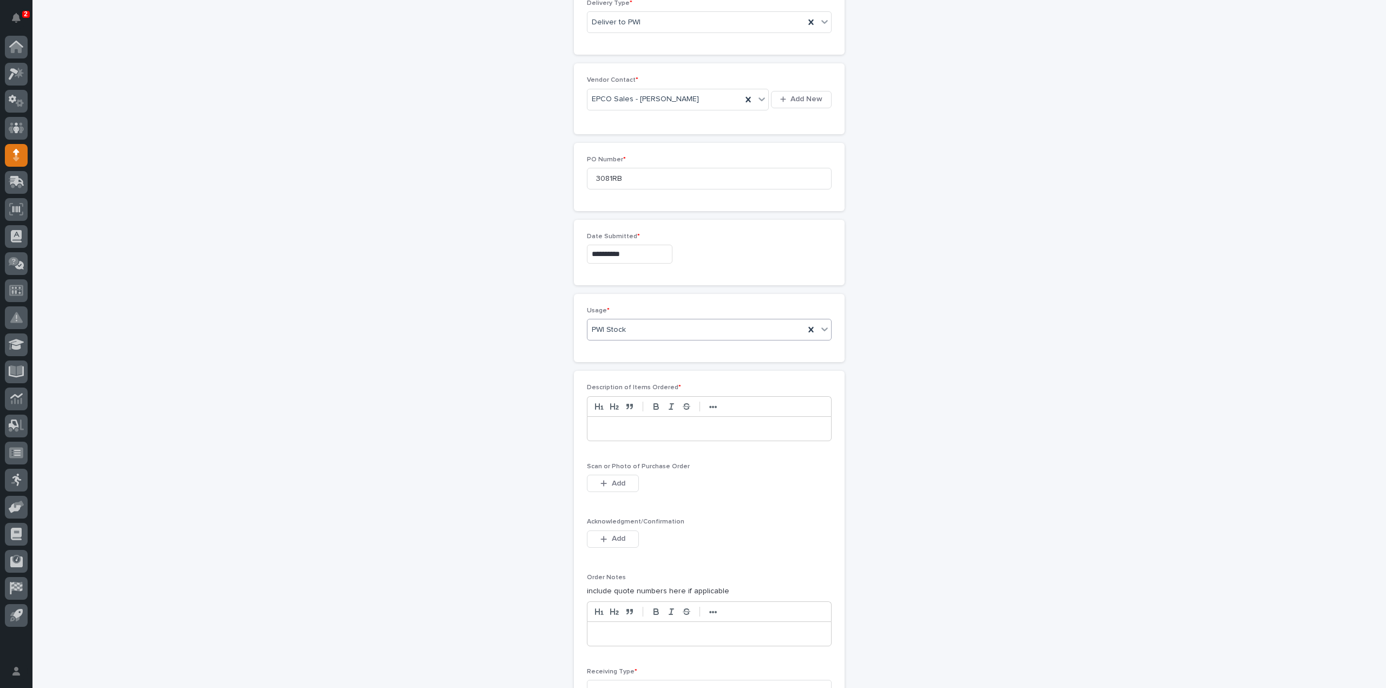
click at [633, 428] on p at bounding box center [709, 428] width 227 height 11
click at [620, 479] on span "Add" at bounding box center [619, 484] width 14 height 10
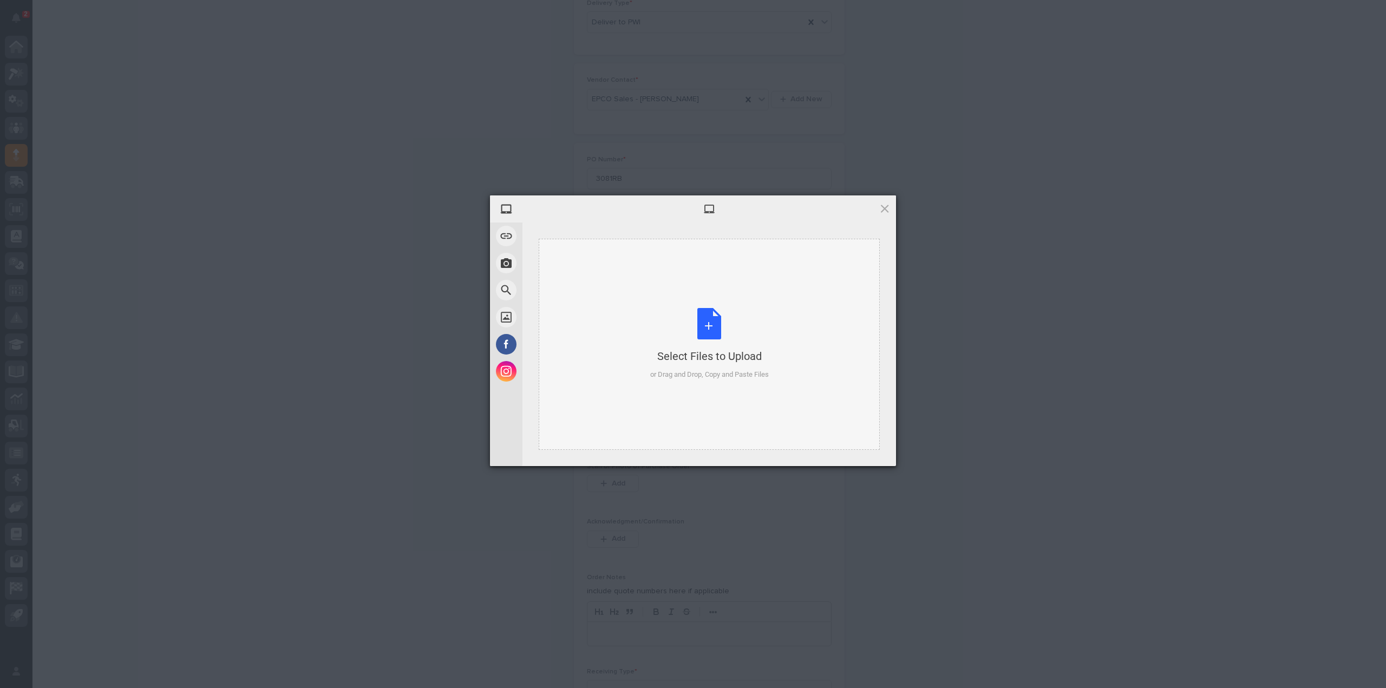
click at [708, 343] on div "Select Files to Upload or Drag and Drop, Copy and Paste Files" at bounding box center [709, 344] width 119 height 72
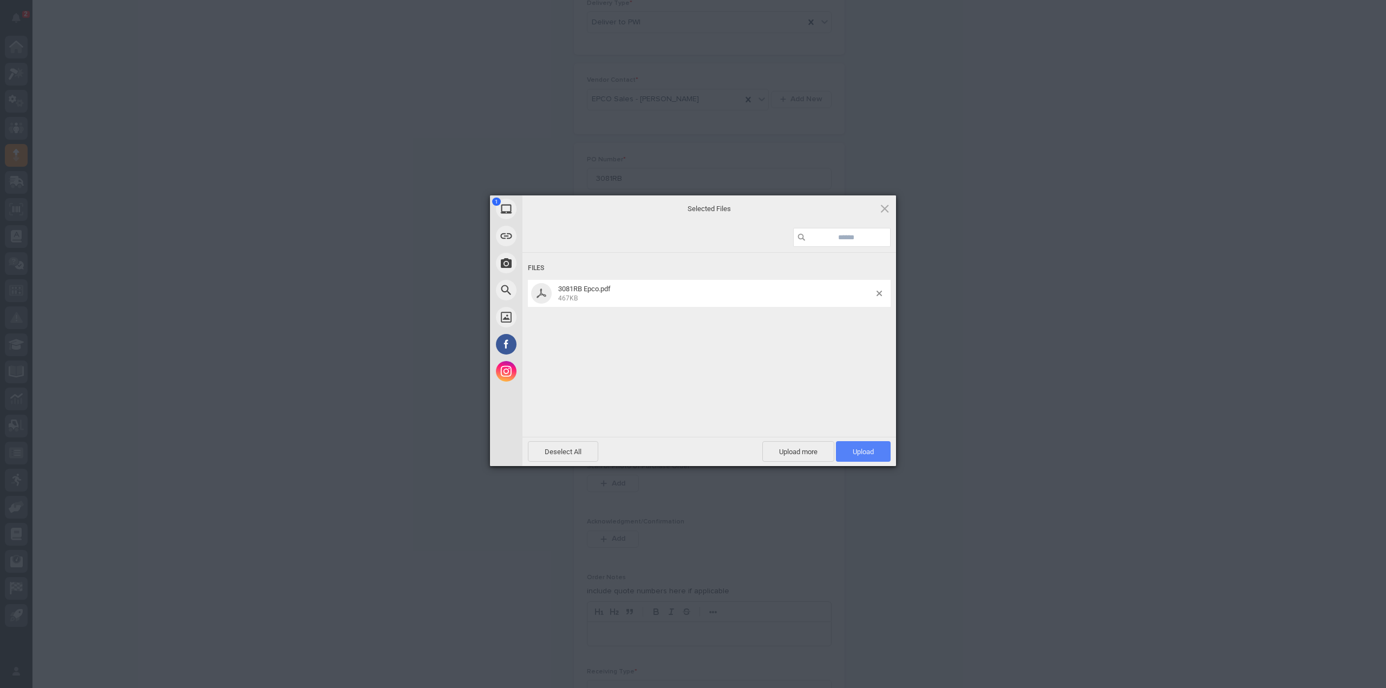
click at [842, 454] on span "Upload 1" at bounding box center [863, 451] width 55 height 21
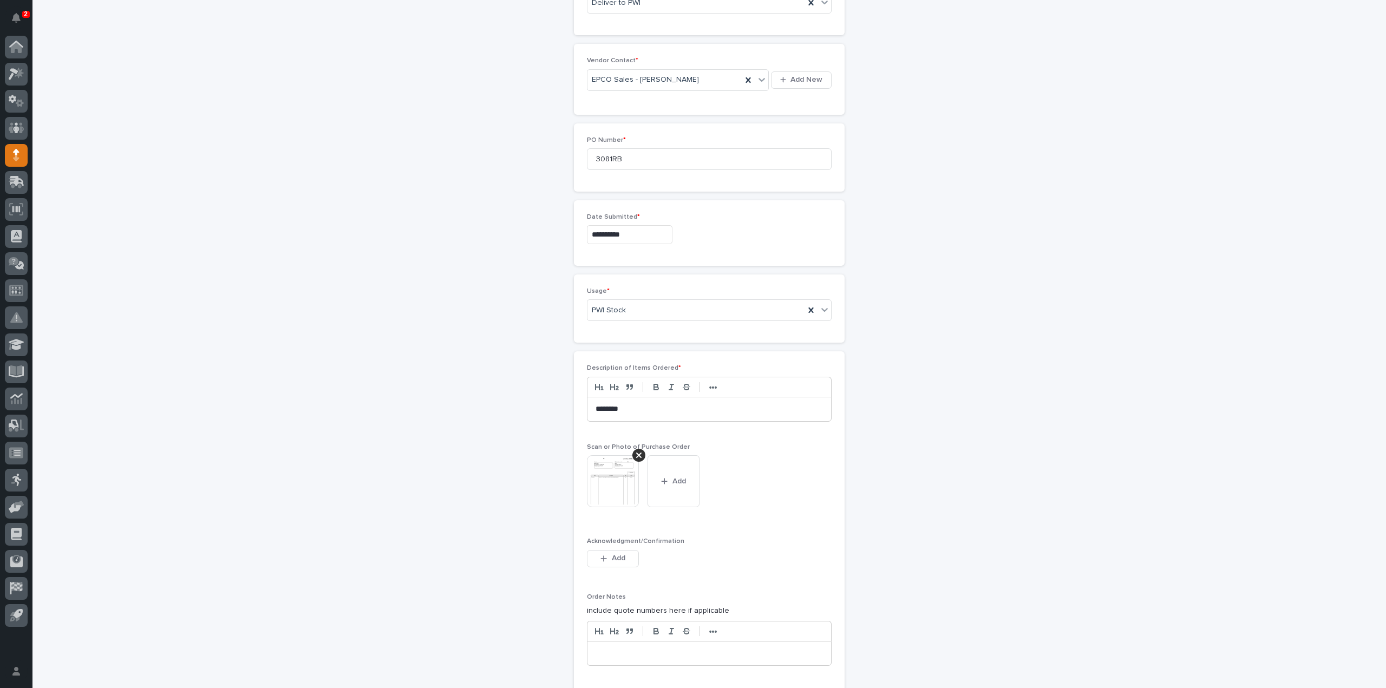
scroll to position [724, 0]
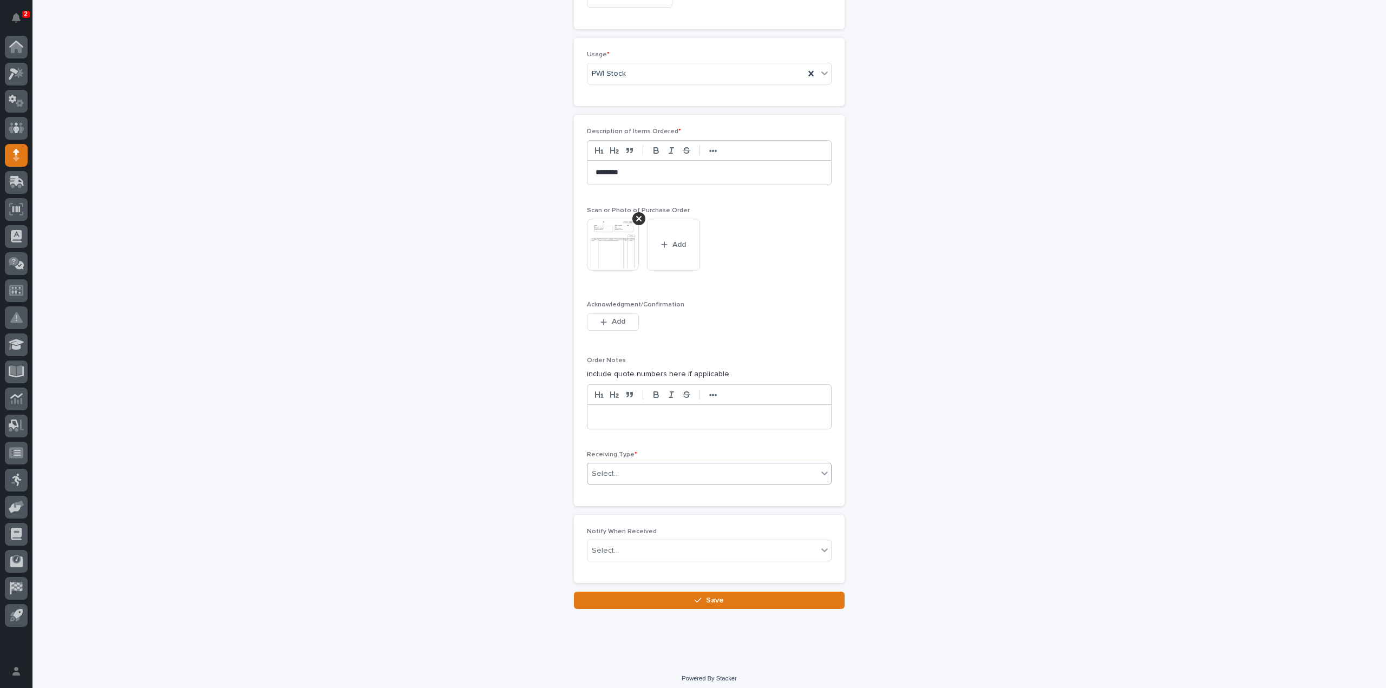
click at [608, 472] on div "Select..." at bounding box center [605, 473] width 27 height 11
click at [607, 543] on div "Deliver to" at bounding box center [705, 546] width 244 height 19
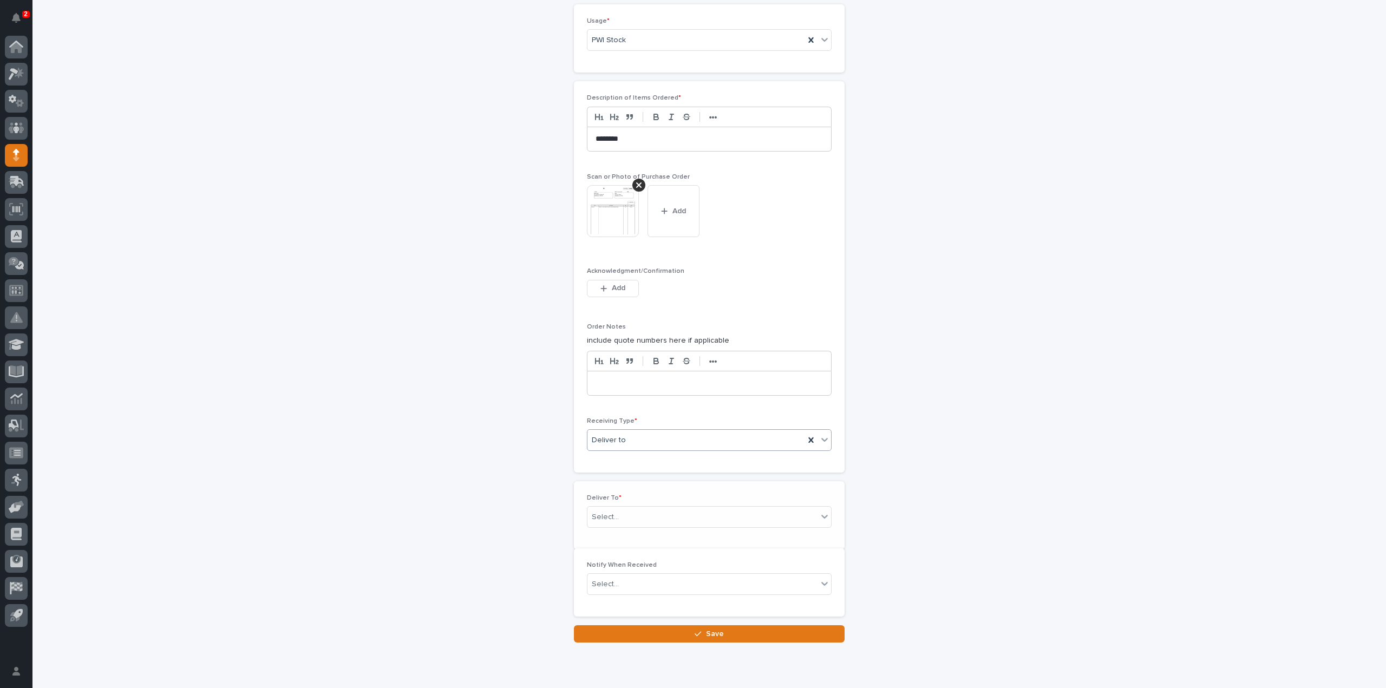
scroll to position [762, 0]
click at [611, 509] on div "Select..." at bounding box center [605, 512] width 27 height 11
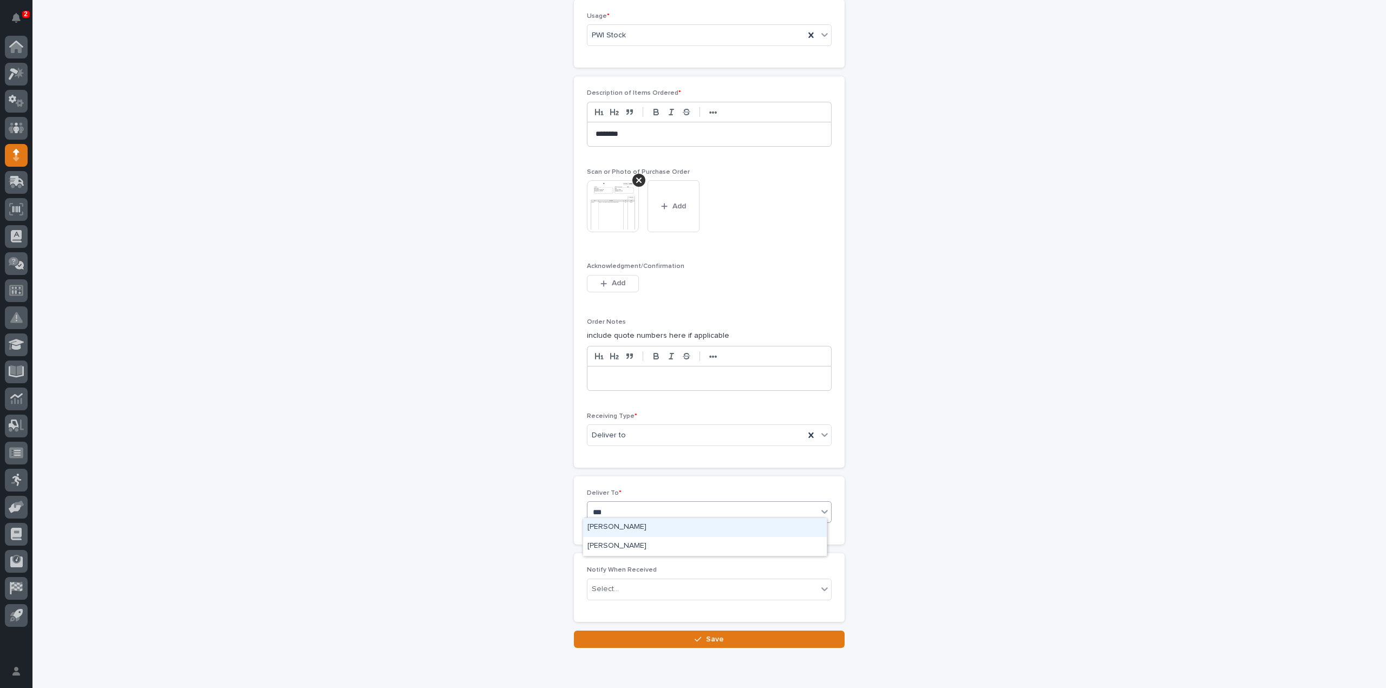
type input "****"
click at [650, 525] on div "[PERSON_NAME]" at bounding box center [705, 527] width 244 height 19
click at [620, 585] on div "Select..." at bounding box center [702, 589] width 230 height 18
type input "*****"
click at [626, 606] on div "[PERSON_NAME]" at bounding box center [705, 604] width 244 height 19
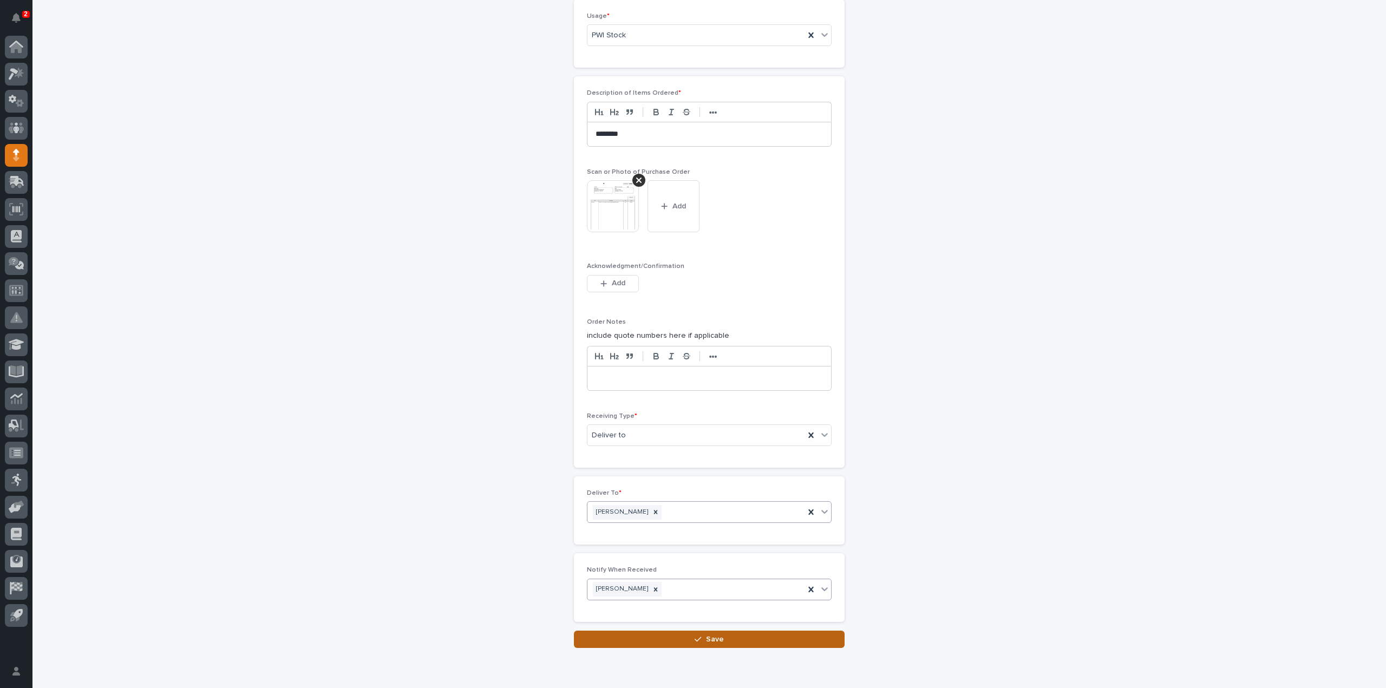
click at [639, 637] on button "Save" at bounding box center [709, 639] width 271 height 17
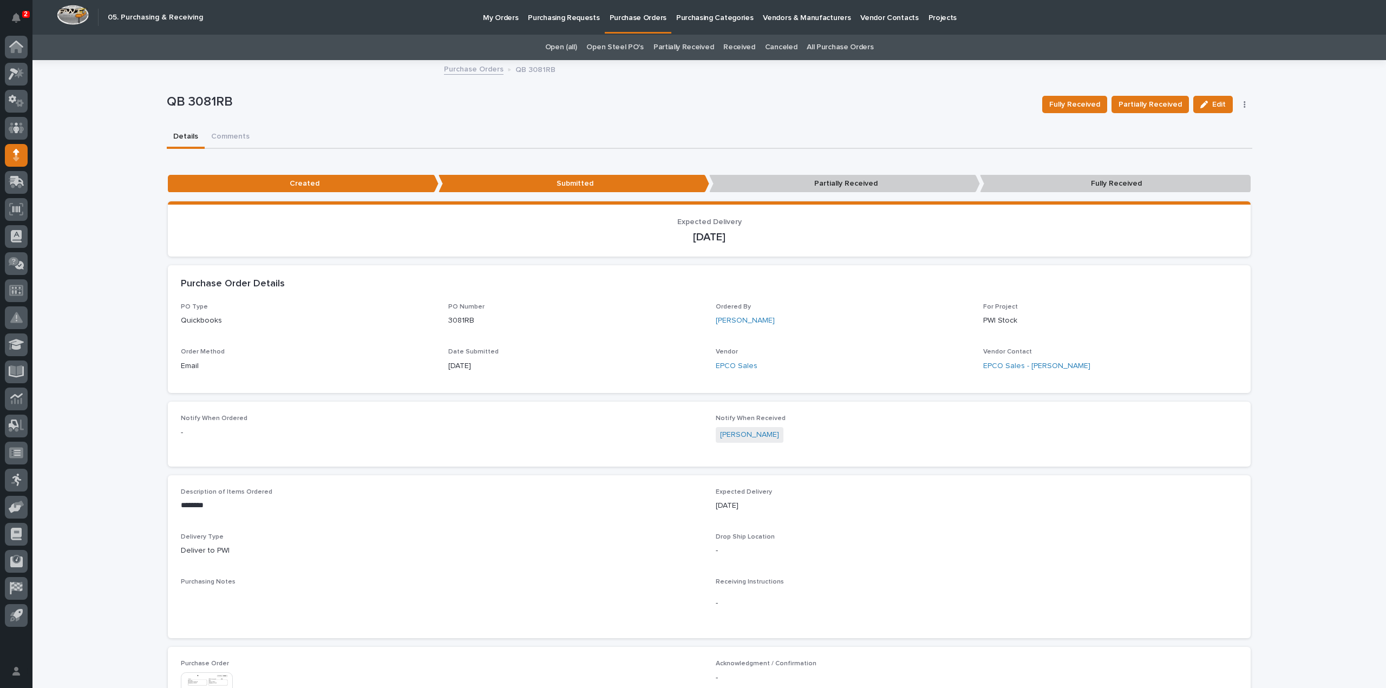
click at [843, 47] on link "All Purchase Orders" at bounding box center [840, 47] width 67 height 25
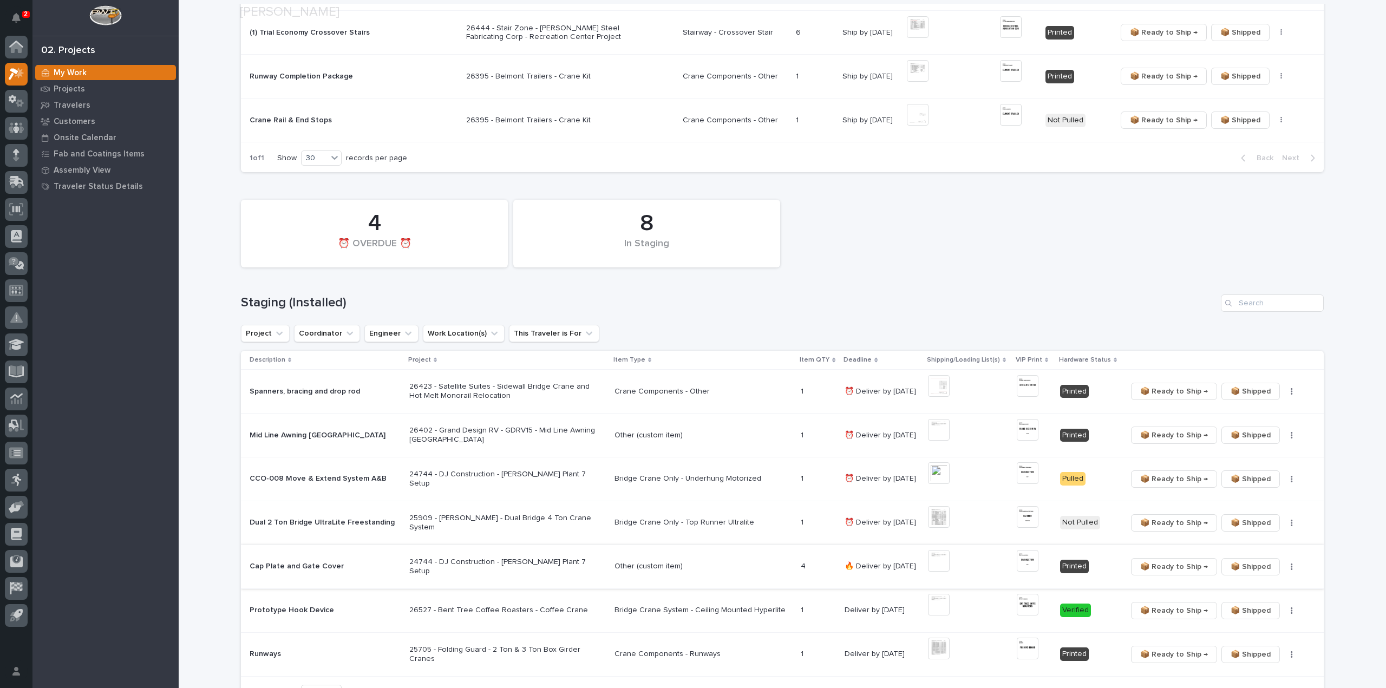
scroll to position [325, 0]
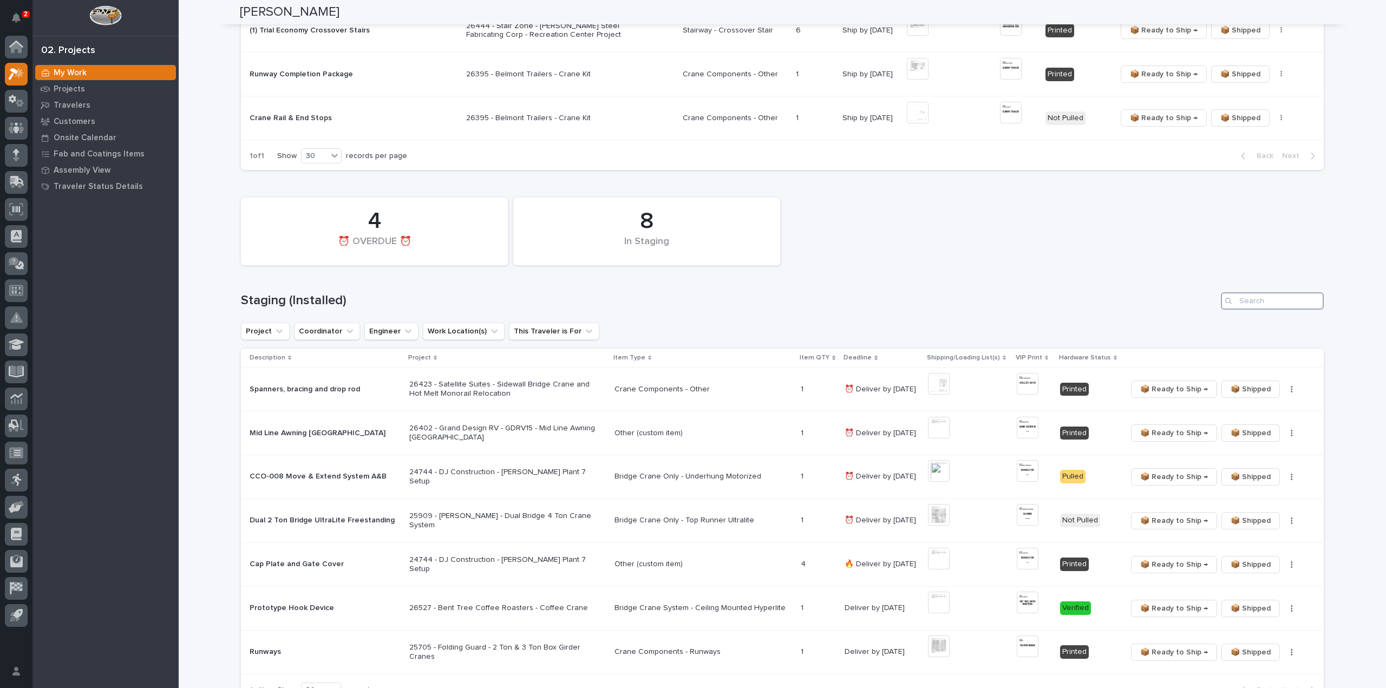
click at [1291, 305] on input "Search" at bounding box center [1272, 300] width 103 height 17
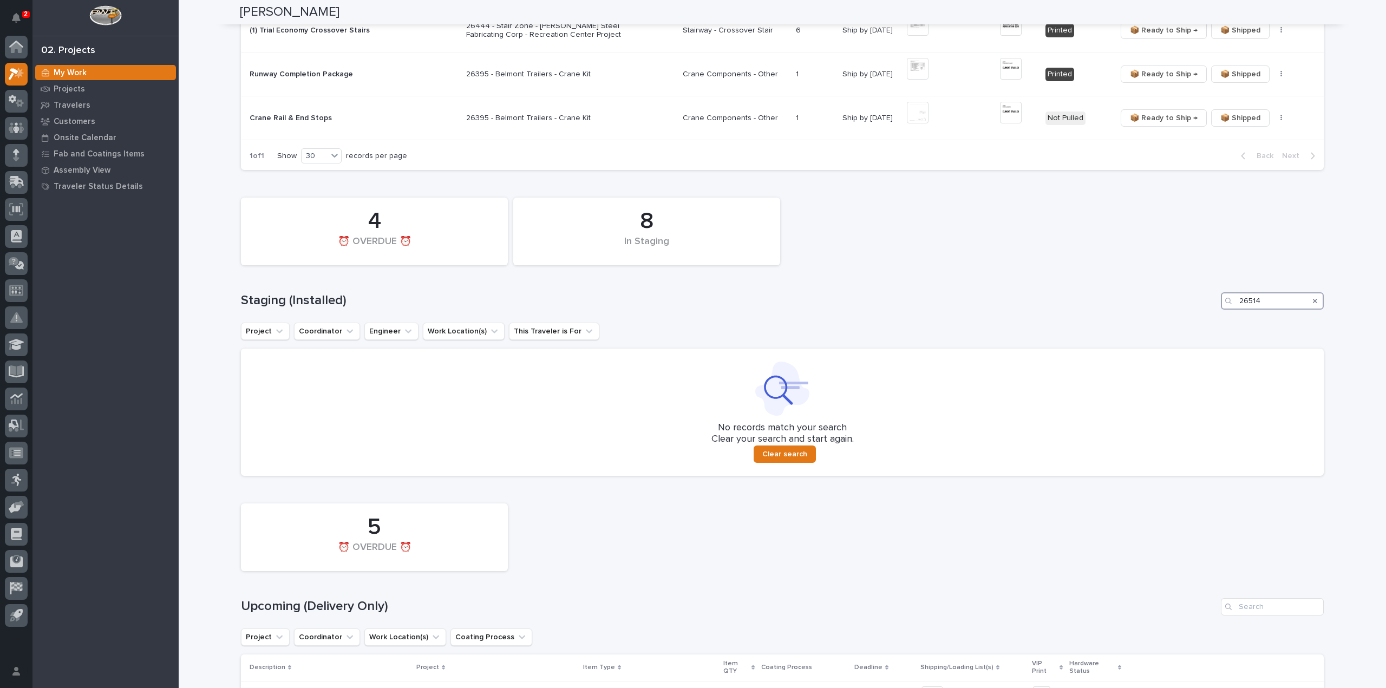
scroll to position [541, 0]
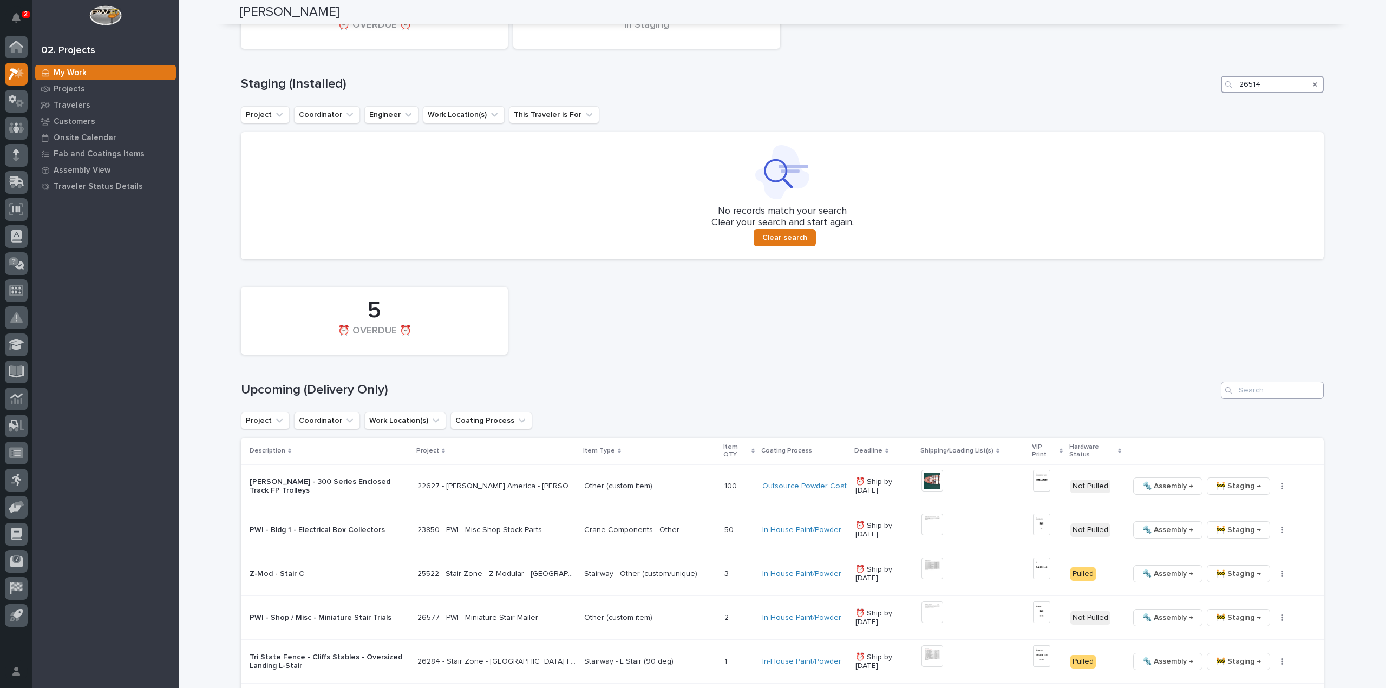
type input "26514"
click at [1260, 387] on input "Search" at bounding box center [1272, 390] width 103 height 17
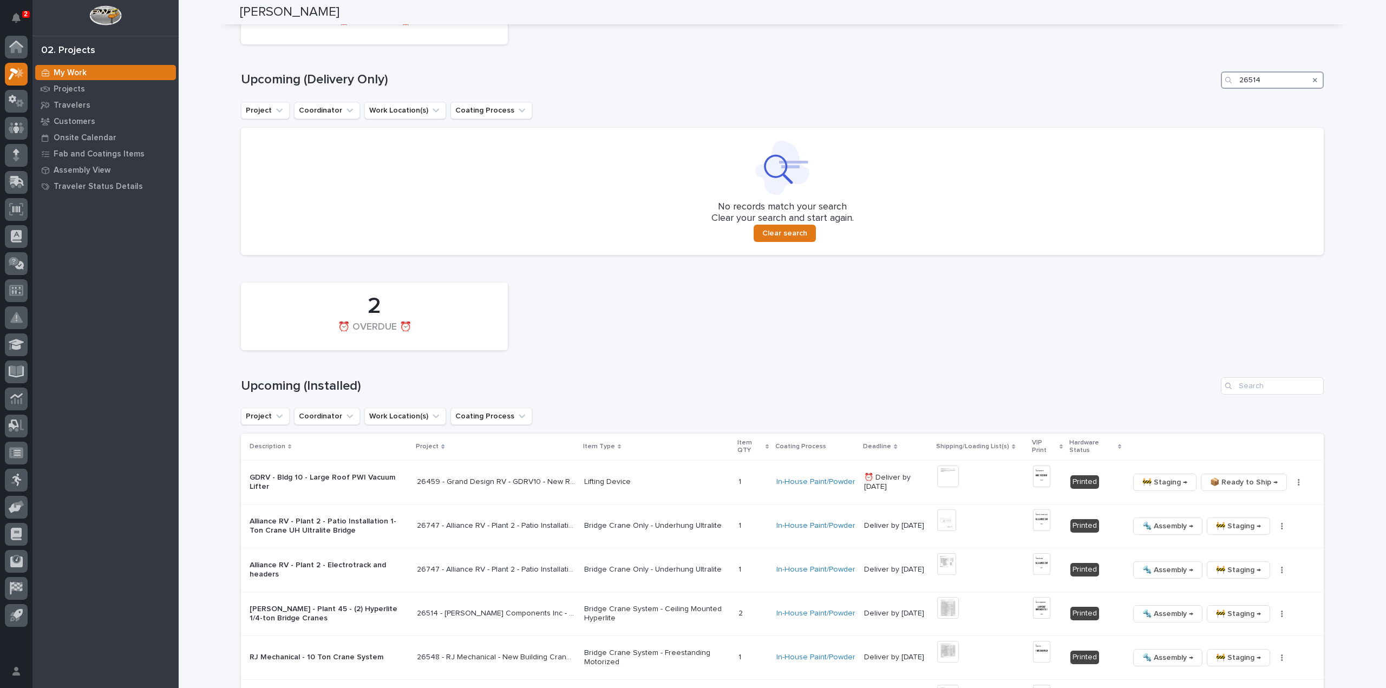
scroll to position [866, 0]
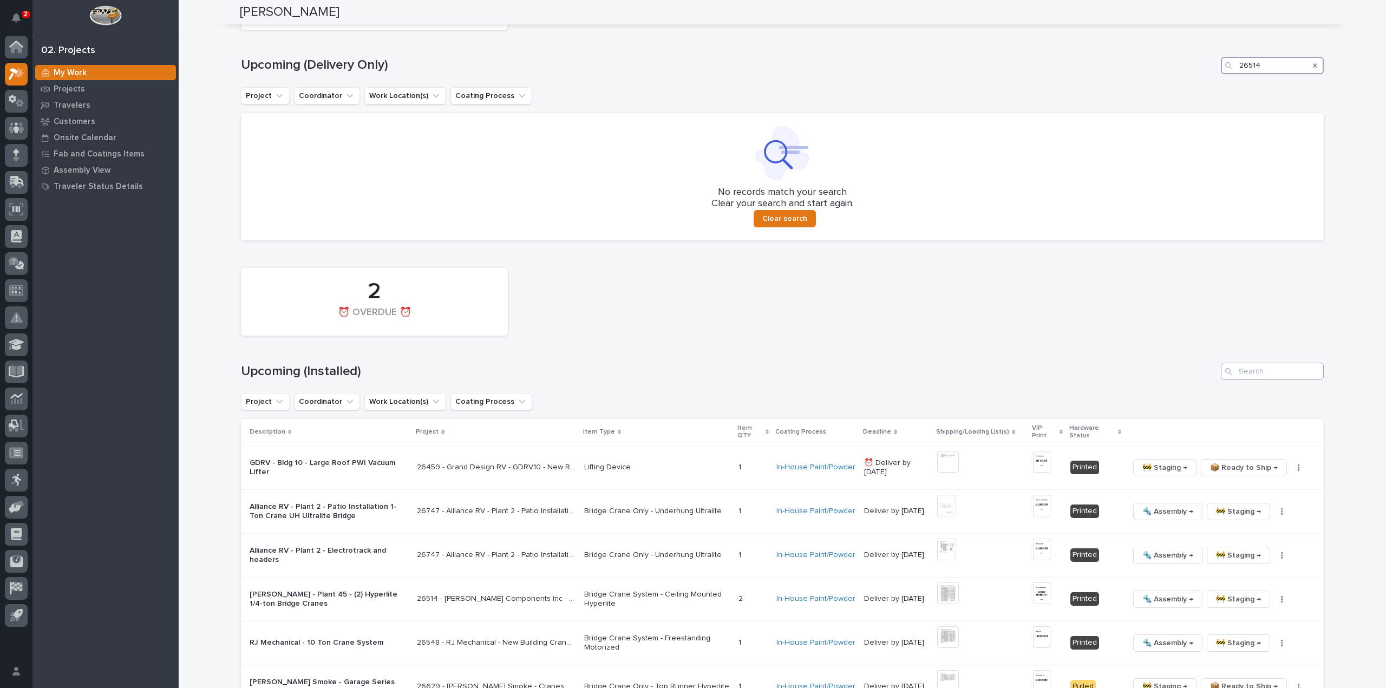
type input "26514"
click at [1272, 368] on input "Search" at bounding box center [1272, 371] width 103 height 17
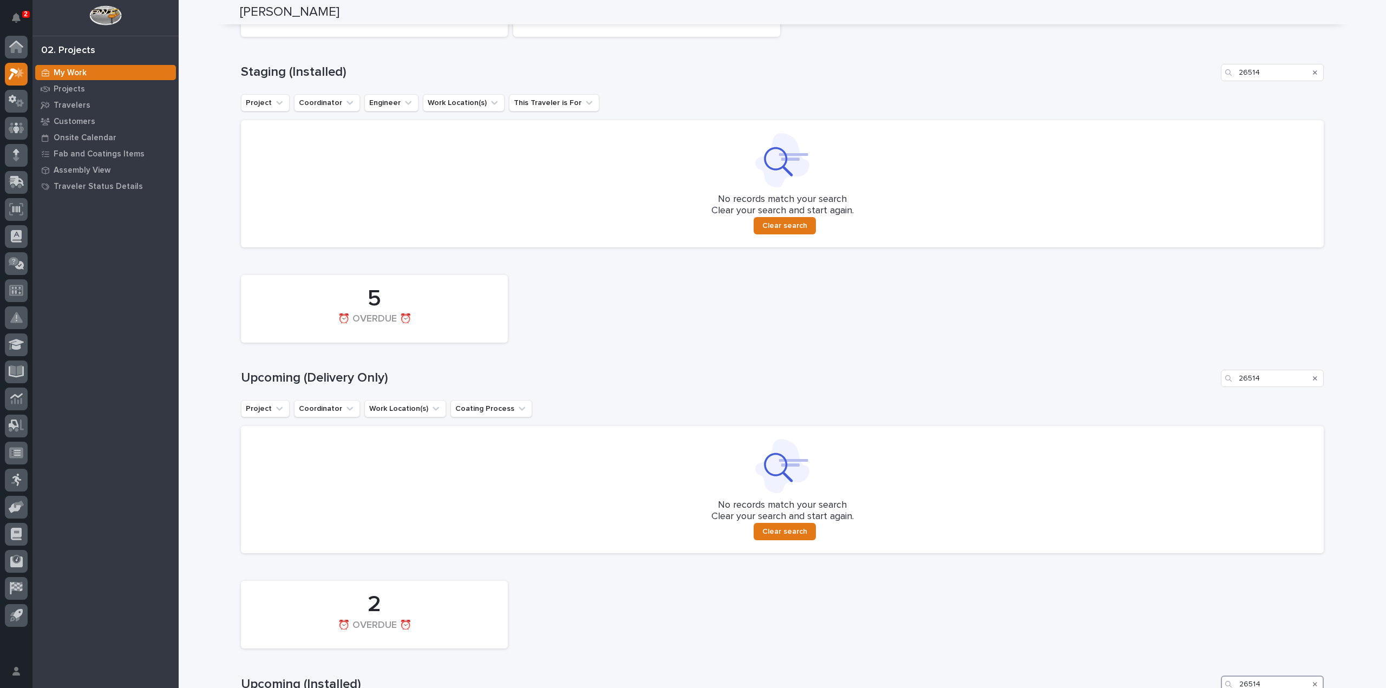
scroll to position [770, 0]
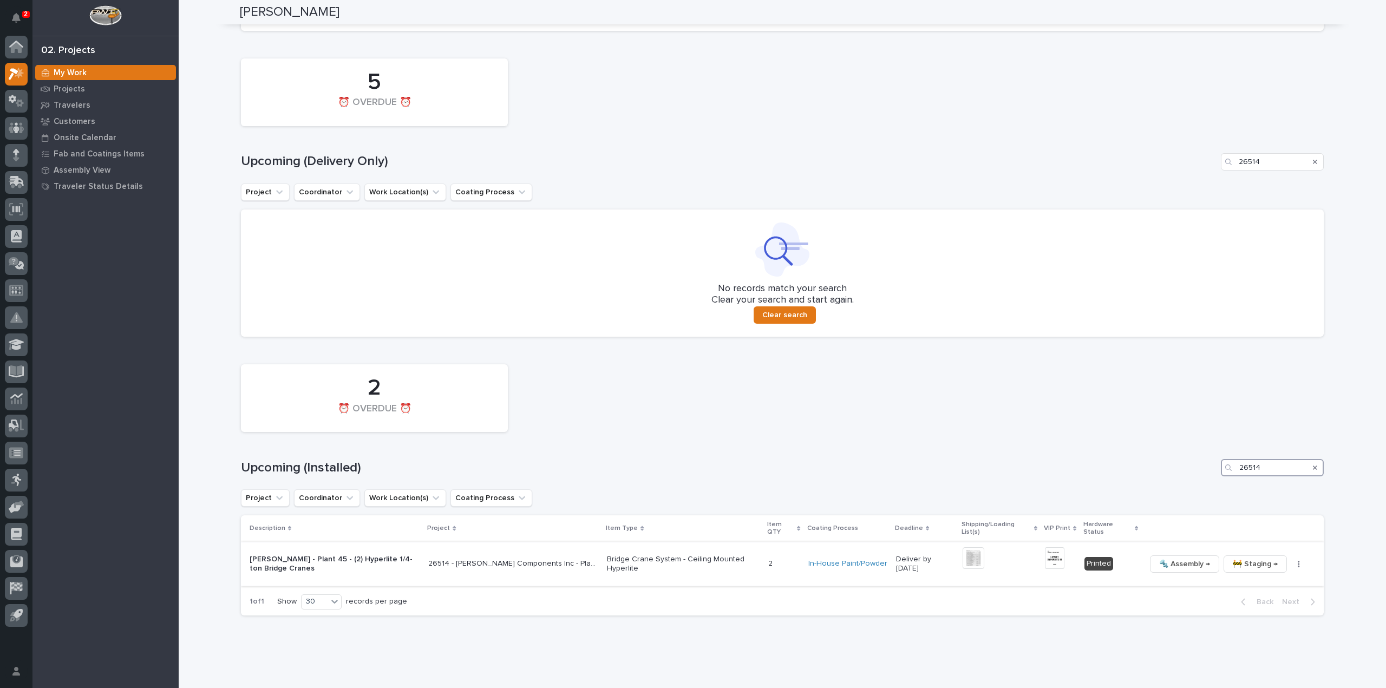
type input "26514"
click at [1056, 567] on img at bounding box center [1054, 558] width 19 height 22
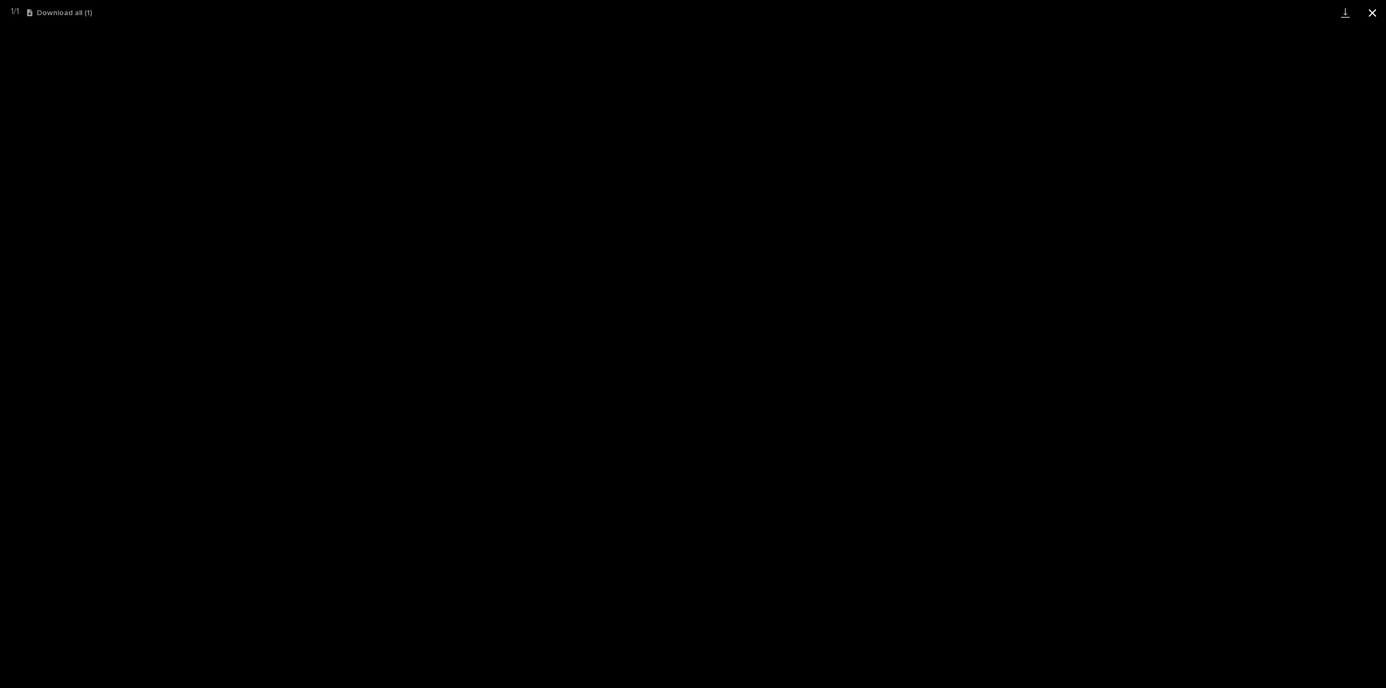
click at [1372, 10] on button "Close gallery" at bounding box center [1372, 12] width 27 height 25
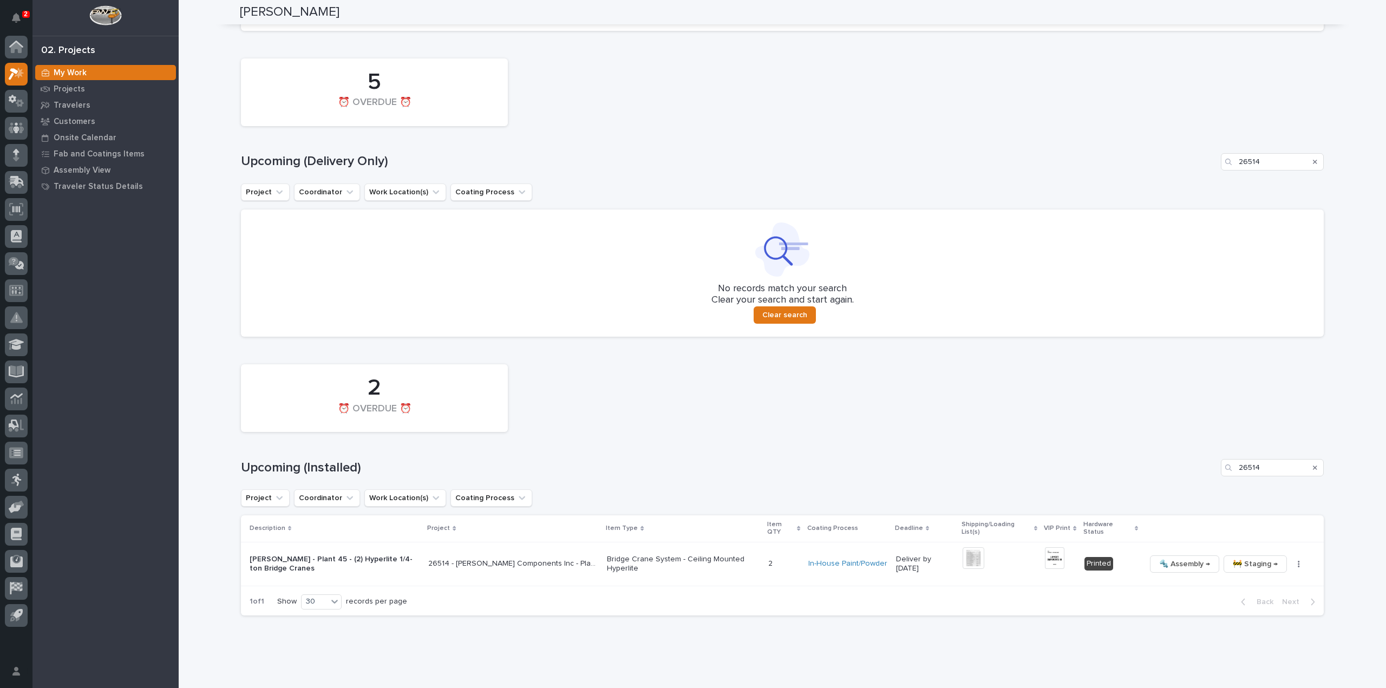
click at [1313, 468] on icon "Search" at bounding box center [1315, 468] width 4 height 6
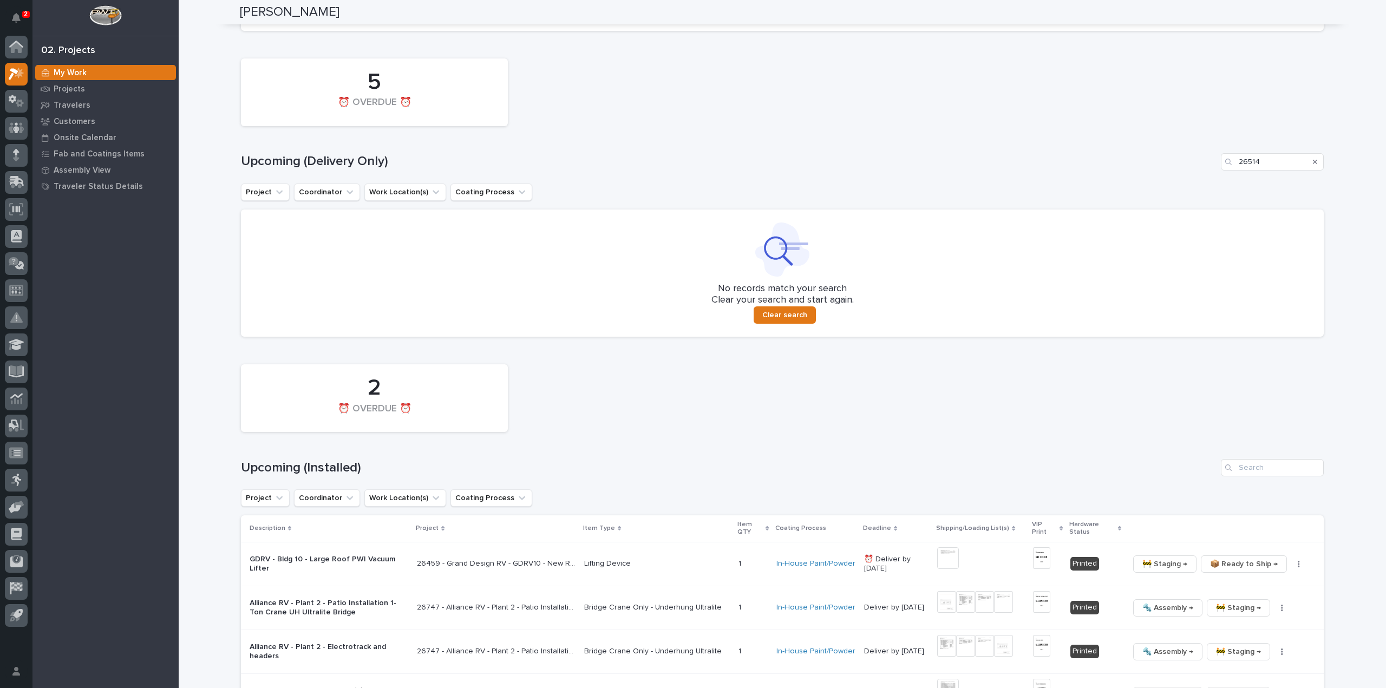
click at [1313, 161] on icon "Search" at bounding box center [1315, 162] width 4 height 4
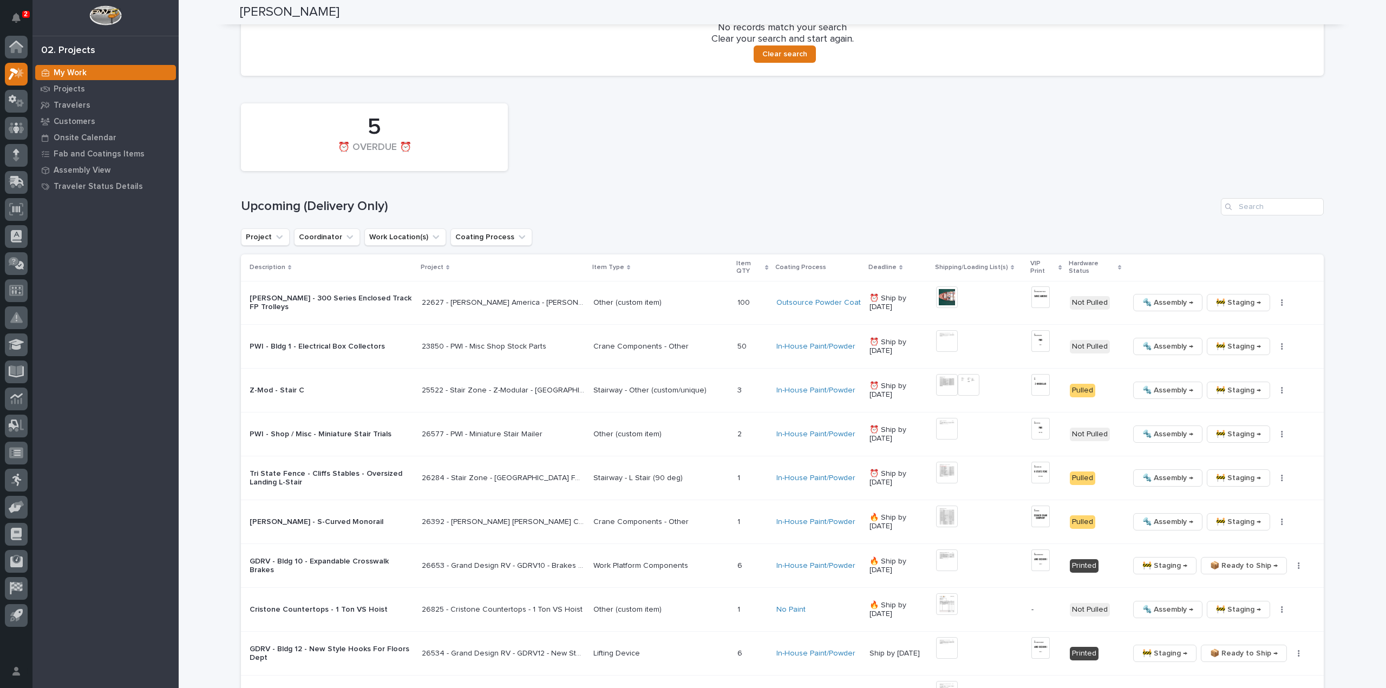
scroll to position [553, 0]
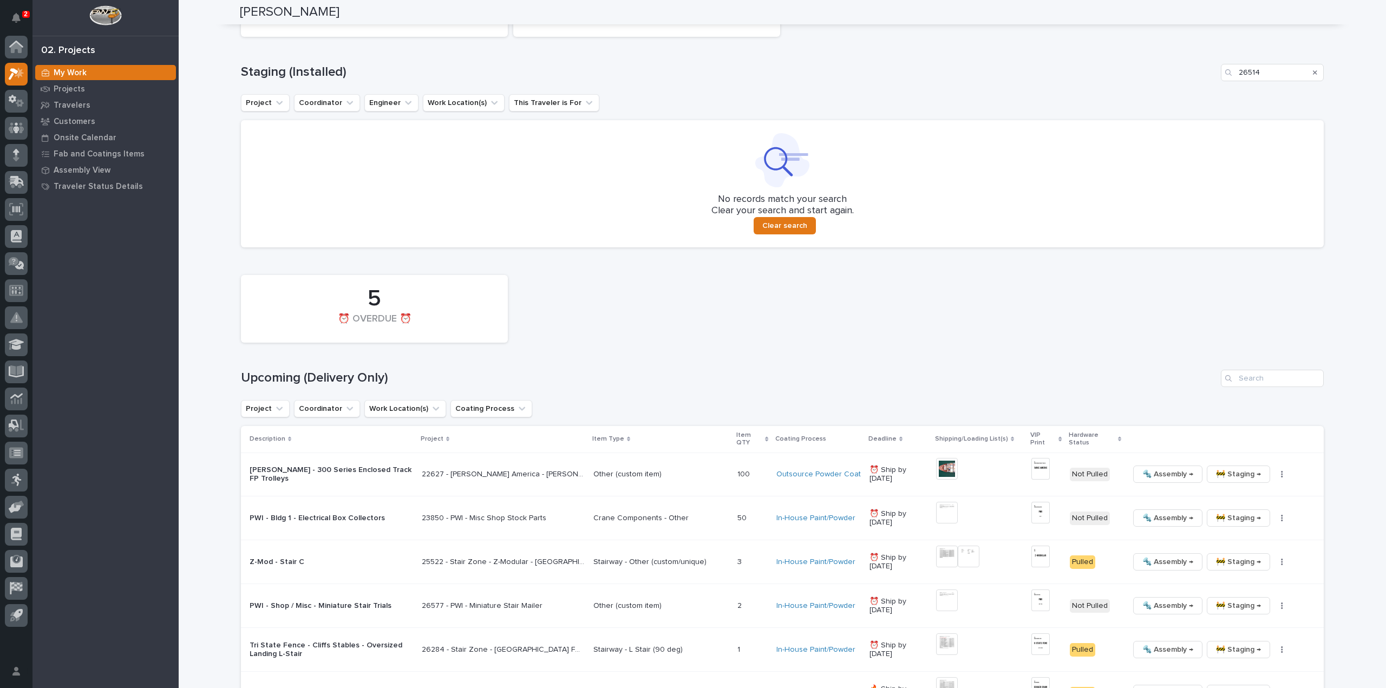
click at [1313, 70] on icon "Search" at bounding box center [1315, 72] width 4 height 4
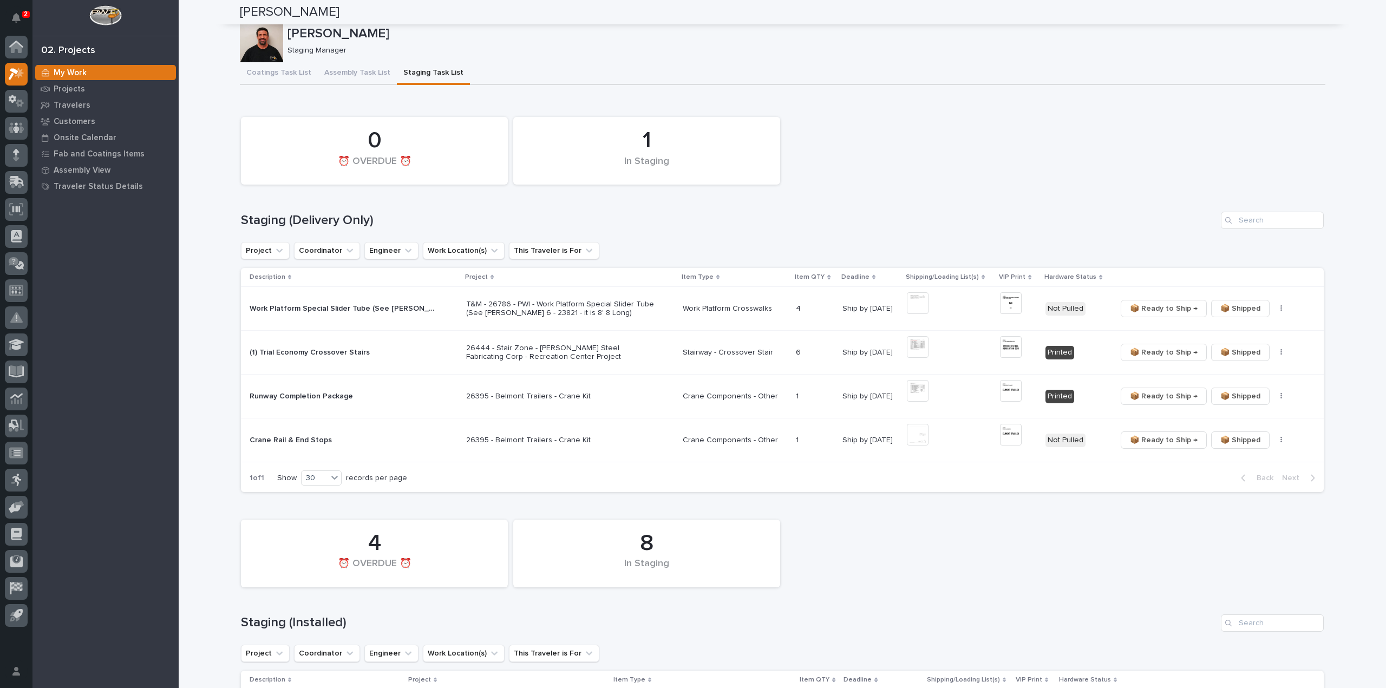
scroll to position [0, 0]
click at [964, 178] on div "1 In Staging 0 ⏰ OVERDUE ⏰" at bounding box center [783, 153] width 1094 height 79
click at [149, 464] on div "My Work Projects Travelers Customers Onsite Calendar Fab and Coatings Items Ass…" at bounding box center [105, 376] width 146 height 624
click at [1066, 101] on div "Loading... Saving… 1 In Staging 0 ⏰ OVERDUE ⏰ Staging (Delivery Only) Project C…" at bounding box center [782, 302] width 1083 height 403
